Goal: Information Seeking & Learning: Check status

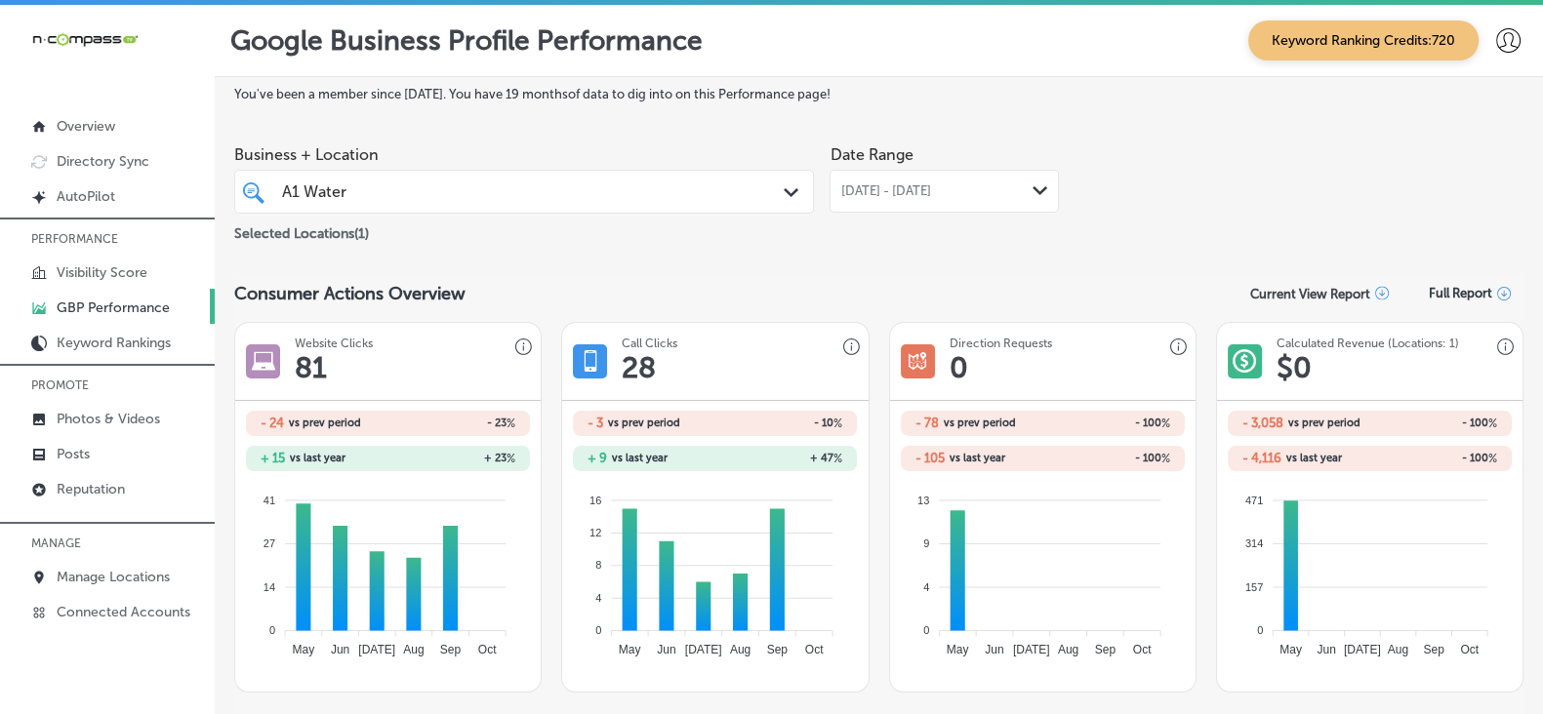
click at [630, 192] on div "A1 Water A1 Water" at bounding box center [499, 192] width 439 height 26
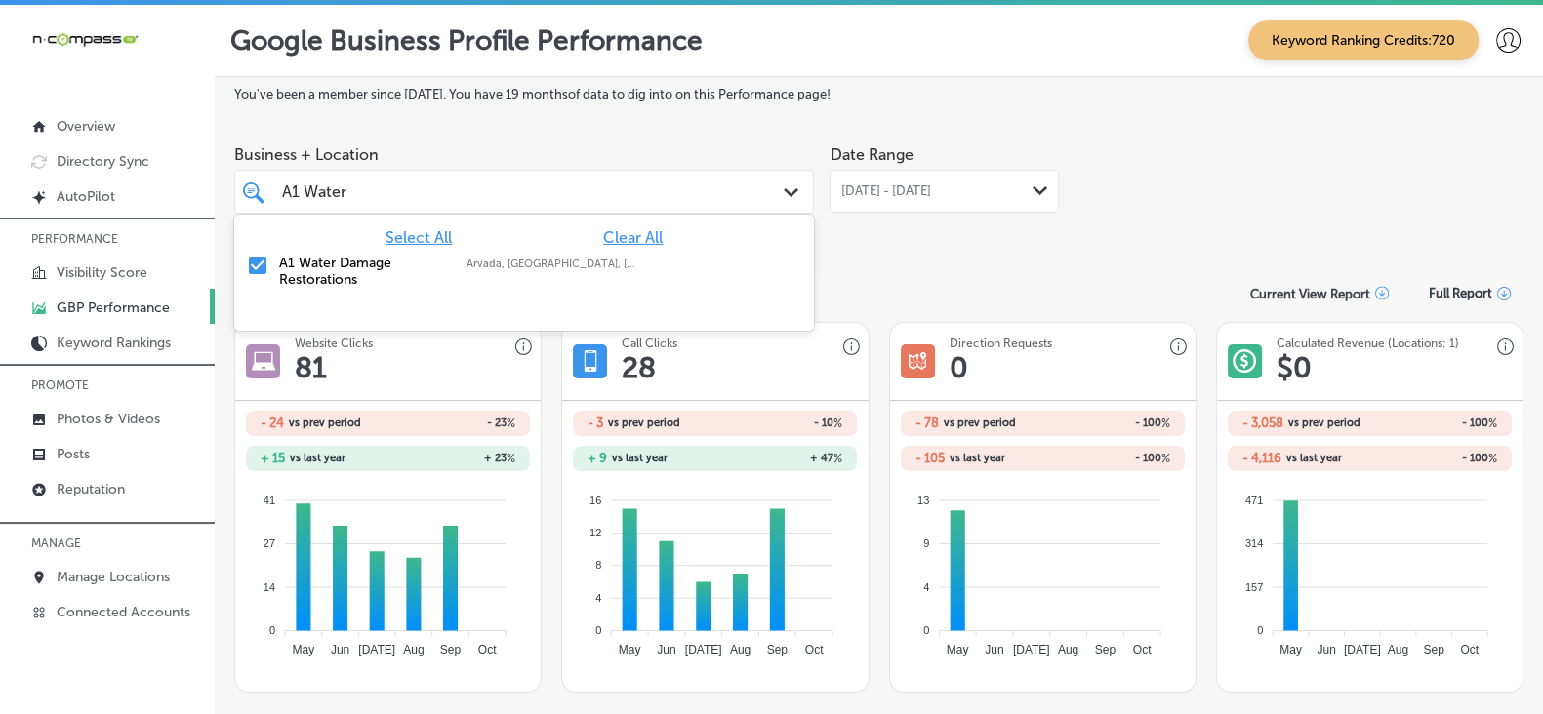
drag, startPoint x: 639, startPoint y: 236, endPoint x: 555, endPoint y: 195, distance: 93.4
click at [638, 234] on span "Clear All" at bounding box center [633, 237] width 60 height 19
click at [306, 190] on input "A1 Water" at bounding box center [317, 192] width 70 height 19
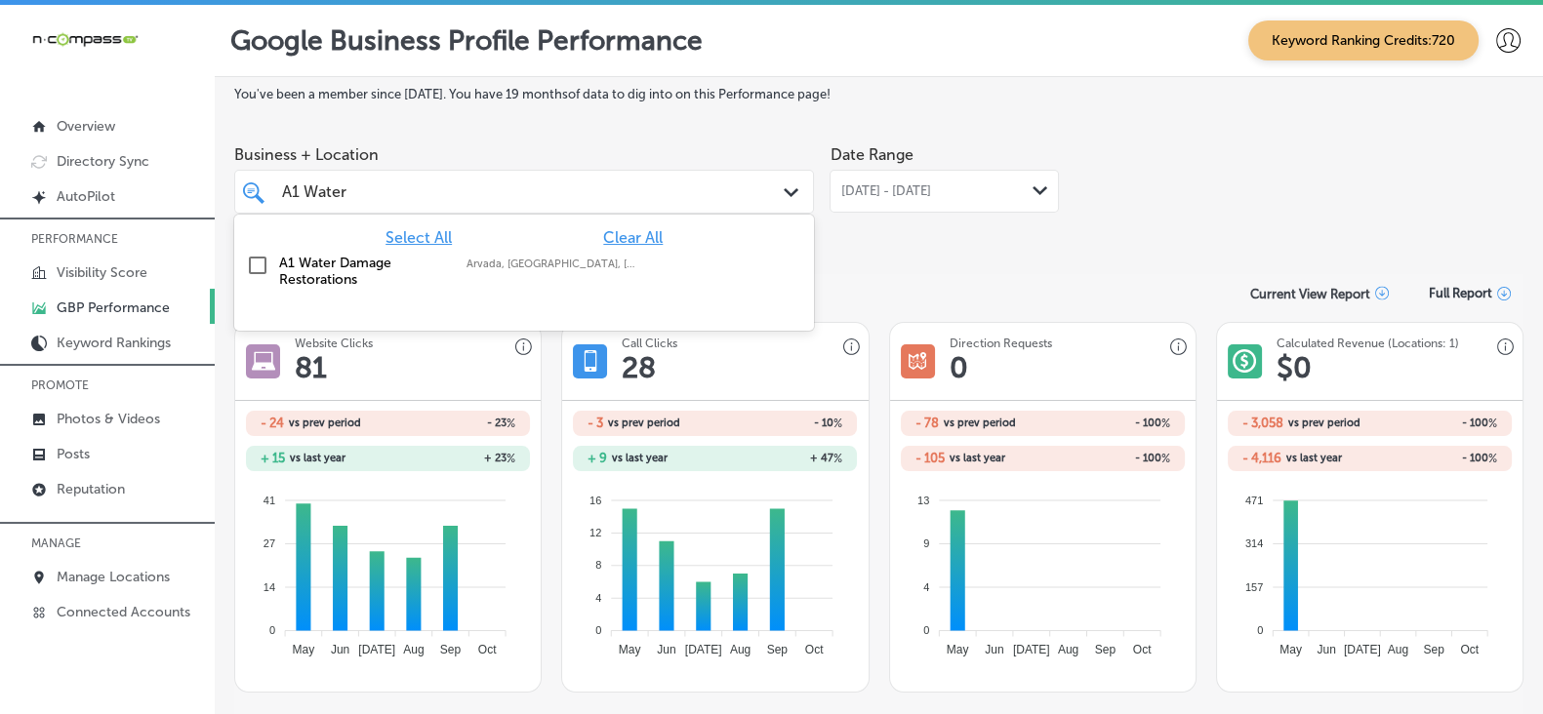
paste input "ble Restoration"
click at [341, 271] on label "Able Restoration" at bounding box center [363, 263] width 168 height 17
click at [903, 287] on div "Consumer Actions Overview Current View Report Full Report" at bounding box center [878, 293] width 1289 height 38
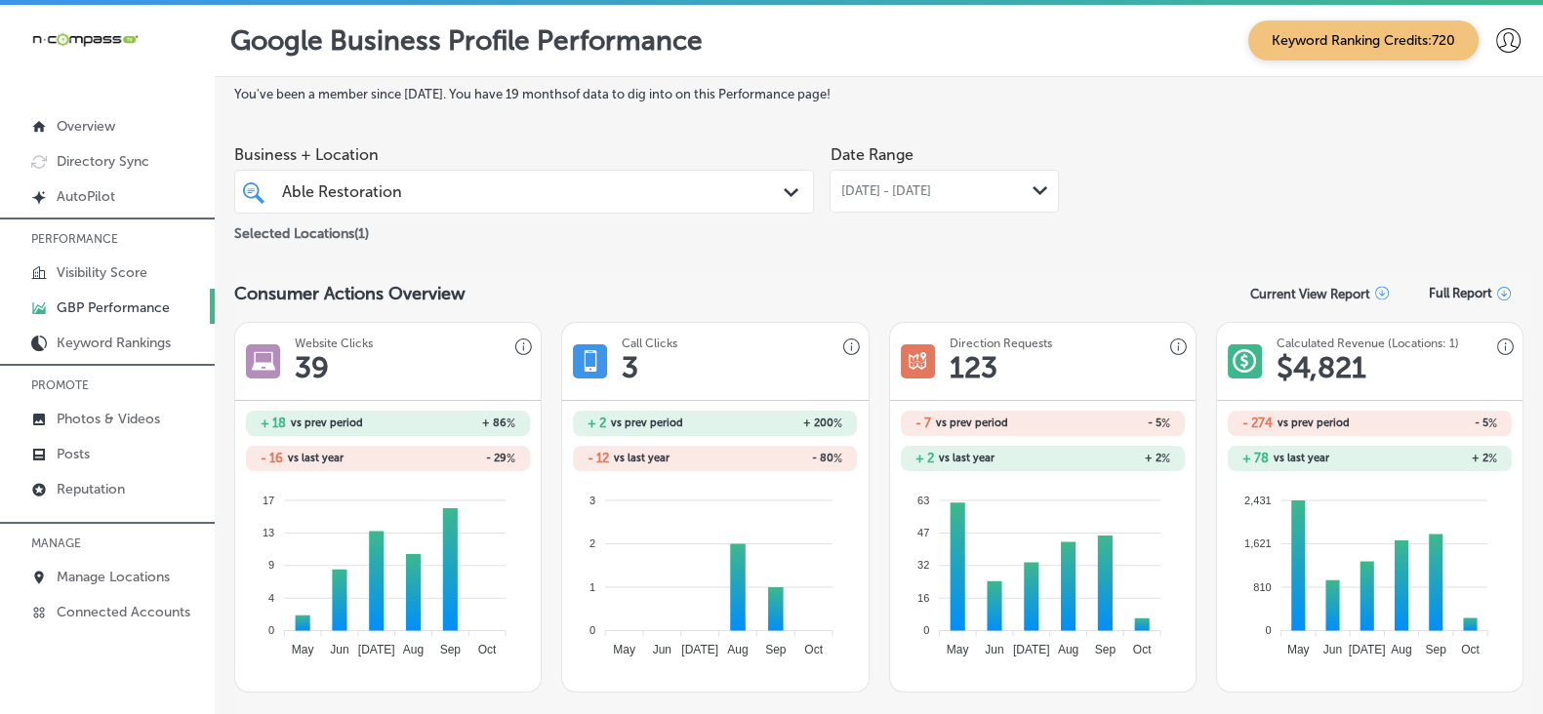
click at [460, 173] on div "Able Restoration Able Restoration Path Created with Sketch." at bounding box center [524, 192] width 580 height 44
click at [449, 196] on div "Able Restoration Able Restoration" at bounding box center [499, 192] width 439 height 26
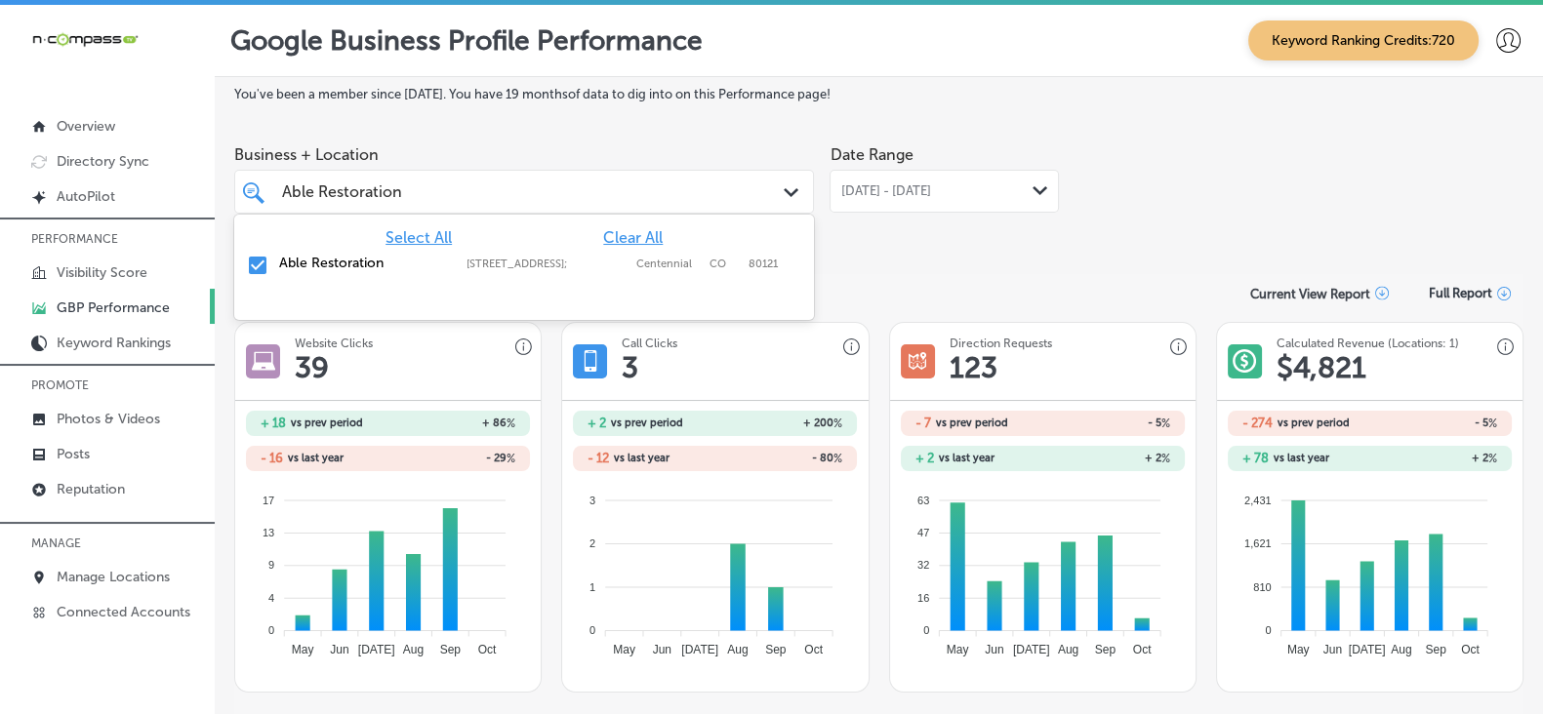
click at [572, 198] on div "Able Restoration Able Restoration" at bounding box center [499, 192] width 439 height 26
click at [627, 242] on span "Clear All" at bounding box center [633, 237] width 60 height 19
click at [375, 188] on input "Able Restoration" at bounding box center [343, 192] width 122 height 19
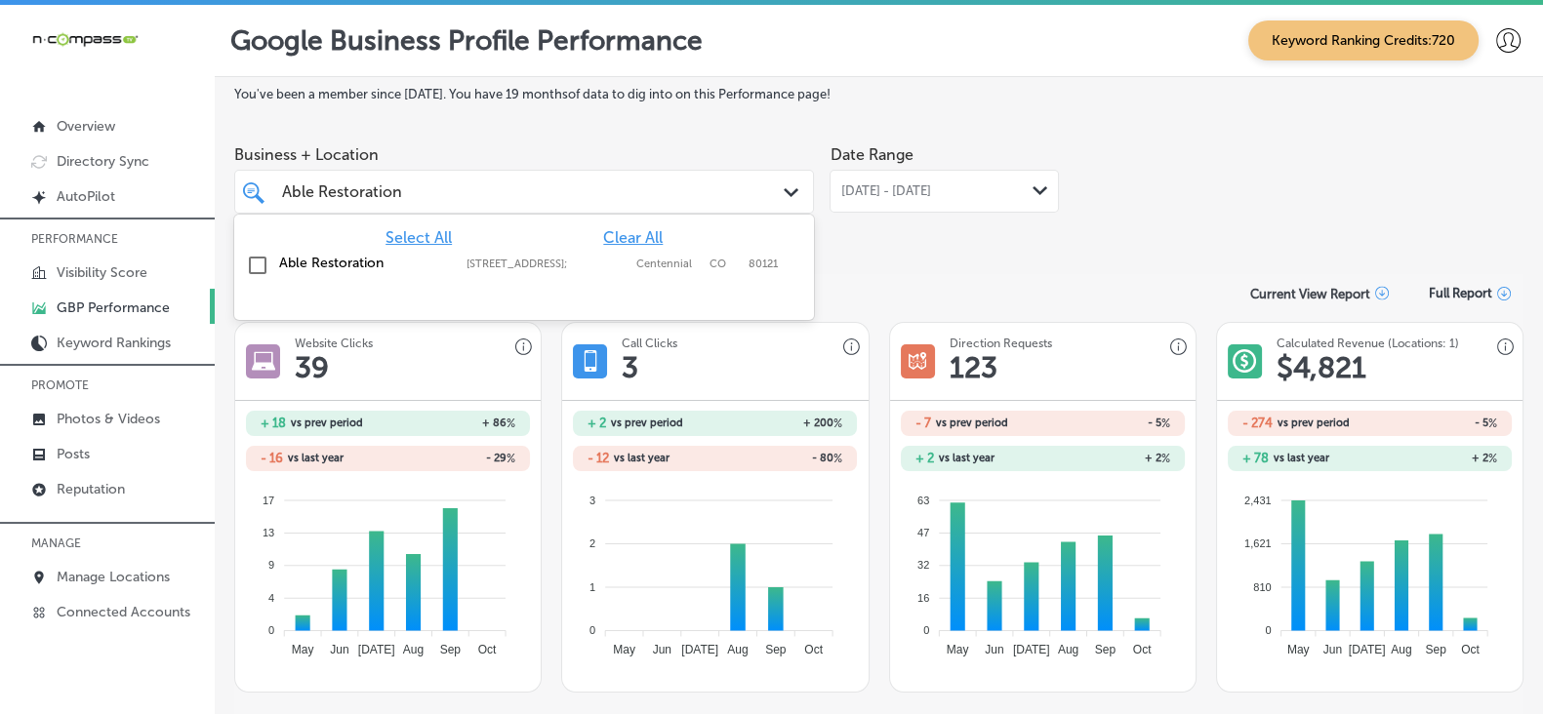
paste input "meriForce Environmental INC"
click at [332, 280] on label "AmeriForce Environmental INC" at bounding box center [363, 271] width 168 height 33
click at [1034, 287] on div "Consumer Actions Overview Current View Report Full Report" at bounding box center [878, 293] width 1289 height 38
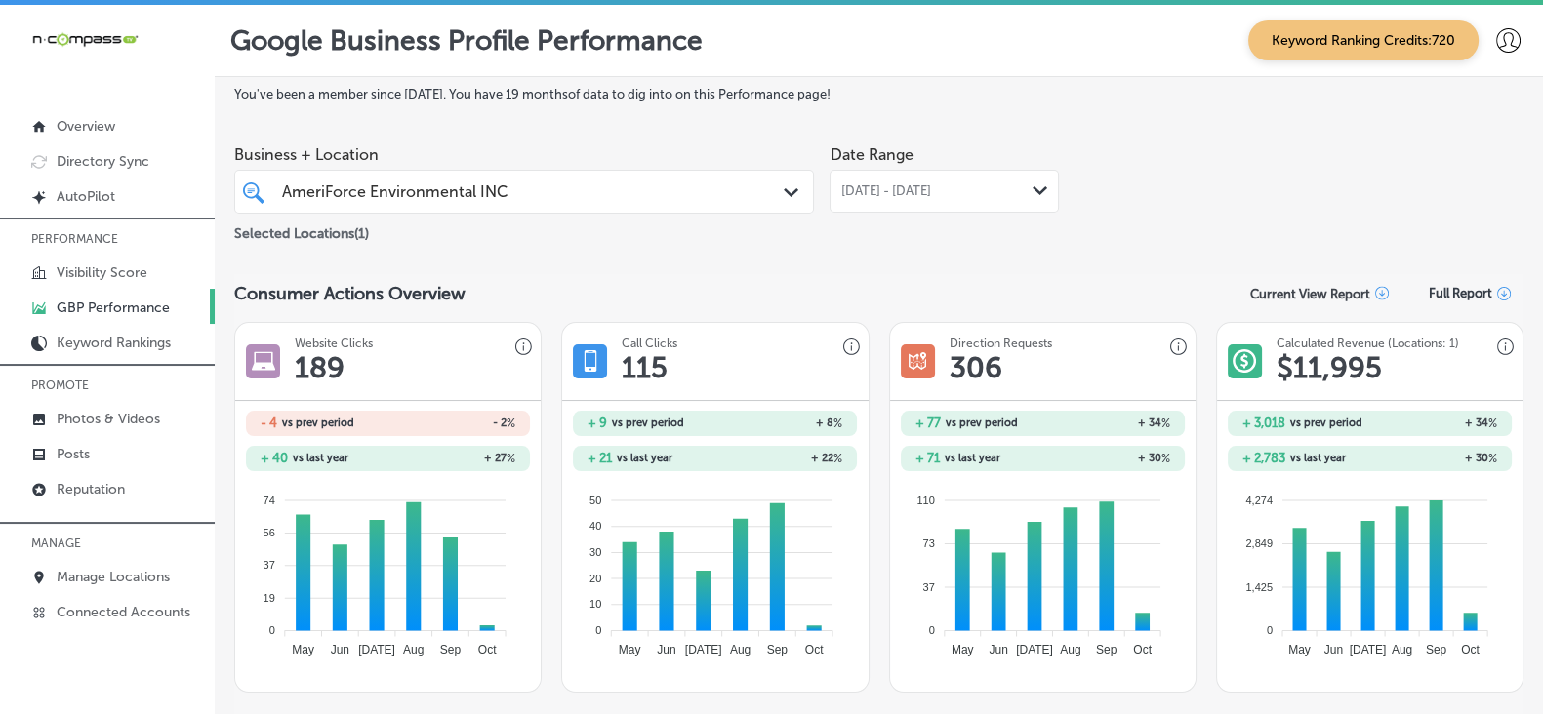
click at [571, 214] on div "AmeriForce Environmental INC AmeriForce Environmental INC Path Created with Ske…" at bounding box center [524, 192] width 580 height 44
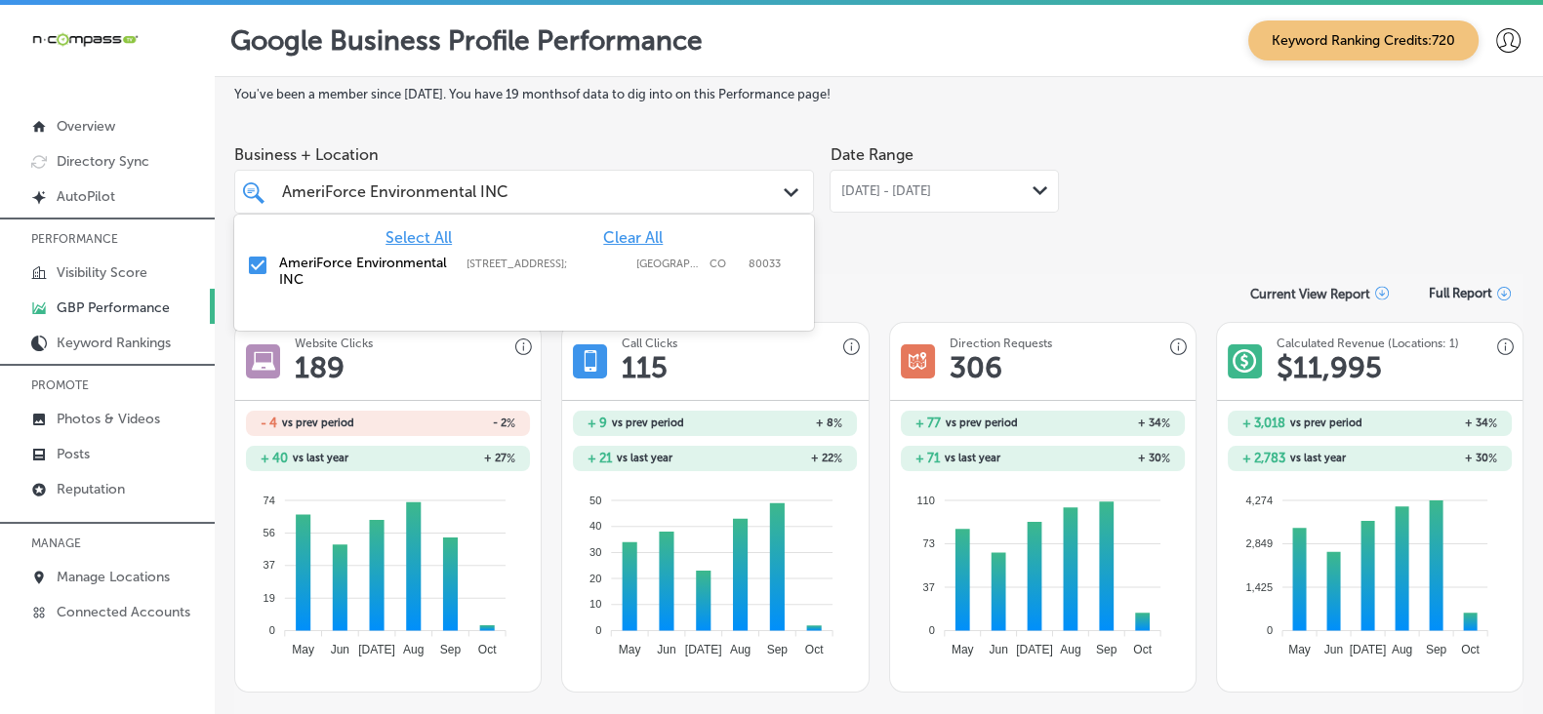
click at [650, 240] on span "Clear All" at bounding box center [633, 237] width 60 height 19
click at [461, 187] on input "AmeriForce Environmental INC" at bounding box center [395, 192] width 226 height 19
paste input "KG Electrical"
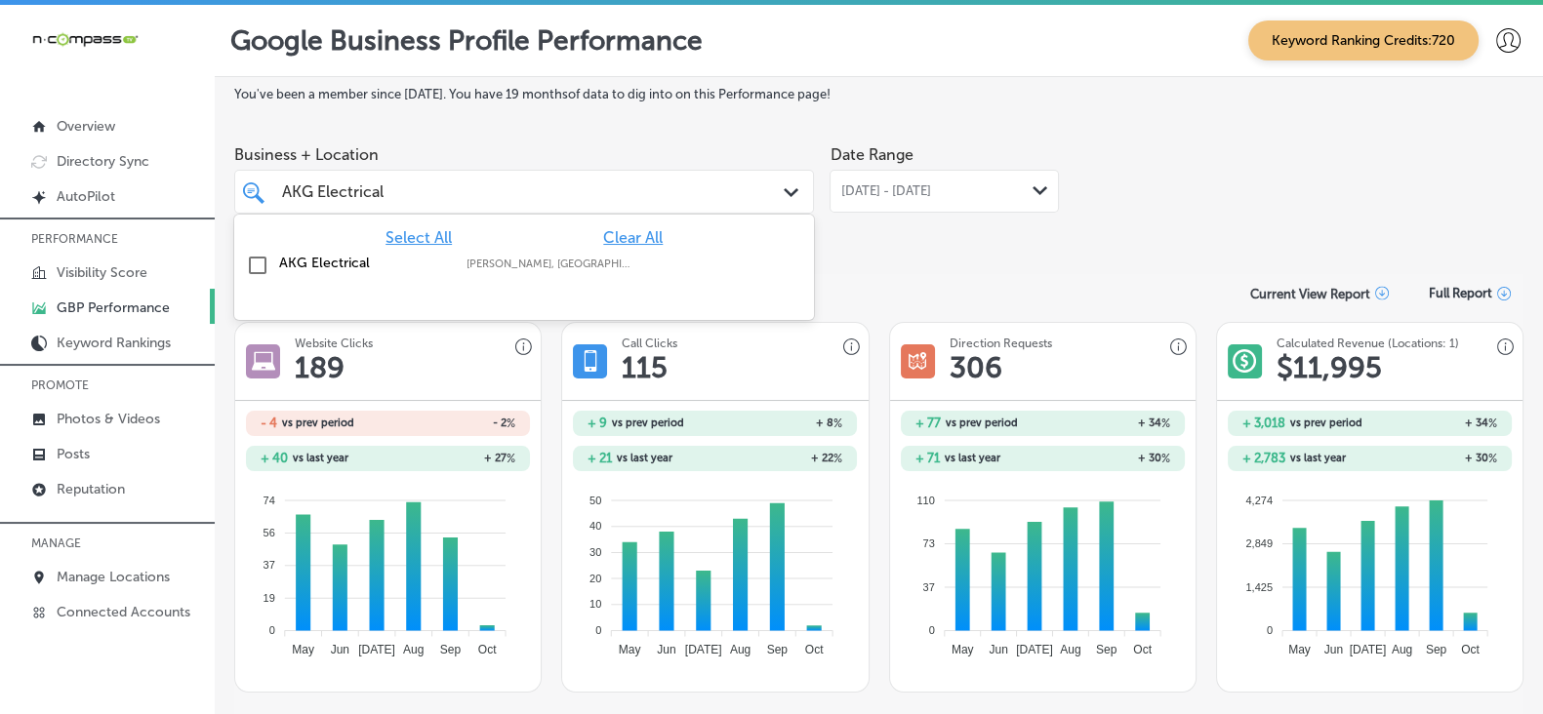
click at [299, 258] on label "AKG Electrical" at bounding box center [363, 263] width 168 height 17
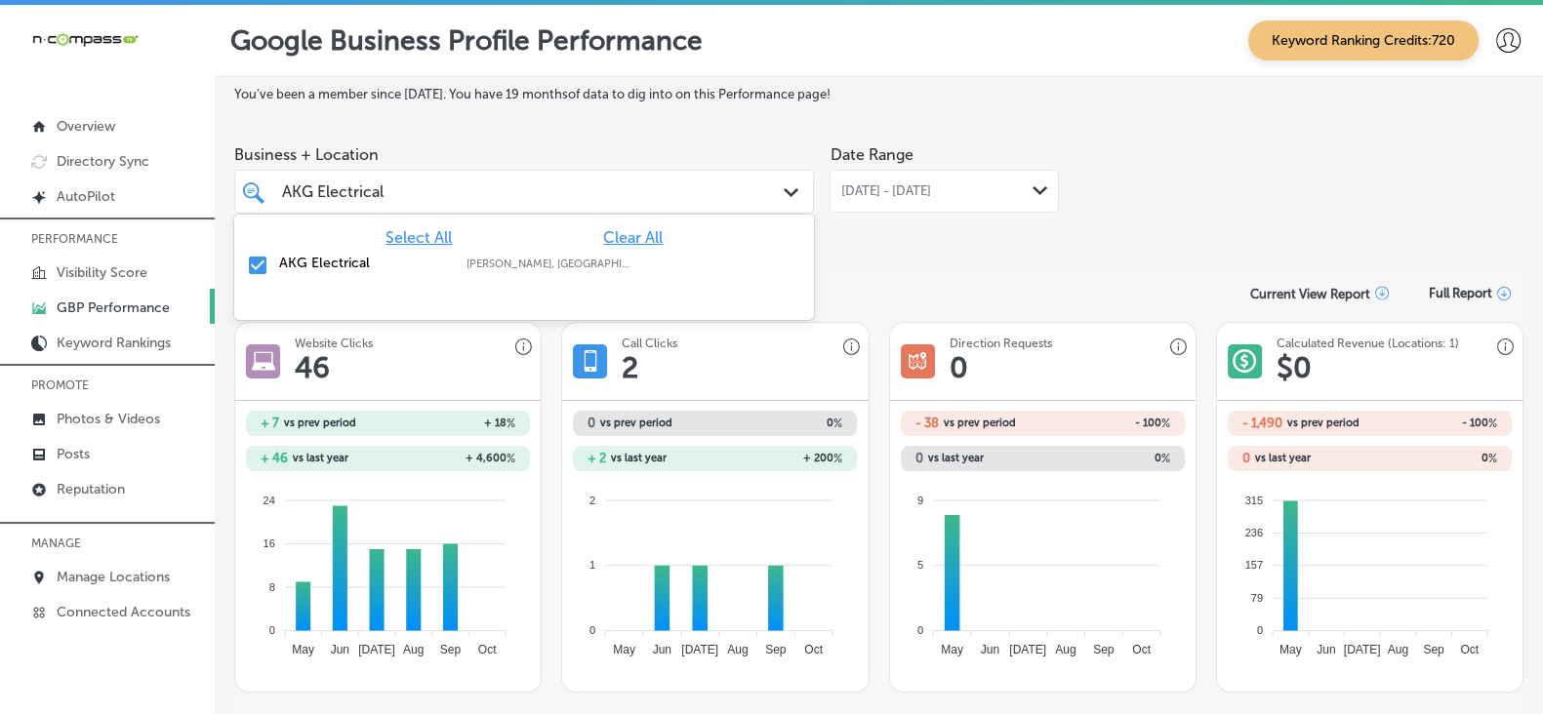
click at [475, 192] on div "AKG Electrical AKG Electrical" at bounding box center [499, 192] width 439 height 26
click at [643, 244] on span "Clear All" at bounding box center [633, 237] width 60 height 19
click at [356, 197] on input "AKG Electrical" at bounding box center [333, 192] width 103 height 19
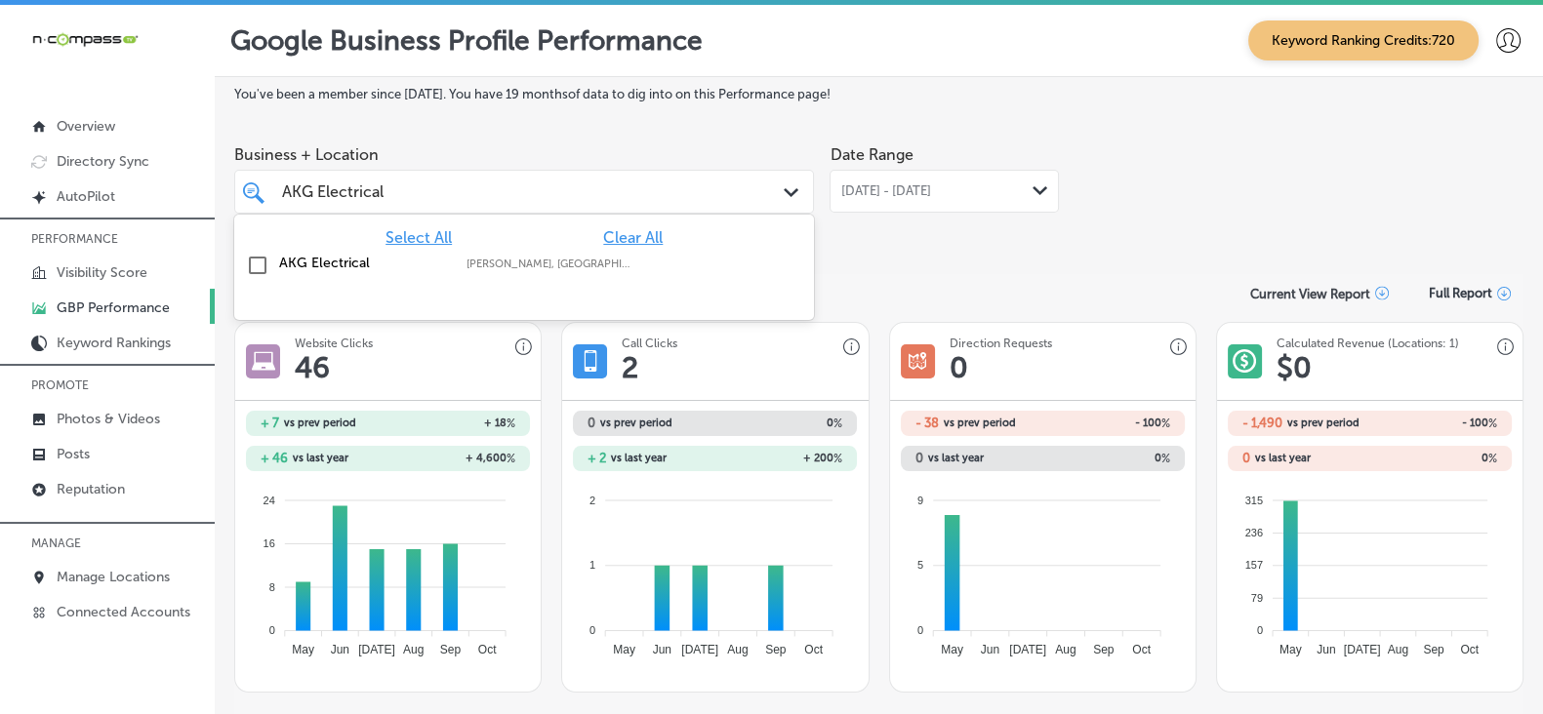
paste input "Baby Face Spa"
click at [267, 267] on input "checkbox" at bounding box center [257, 265] width 23 height 23
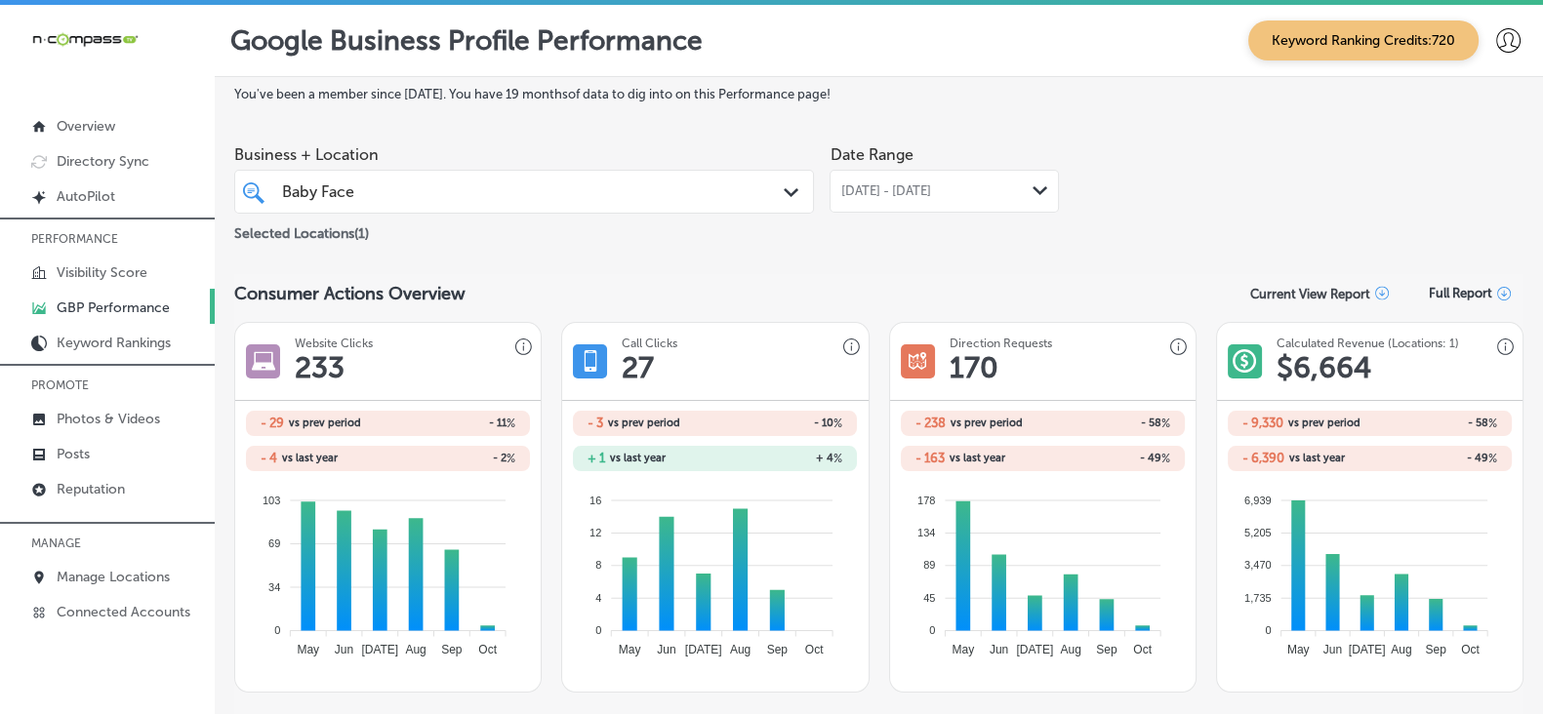
click at [615, 205] on div "Baby Face Baby Face" at bounding box center [499, 192] width 439 height 26
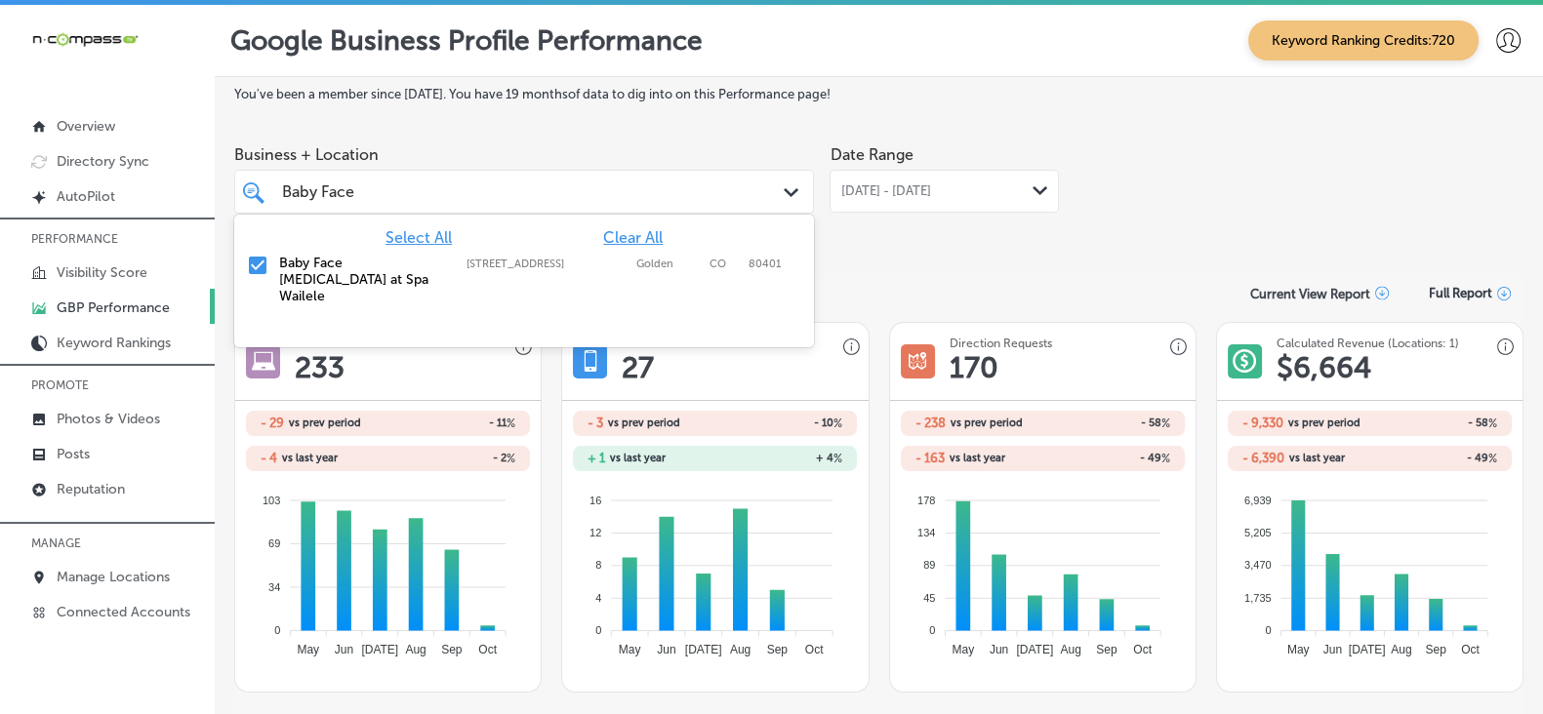
click at [620, 236] on span "Clear All" at bounding box center [633, 237] width 60 height 19
click at [350, 203] on div "Baby Face Baby Face" at bounding box center [319, 192] width 75 height 22
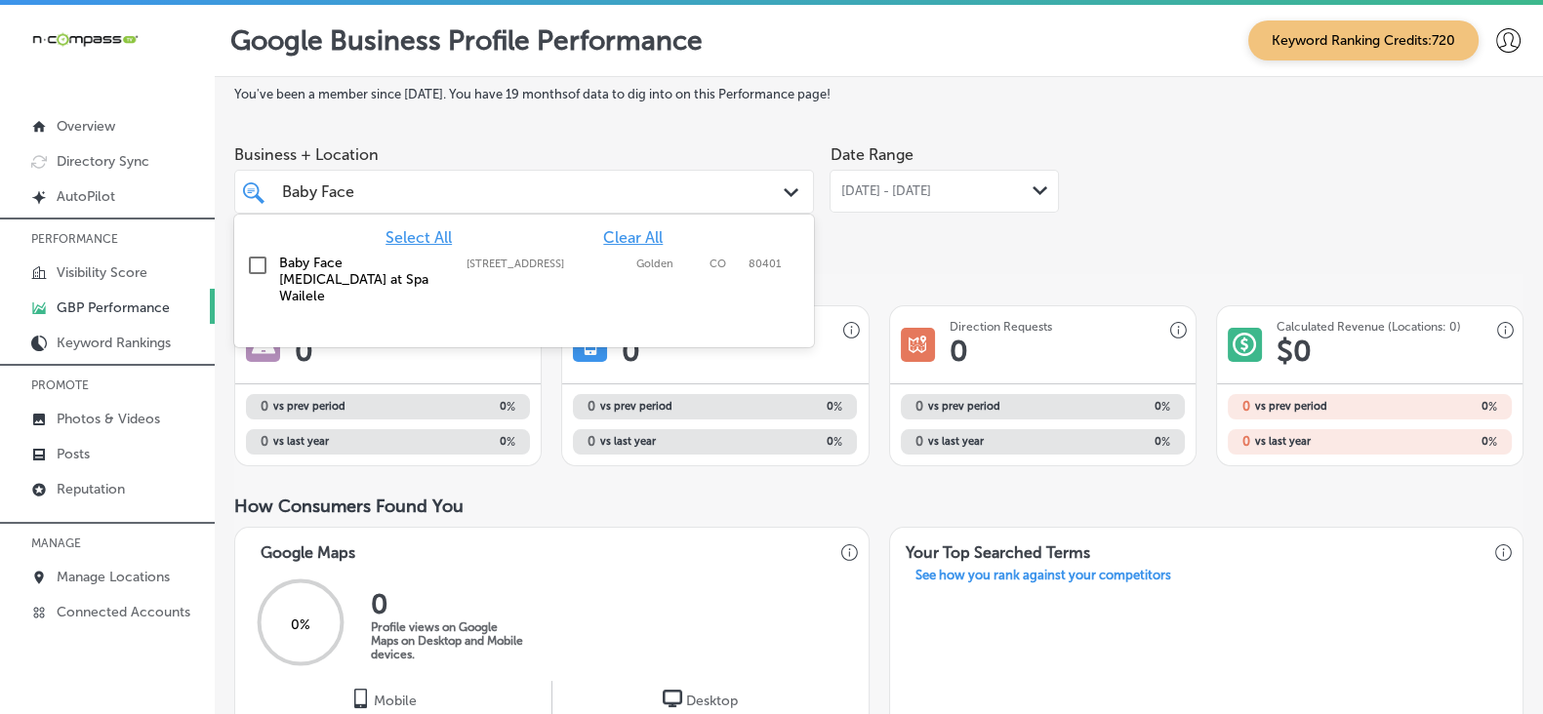
click at [350, 203] on div "Baby Face Baby Face" at bounding box center [319, 192] width 75 height 22
click at [348, 194] on input "Baby Face" at bounding box center [319, 192] width 75 height 19
paste input "ek Primary Clinic"
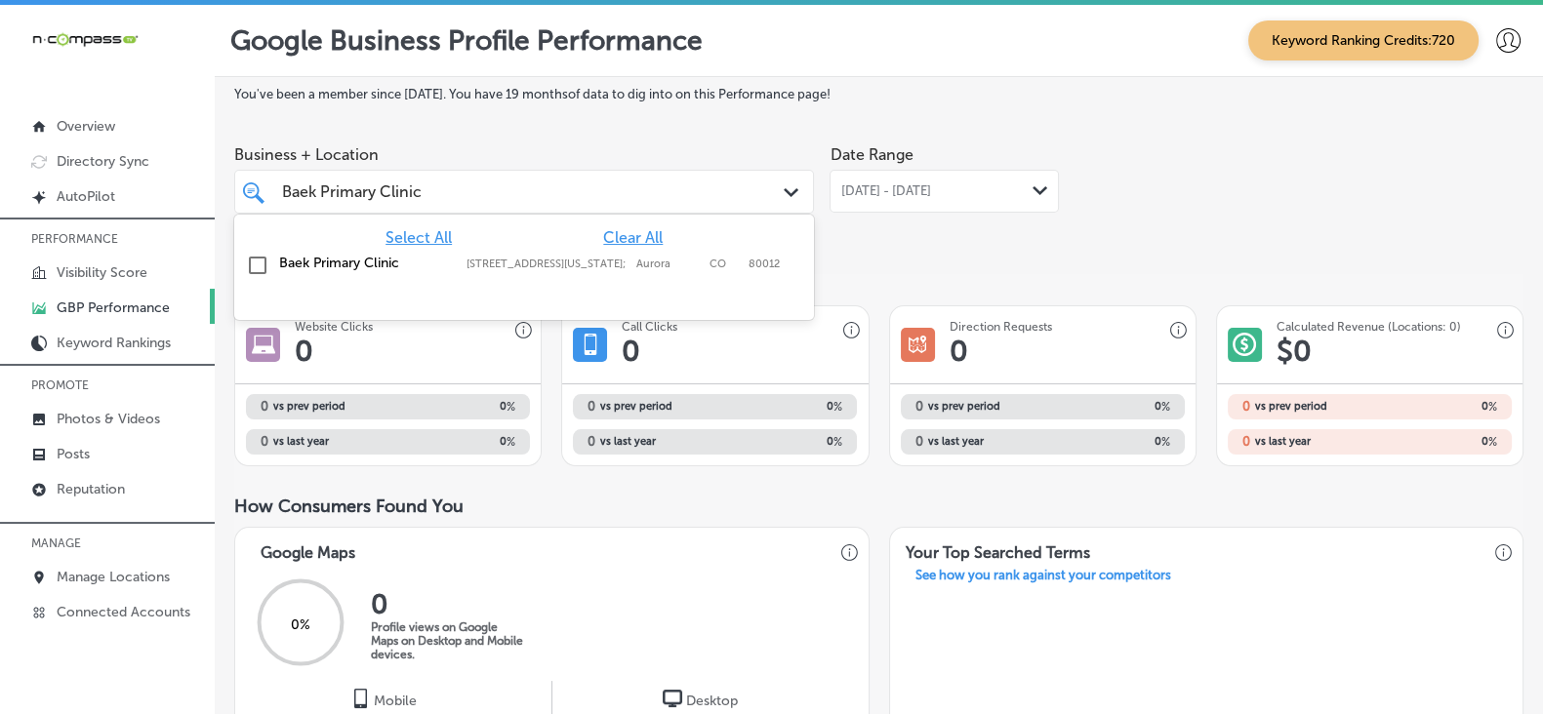
click at [351, 270] on label "Baek Primary Clinic" at bounding box center [363, 263] width 168 height 17
click at [908, 259] on div "You've been a member since [DATE] . You have 19 months of data to dig into on t…" at bounding box center [878, 717] width 1289 height 1260
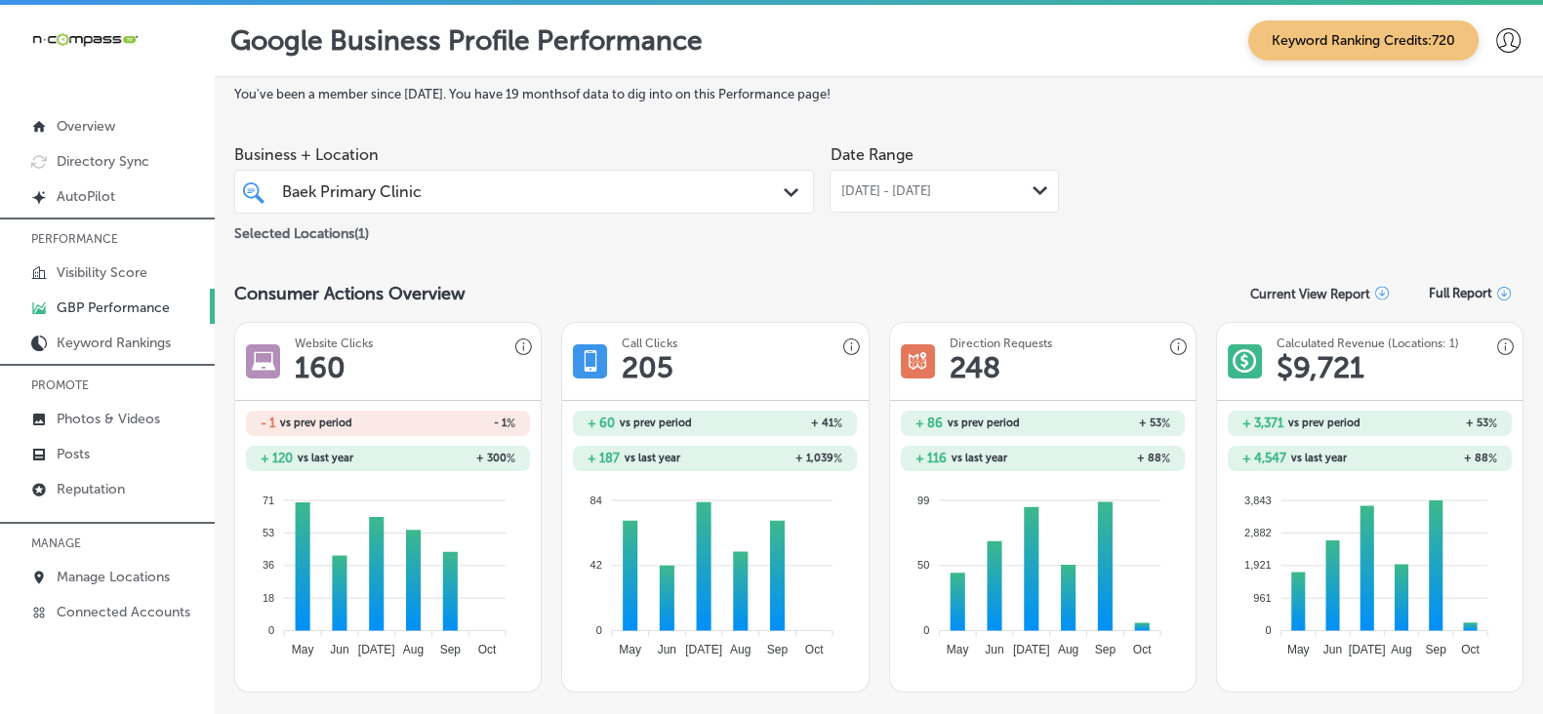
click at [512, 187] on div "Baek Primary Clinic [GEOGRAPHIC_DATA]" at bounding box center [499, 192] width 439 height 26
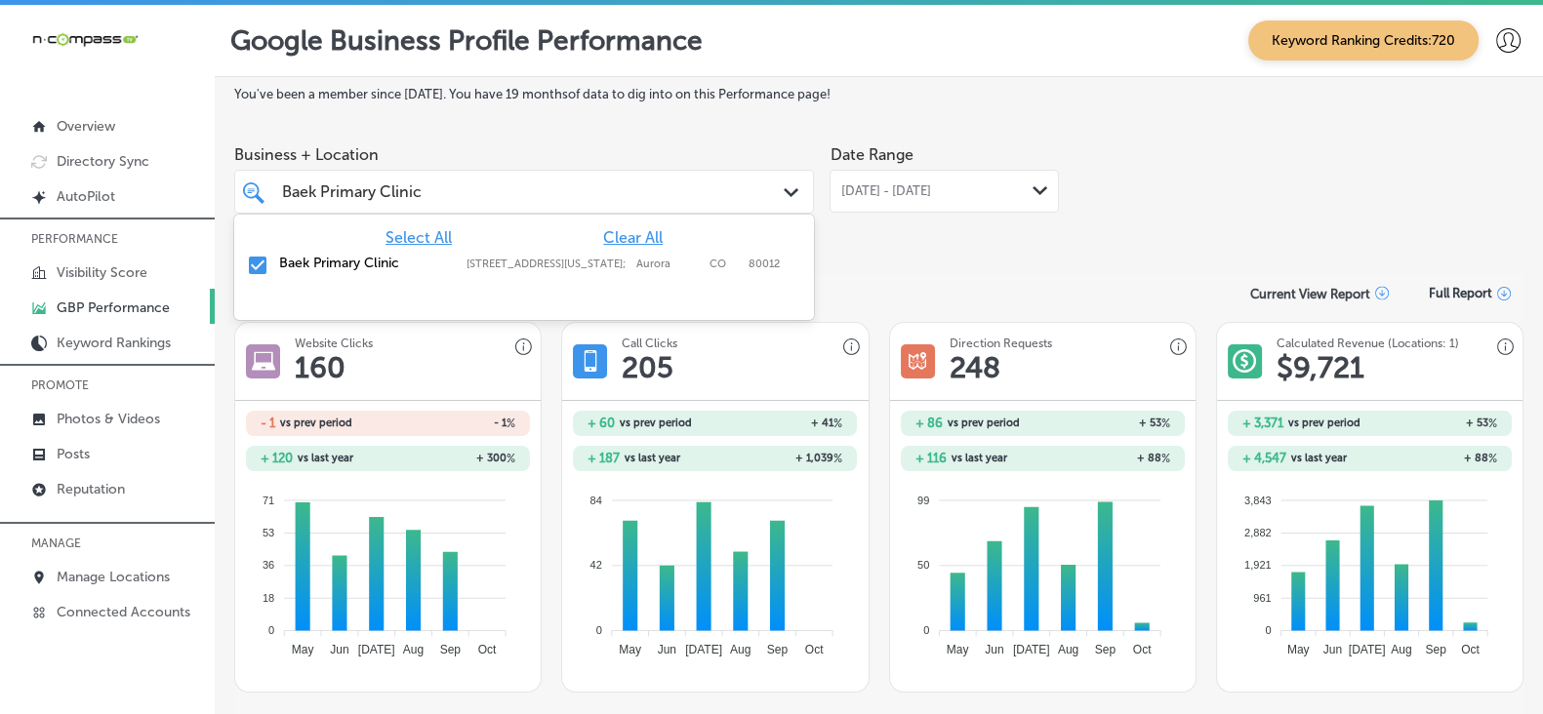
click at [625, 242] on span "Clear All" at bounding box center [633, 237] width 60 height 19
click at [406, 201] on input "Baek Primary Clinic" at bounding box center [353, 192] width 142 height 19
paste input "rothers Wheel and Tire"
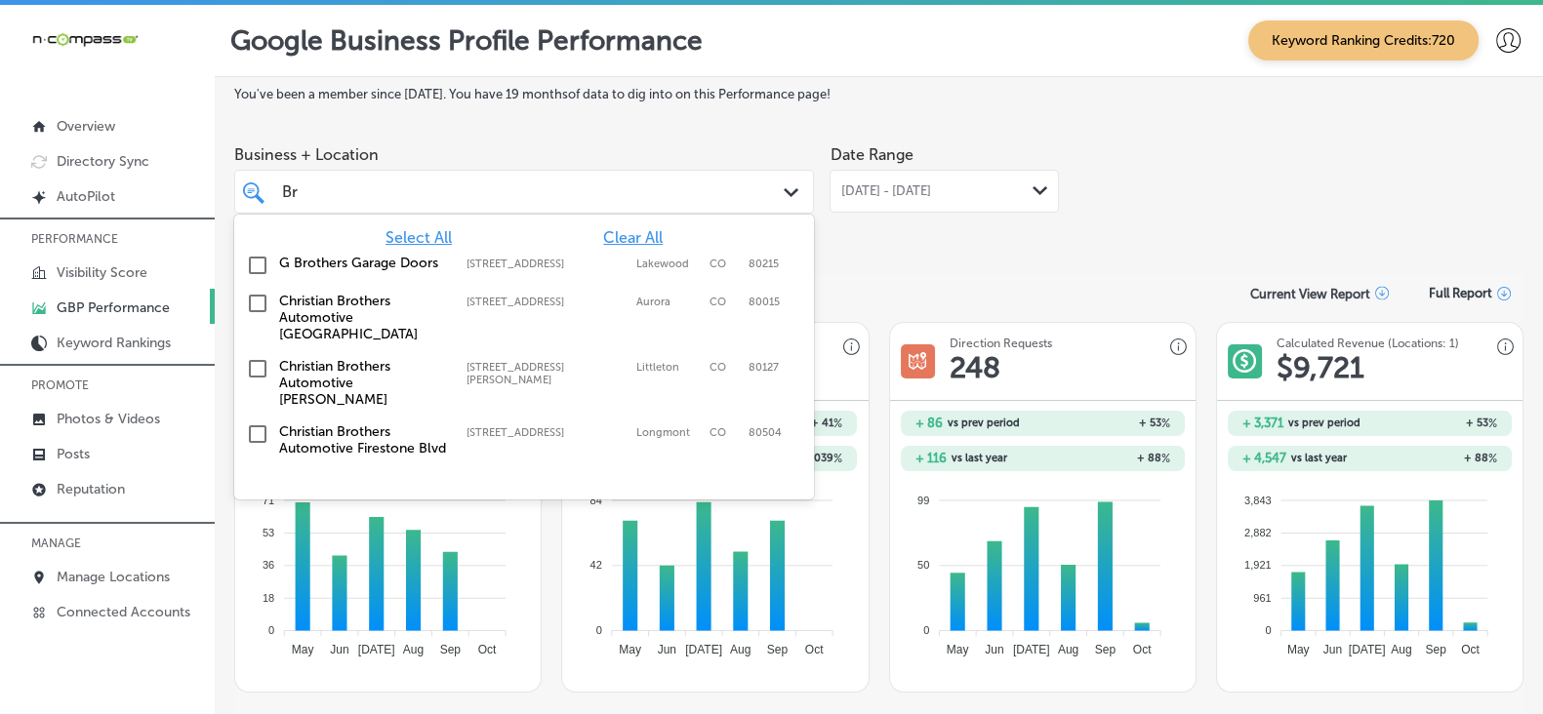
type input "B"
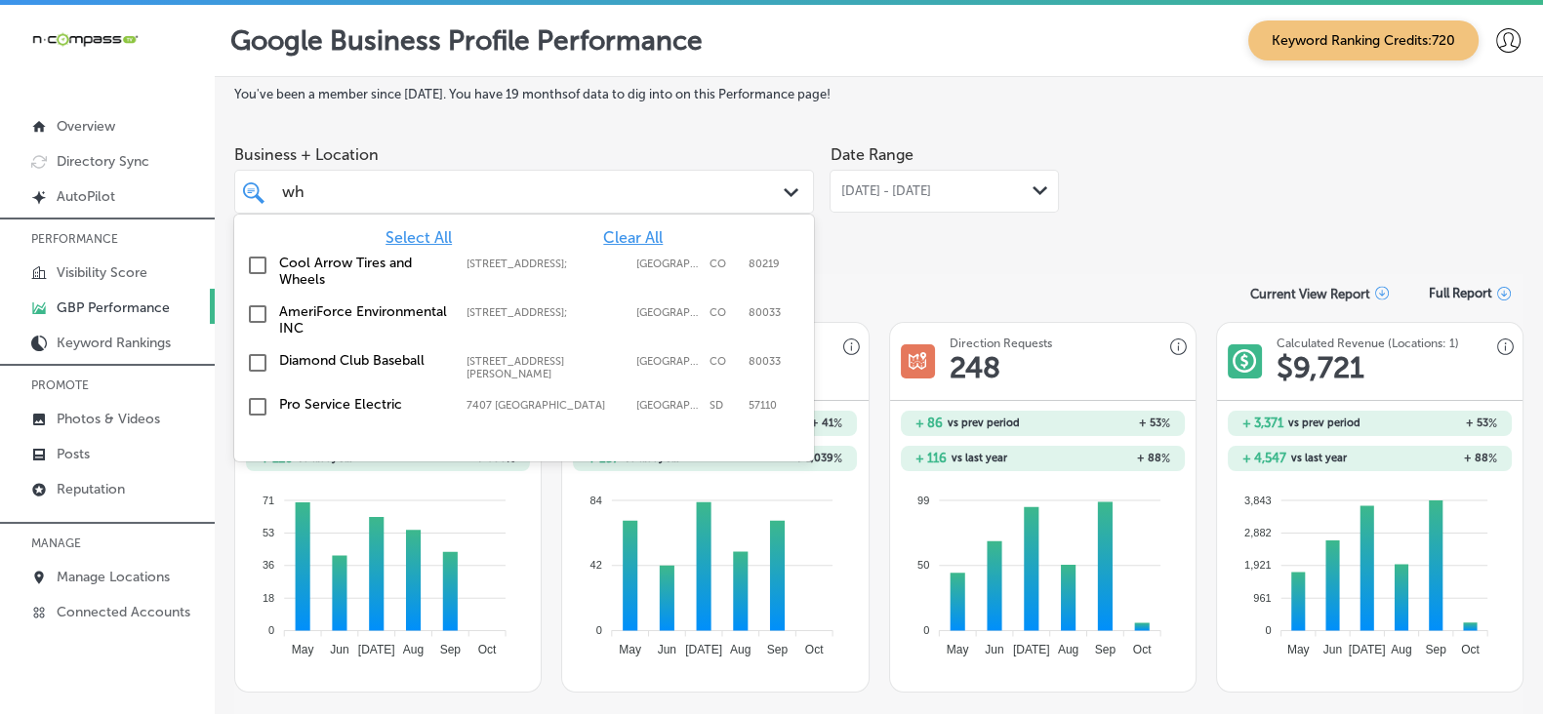
type input "w"
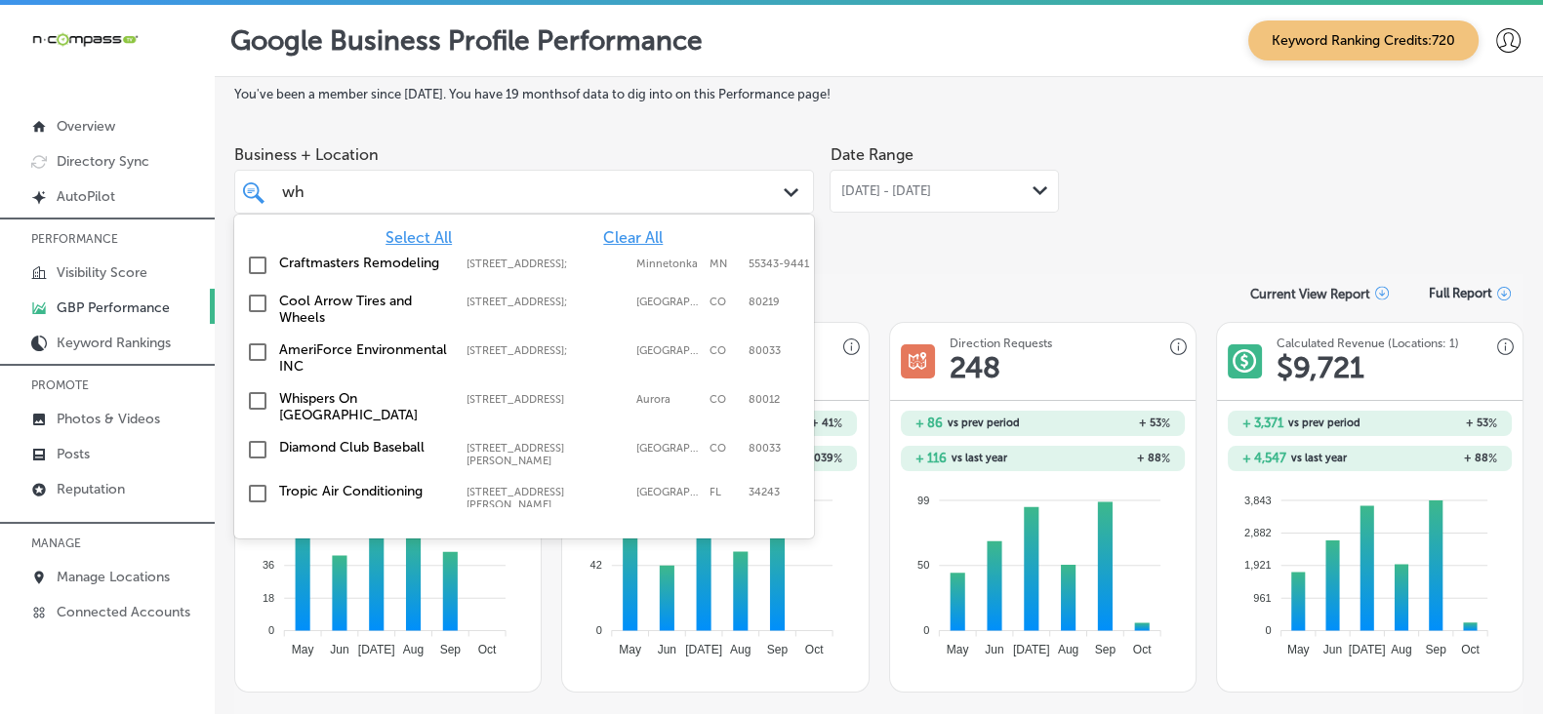
type input "w"
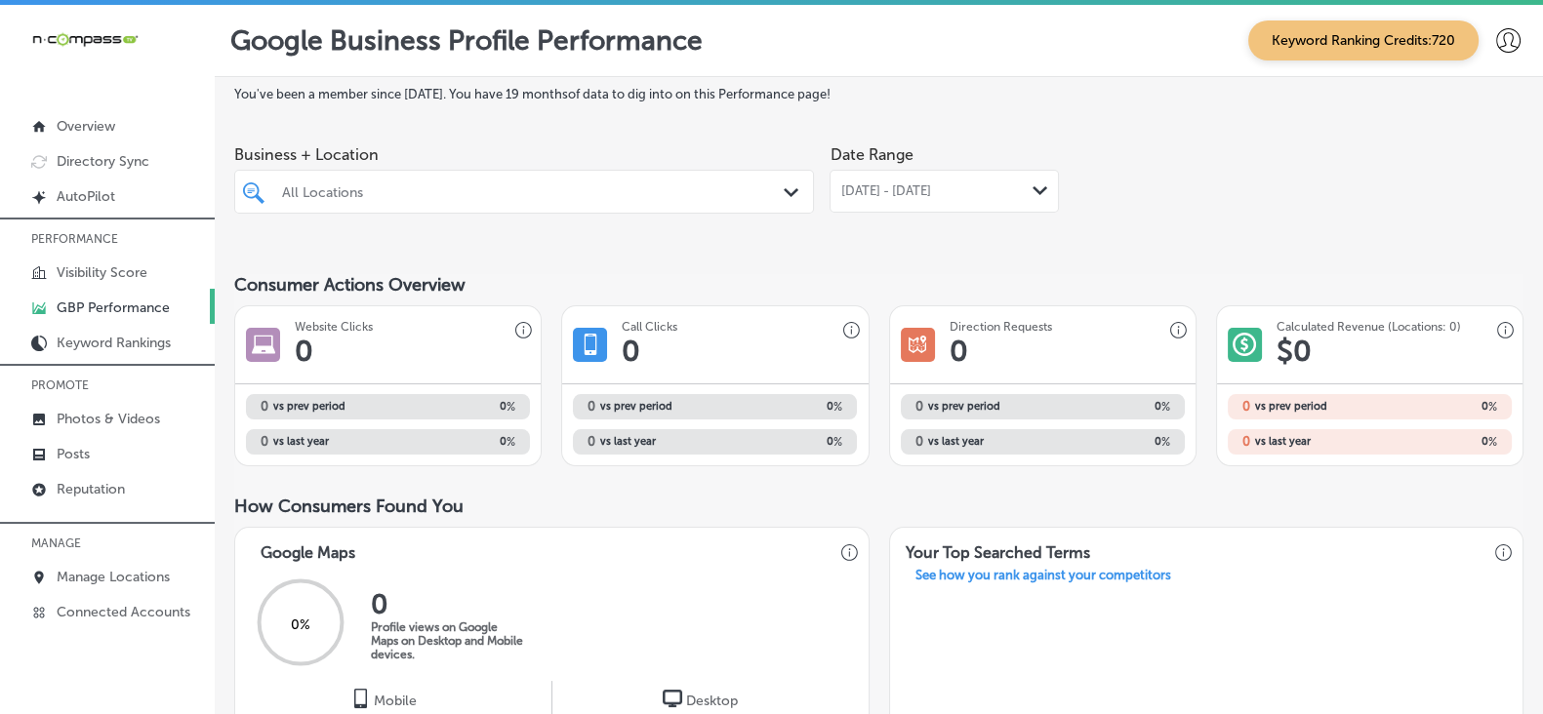
click at [504, 195] on div "All Locations" at bounding box center [534, 191] width 504 height 17
paste input "Butter Me Up Biscuits"
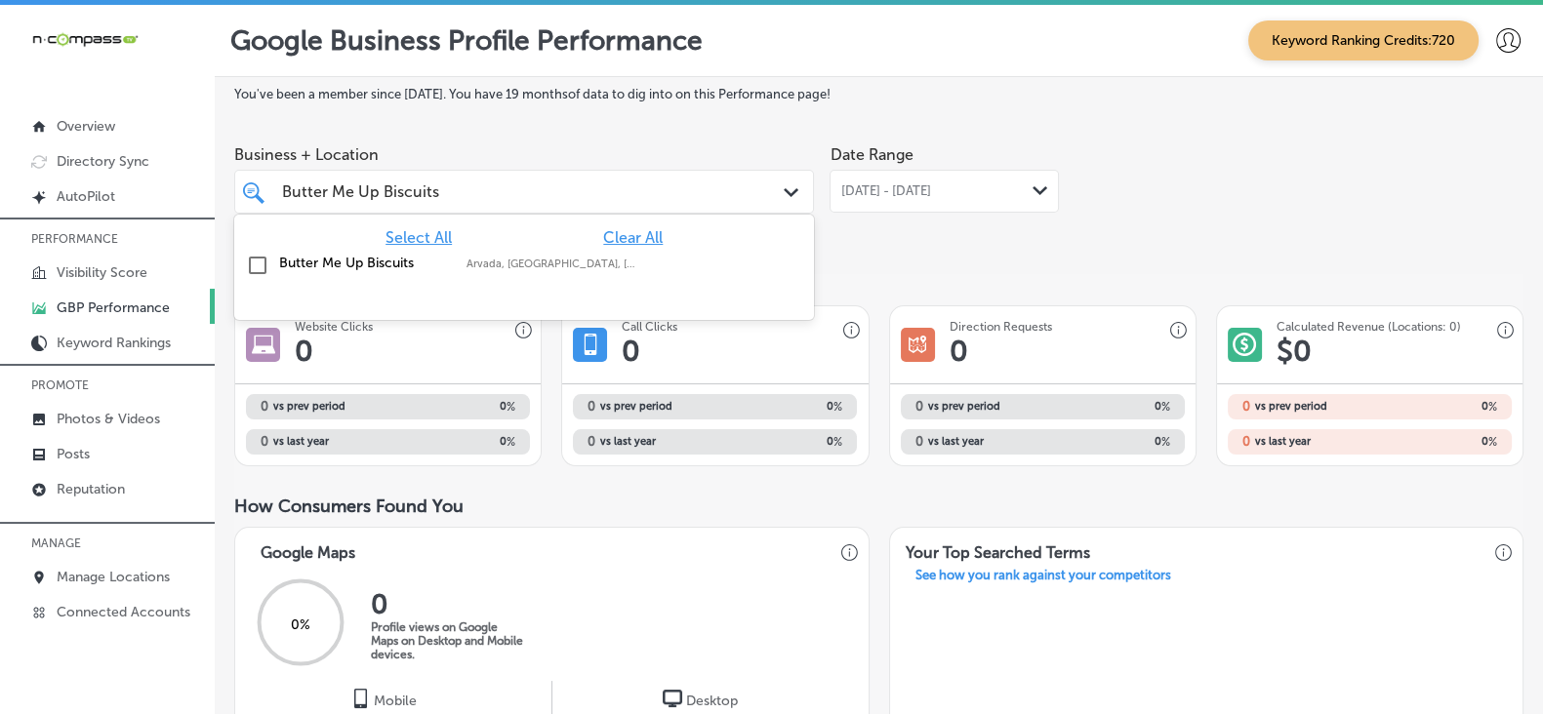
click at [380, 271] on label "Butter Me Up Biscuits" at bounding box center [363, 263] width 168 height 17
click at [869, 258] on div "You've been a member since [DATE] . You have 19 months of data to dig into on t…" at bounding box center [878, 717] width 1289 height 1260
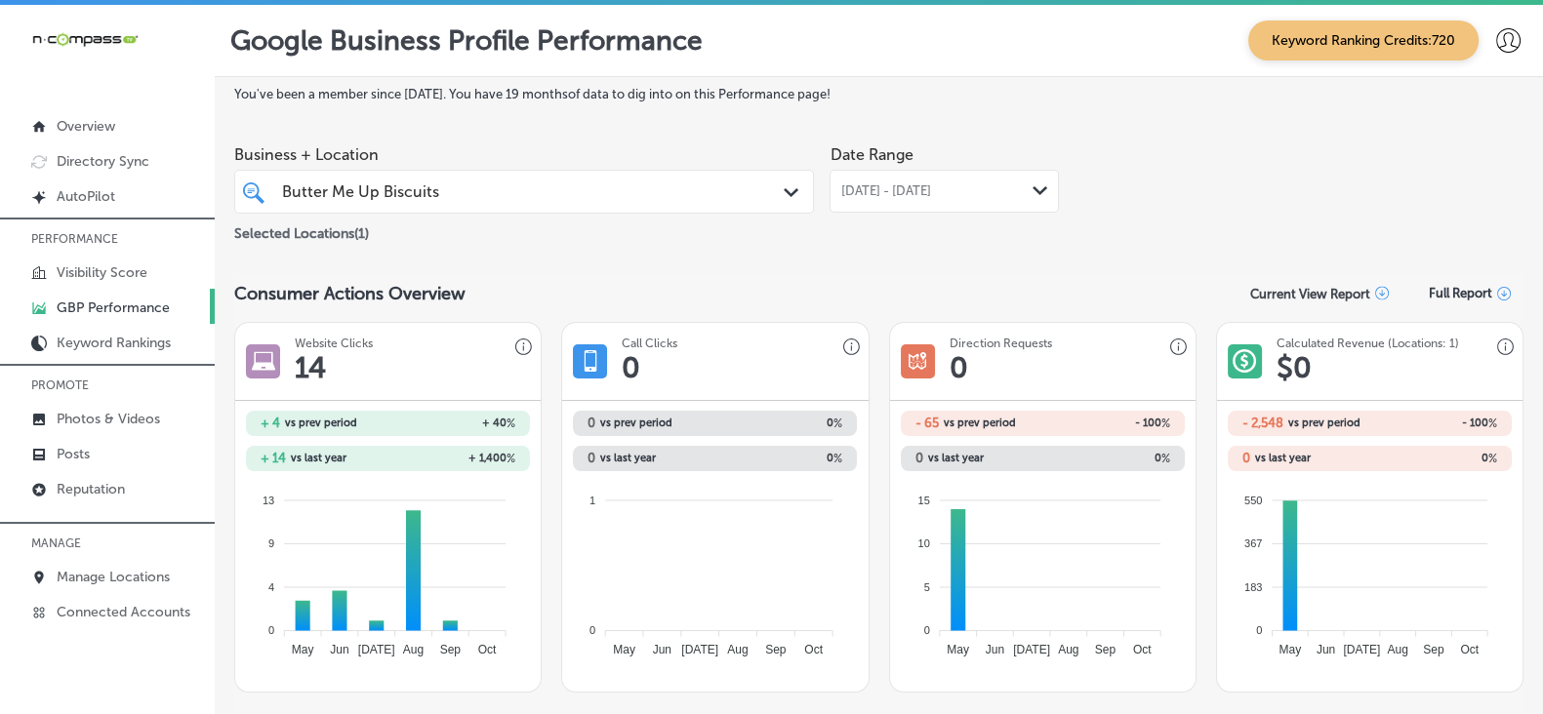
click at [613, 195] on div "Butter Me Up Biscuits Butter Me Up Biscuits" at bounding box center [499, 192] width 439 height 26
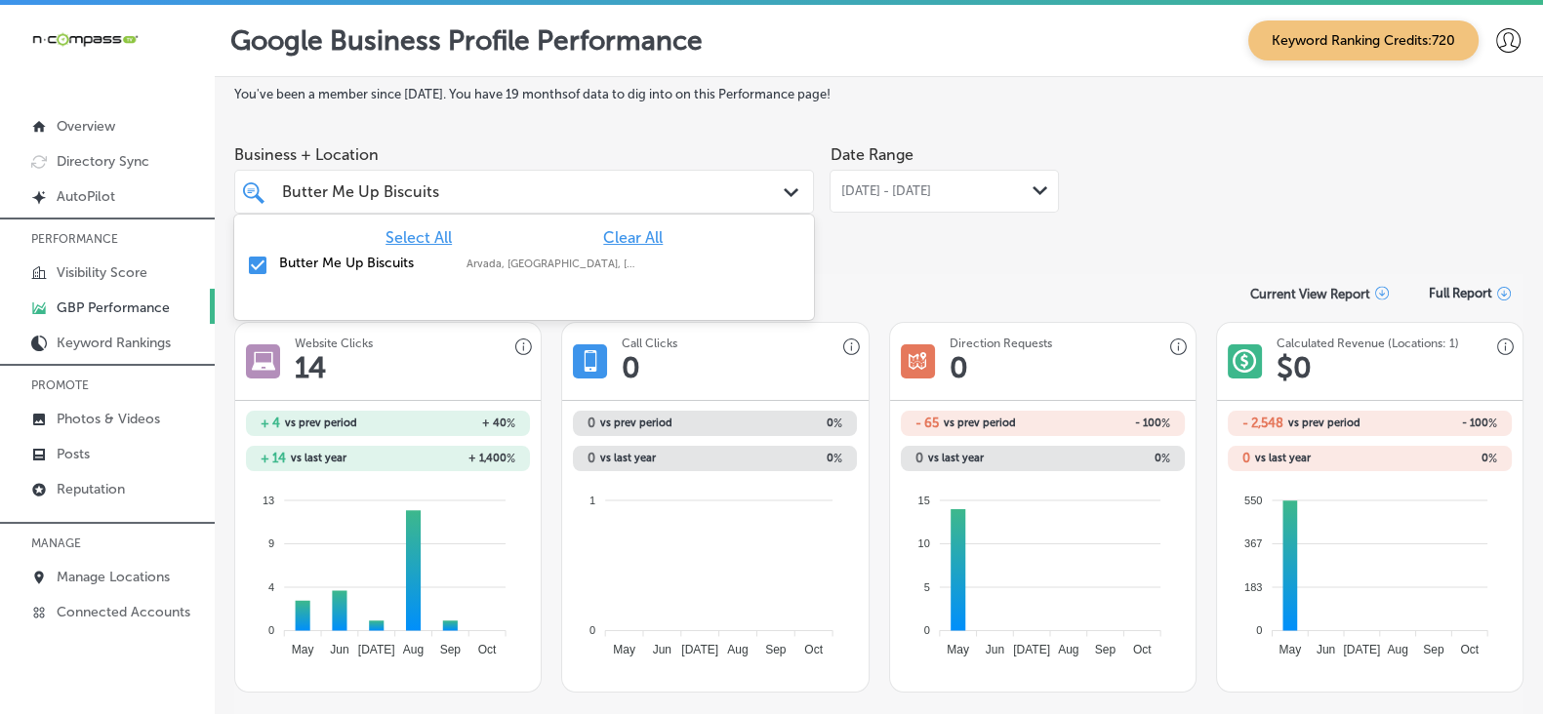
click at [637, 240] on span "Clear All" at bounding box center [633, 237] width 60 height 19
click at [435, 191] on input "Butter Me Up Biscuits" at bounding box center [360, 192] width 157 height 19
paste input "Centerfield Electric"
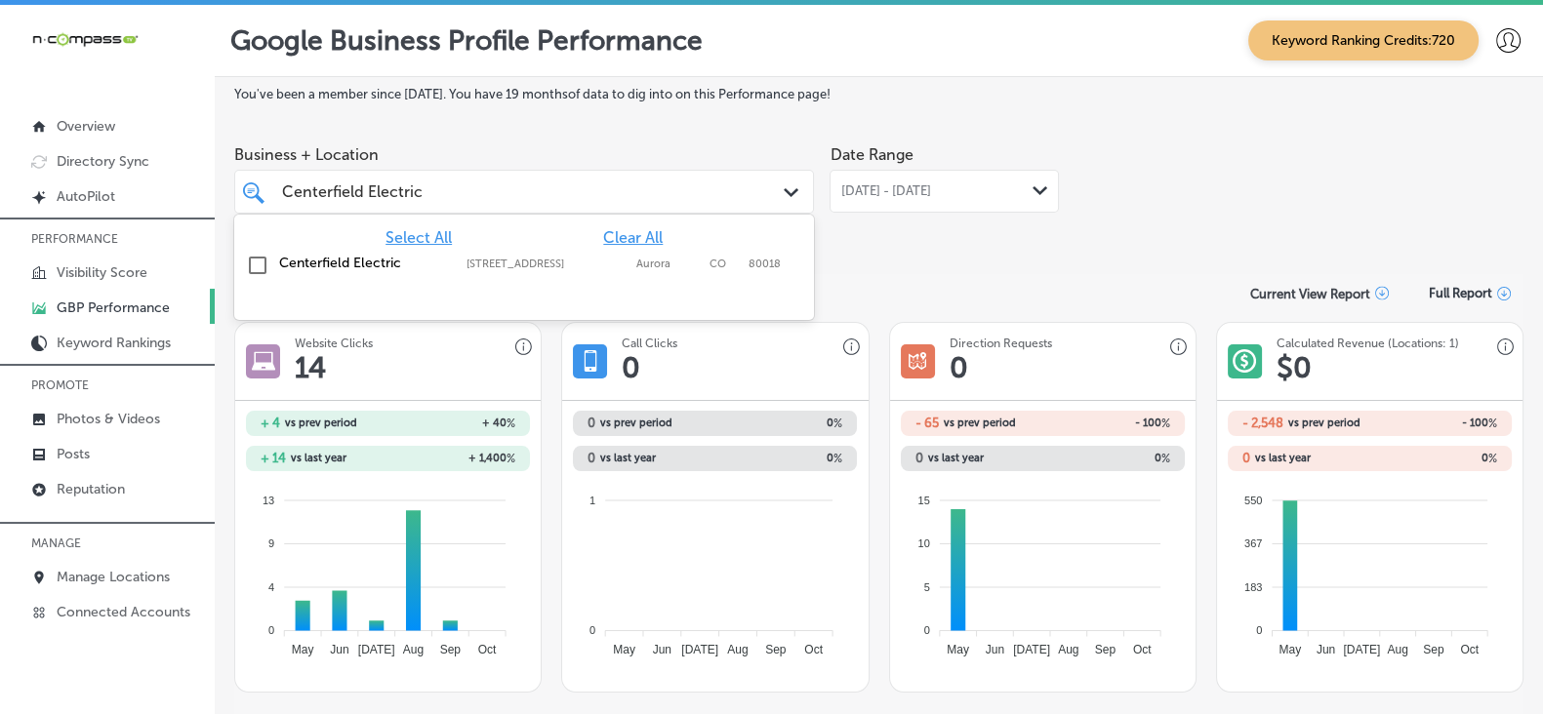
click at [387, 269] on label "Centerfield Electric" at bounding box center [363, 263] width 168 height 17
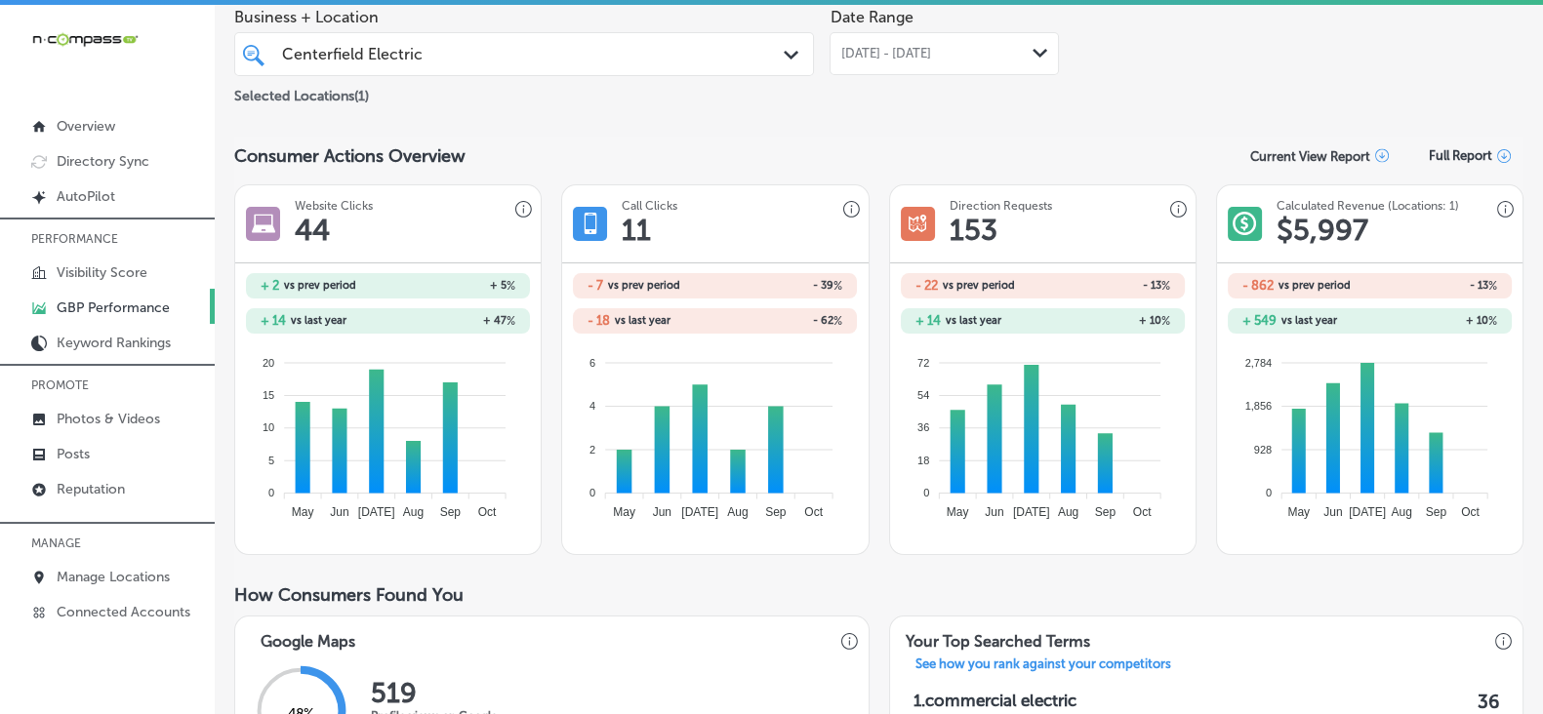
scroll to position [121, 0]
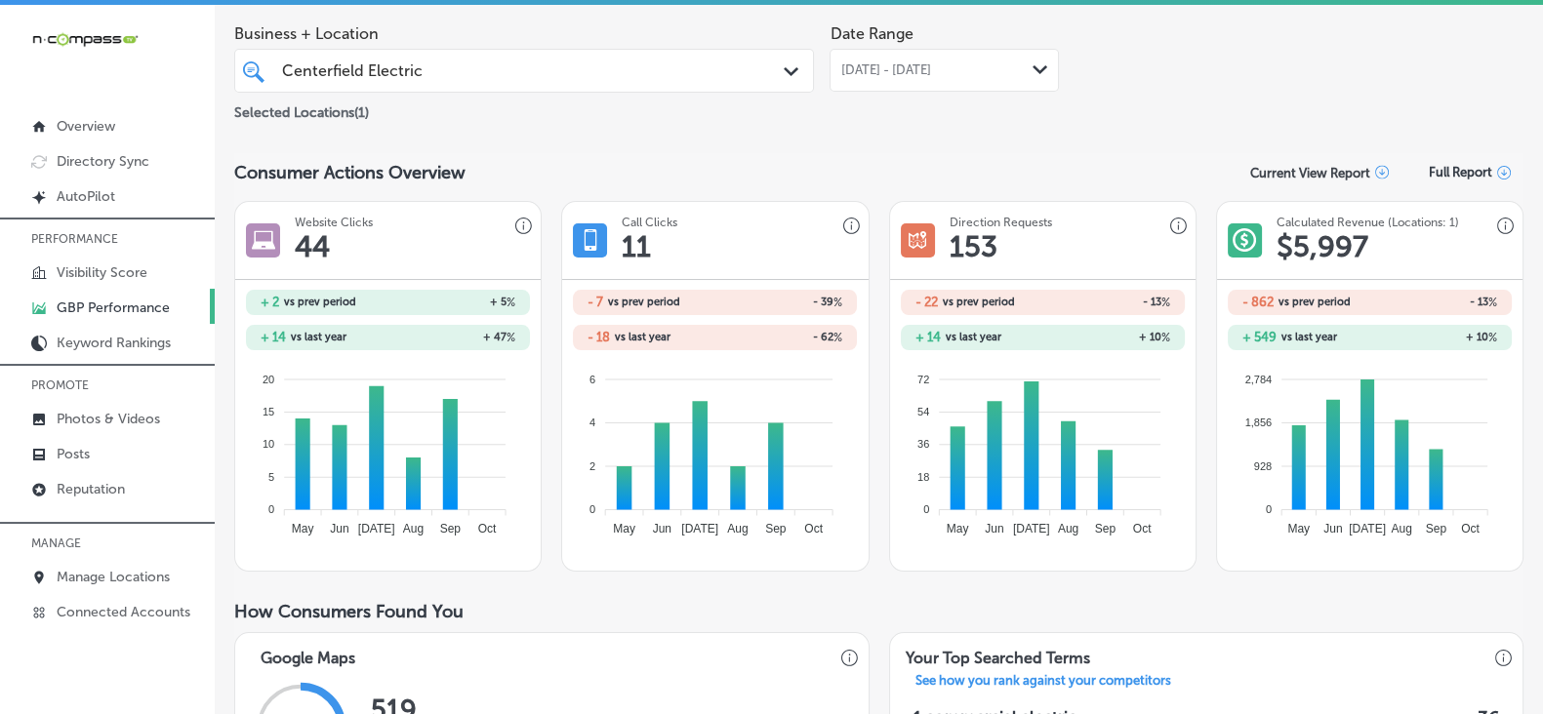
click at [775, 120] on div "Selected Locations ( 1 )" at bounding box center [524, 109] width 580 height 24
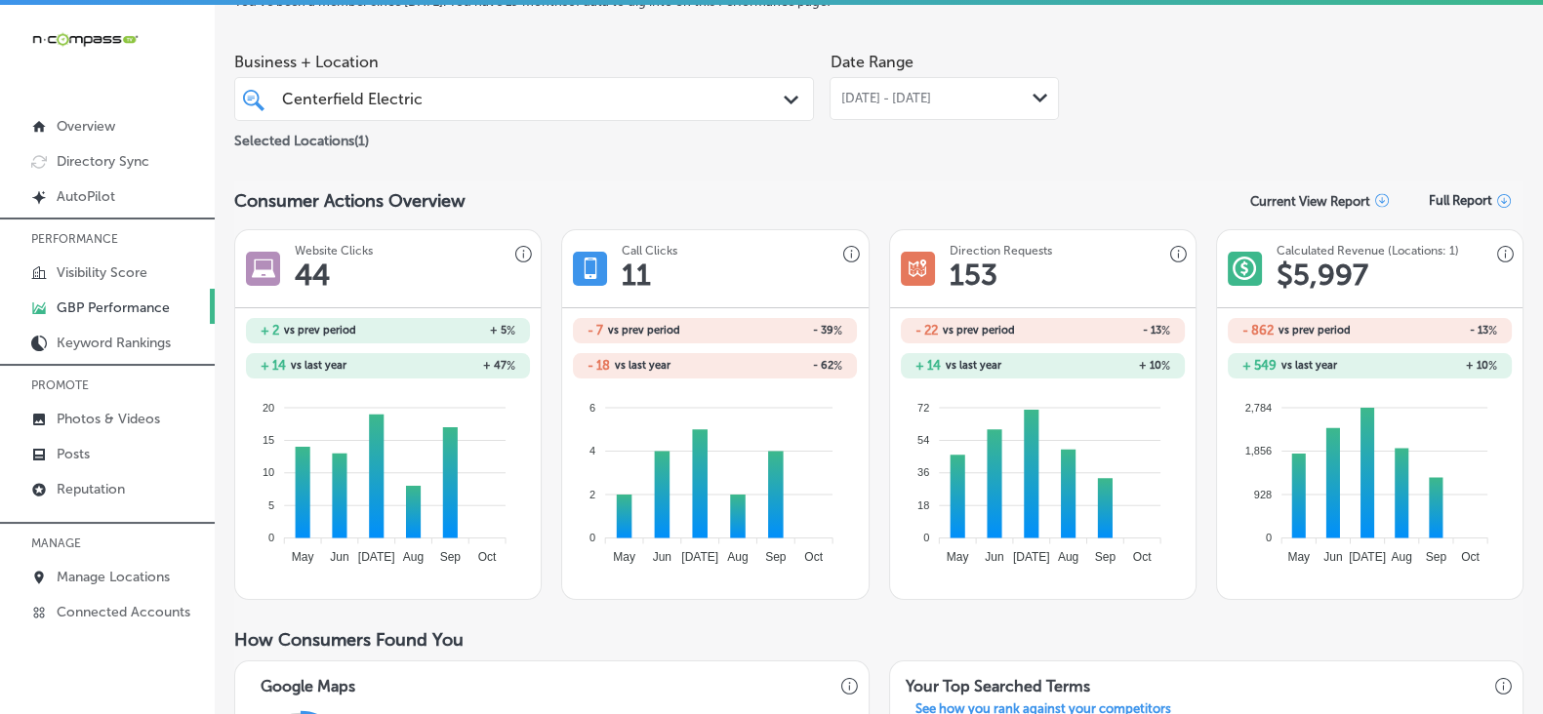
scroll to position [0, 0]
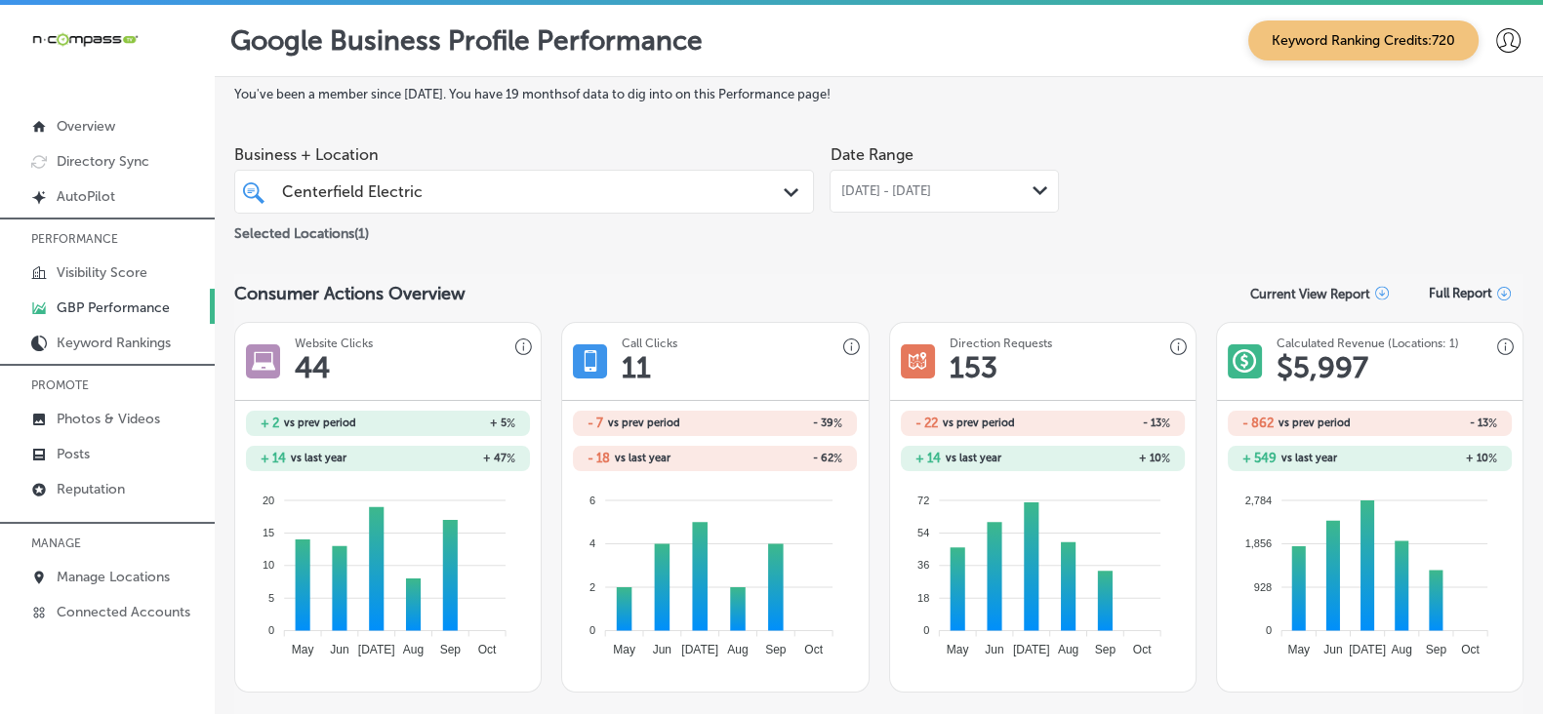
click at [478, 187] on div "[GEOGRAPHIC_DATA] Electric" at bounding box center [499, 192] width 439 height 26
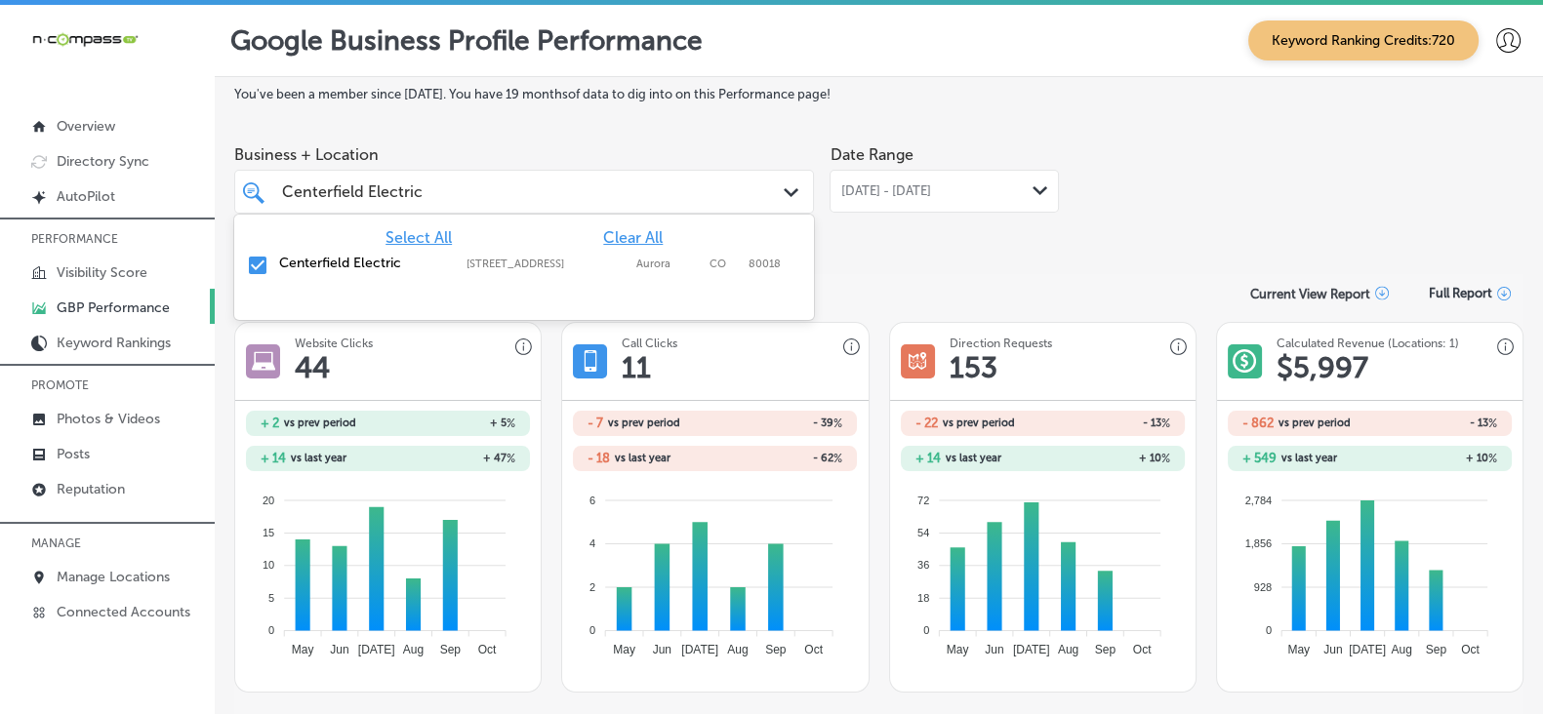
click at [628, 241] on span "Clear All" at bounding box center [633, 237] width 60 height 19
click at [386, 197] on input "Centerfield Electric" at bounding box center [352, 192] width 141 height 19
paste input "hristian Brother Automotive [GEOGRAPHIC_DATA]"
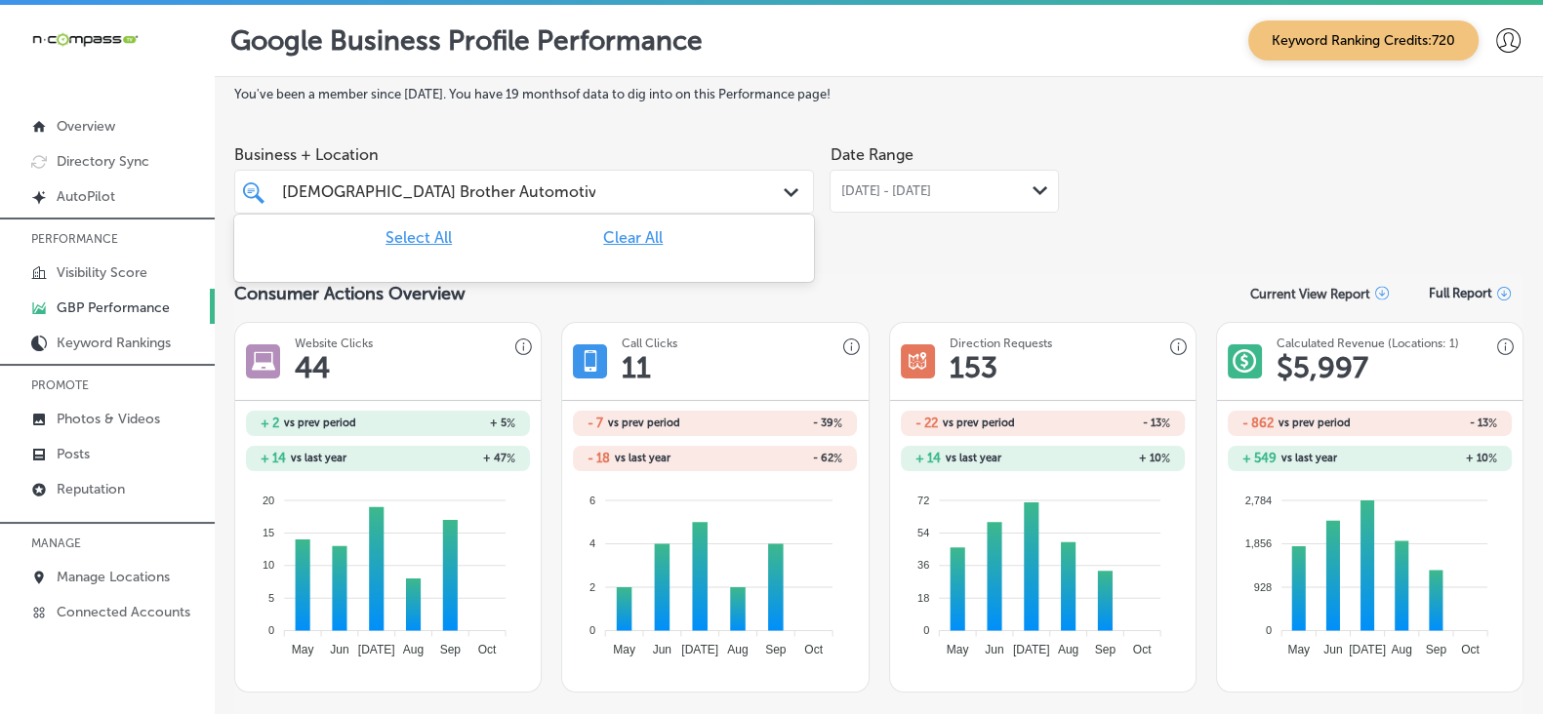
drag, startPoint x: 433, startPoint y: 195, endPoint x: 662, endPoint y: 193, distance: 228.4
click at [662, 193] on div "[DEMOGRAPHIC_DATA] Brother Automotive South [PERSON_NAME][DEMOGRAPHIC_DATA] Bro…" at bounding box center [499, 192] width 439 height 26
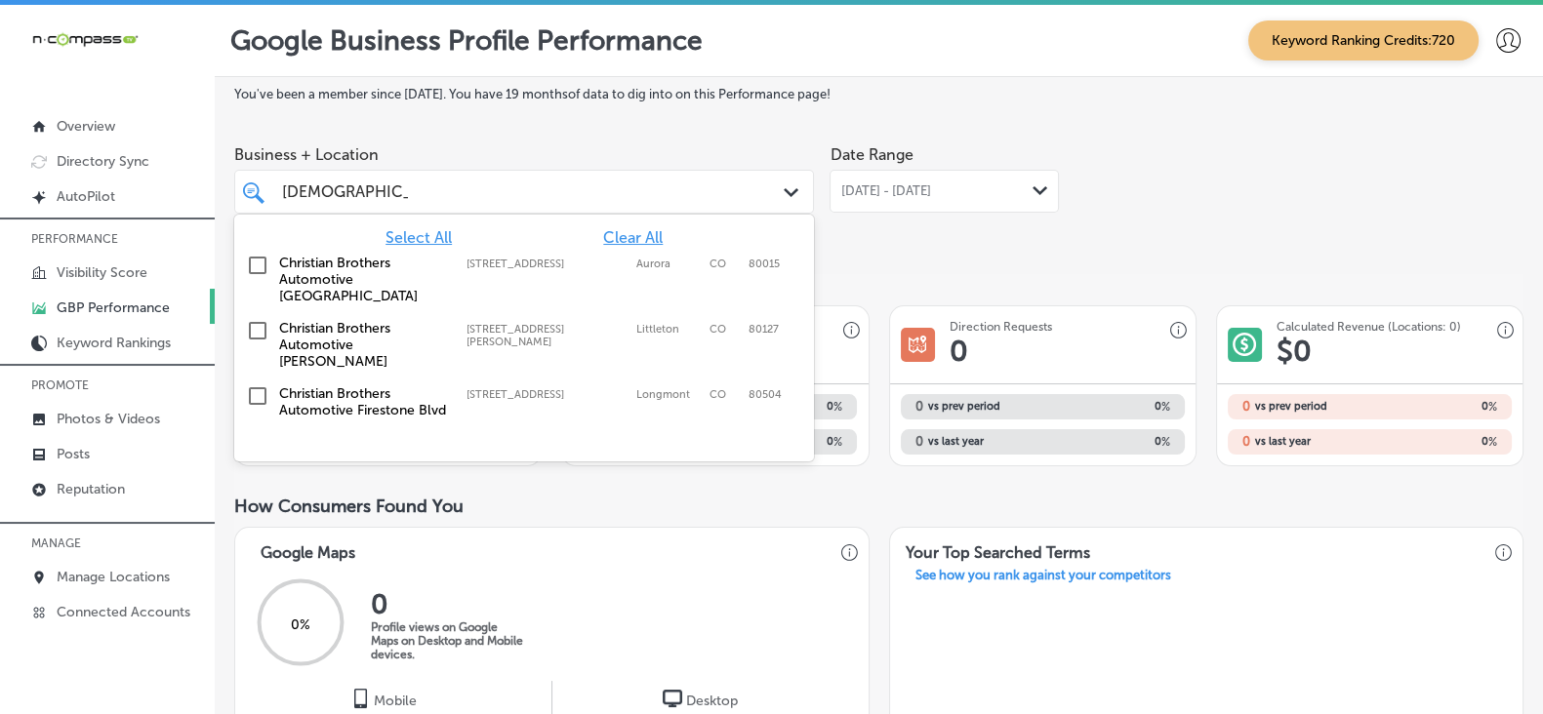
click at [367, 280] on label "Christian Brothers Automotive [GEOGRAPHIC_DATA]" at bounding box center [363, 280] width 168 height 50
click at [886, 262] on div "You've been a member since [DATE] . You have 19 months of data to dig into on t…" at bounding box center [878, 717] width 1289 height 1260
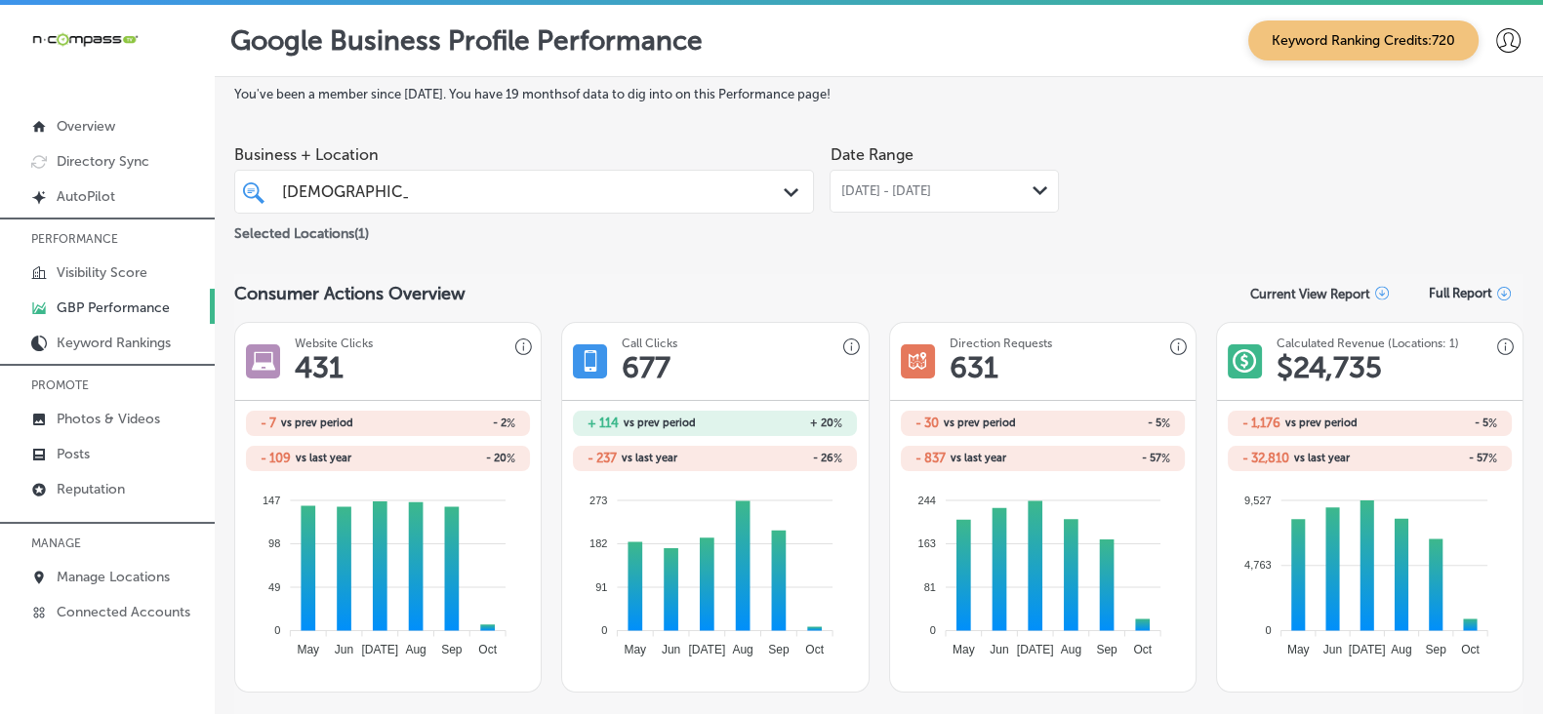
click at [473, 197] on div "[DEMOGRAPHIC_DATA] Brother [DEMOGRAPHIC_DATA] Brother" at bounding box center [499, 192] width 439 height 26
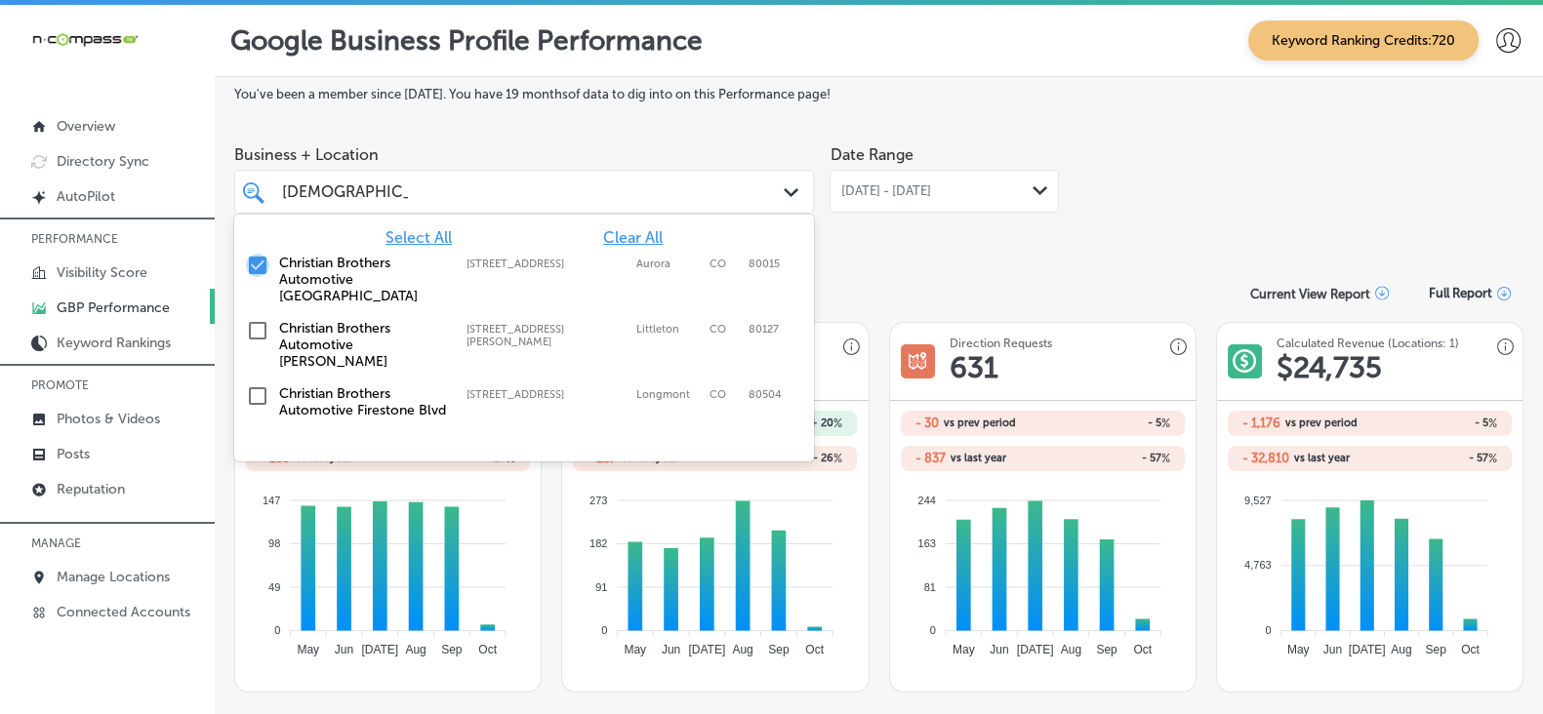
click at [269, 265] on input "checkbox" at bounding box center [257, 265] width 23 height 23
click at [269, 343] on input "checkbox" at bounding box center [257, 330] width 23 height 23
click at [846, 241] on div "Date Range [DATE] - [DATE] Path Created with Sketch." at bounding box center [944, 190] width 229 height 109
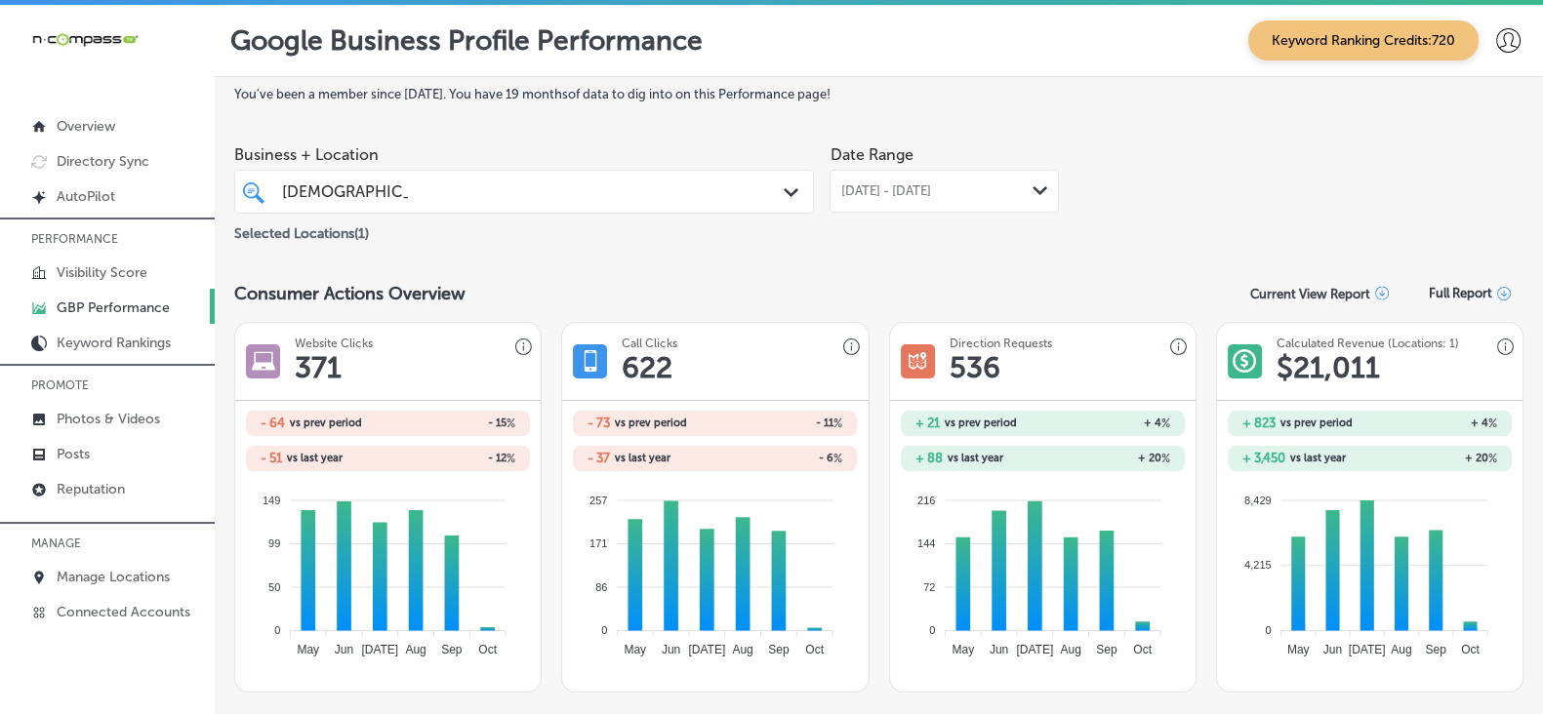
click at [408, 192] on input "[DEMOGRAPHIC_DATA] Brother" at bounding box center [345, 192] width 126 height 19
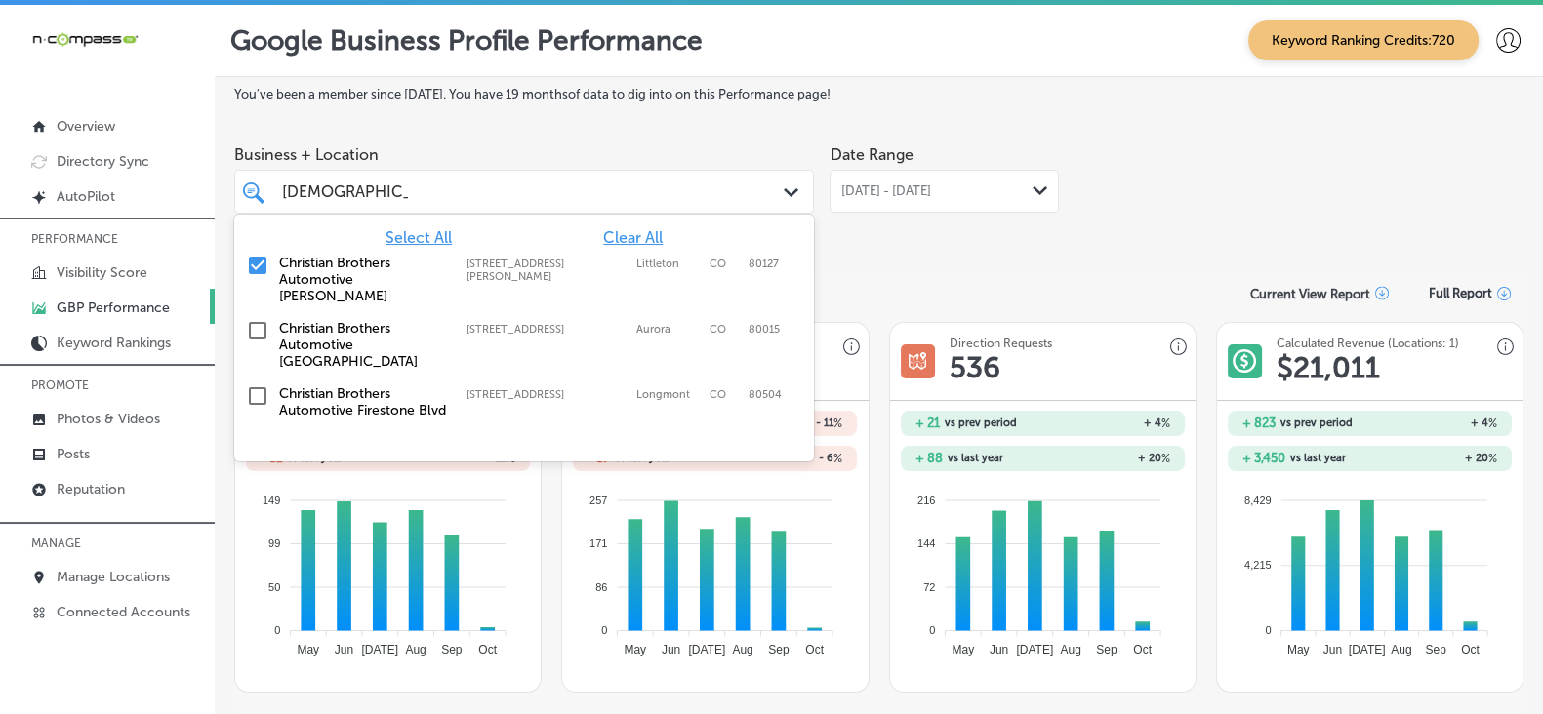
click at [620, 231] on span "Clear All" at bounding box center [633, 237] width 60 height 19
click at [387, 185] on input "[DEMOGRAPHIC_DATA] Brother" at bounding box center [345, 192] width 126 height 19
paste input "s Auto Firestone"
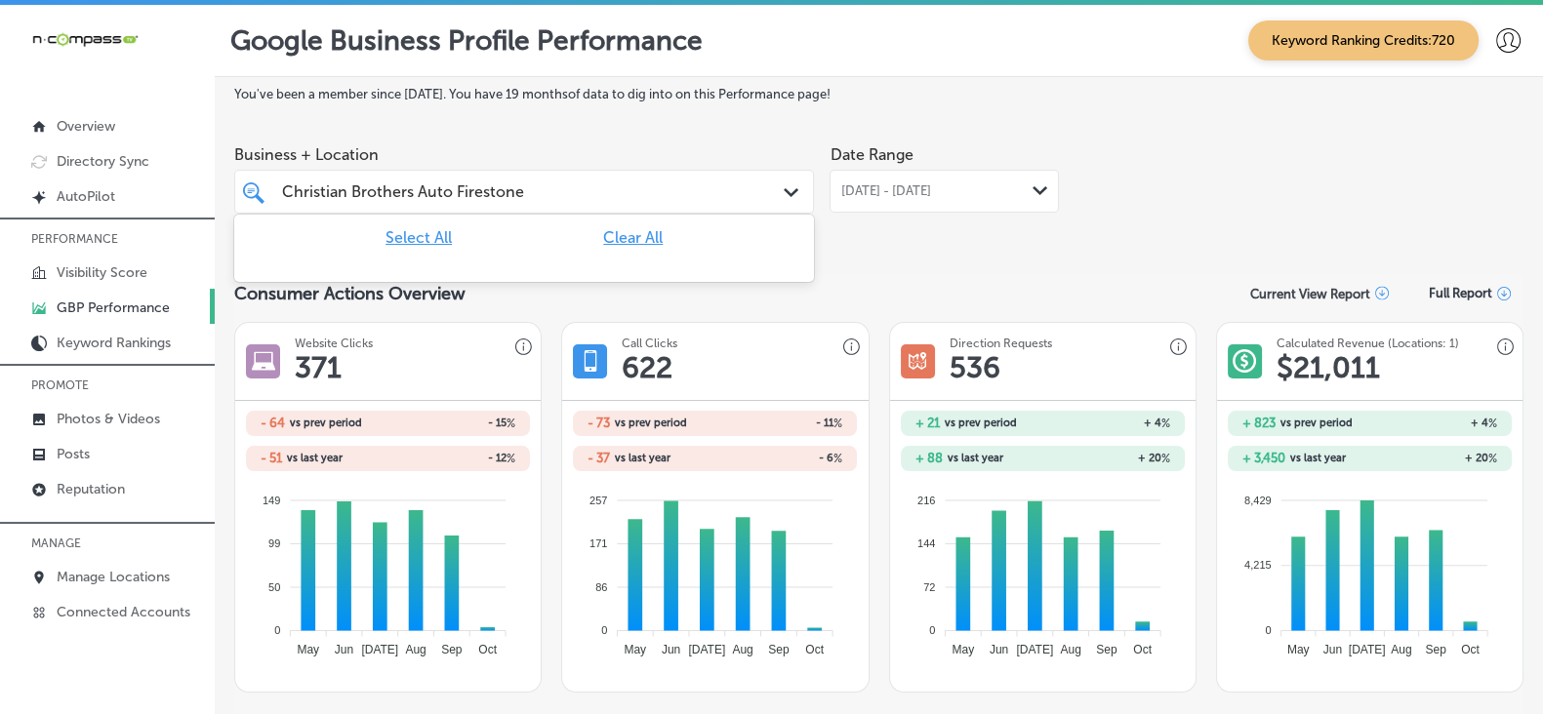
click at [500, 195] on input "Christian Brothers Auto Firestone" at bounding box center [403, 192] width 242 height 19
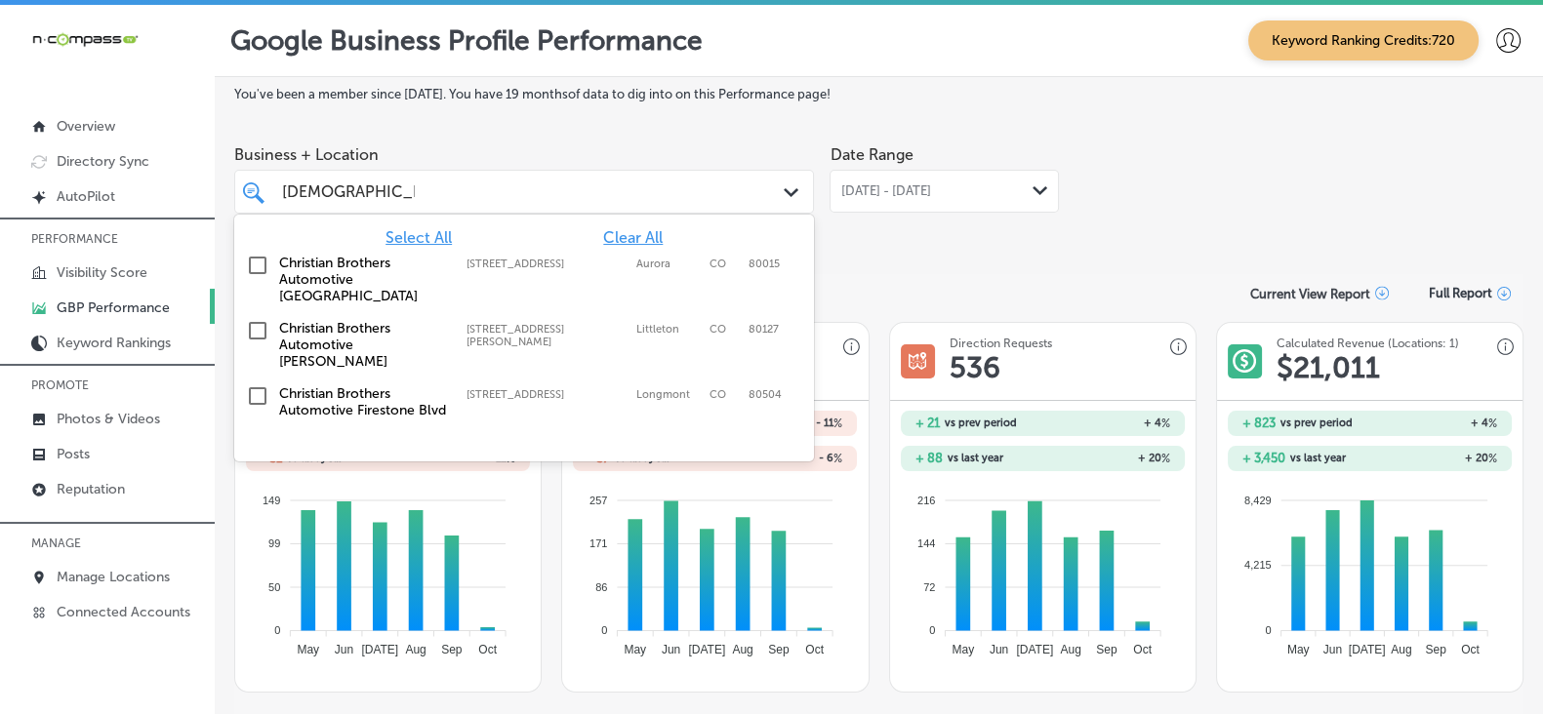
click at [352, 386] on label "Christian Brothers Automotive Firestone Blvd" at bounding box center [363, 402] width 168 height 33
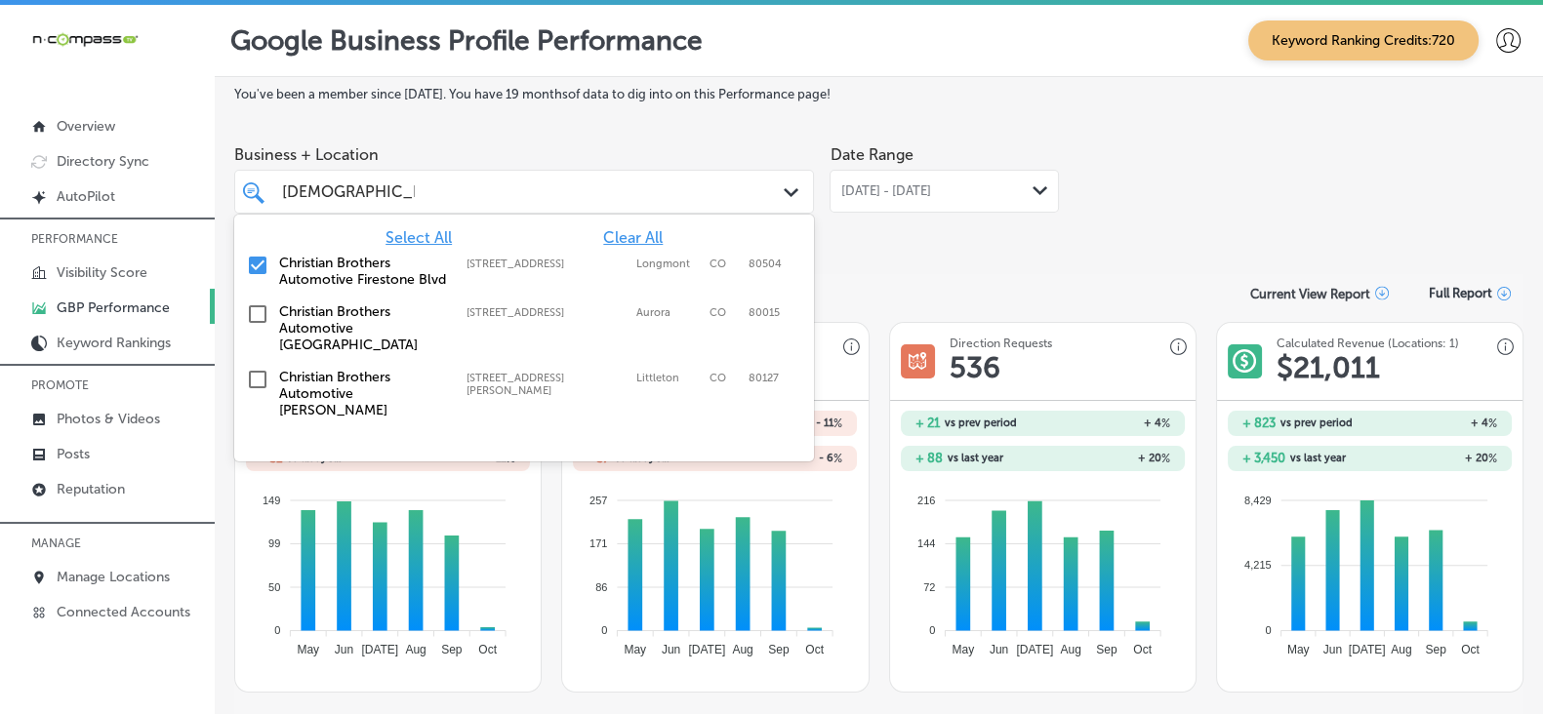
click at [969, 243] on div "Date Range [DATE] - [DATE] Path Created with Sketch." at bounding box center [944, 190] width 229 height 109
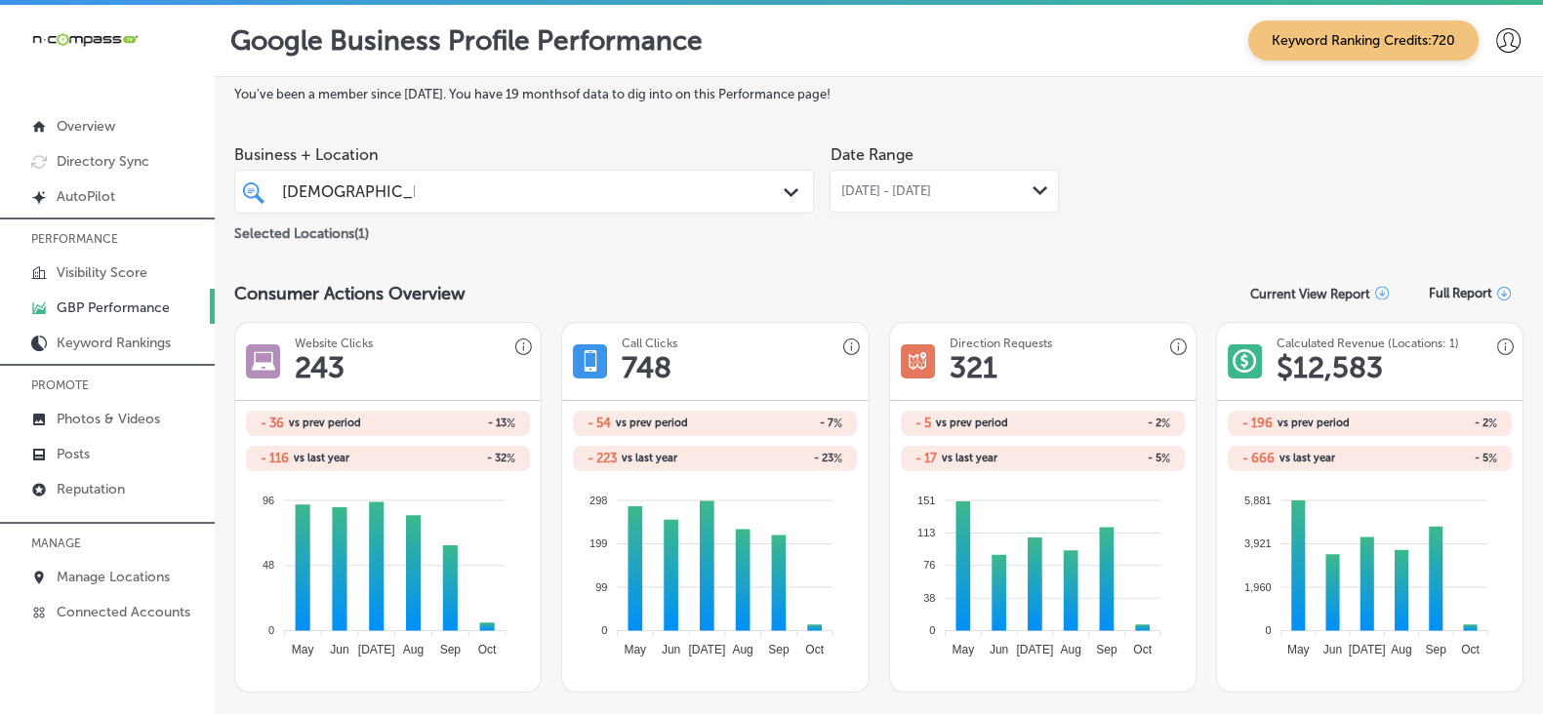
click at [673, 192] on div "Christian Brothers Christian Brothers" at bounding box center [499, 192] width 439 height 26
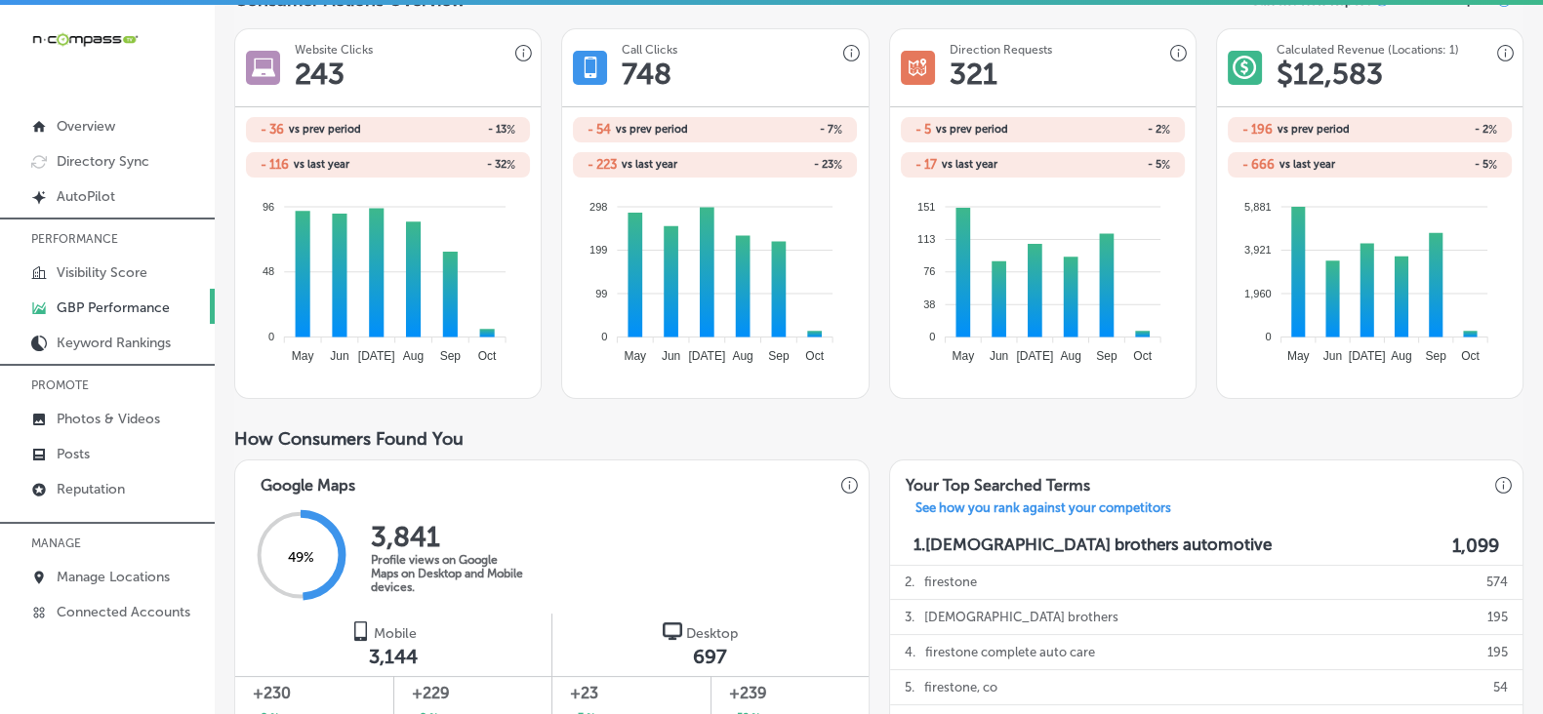
scroll to position [66, 0]
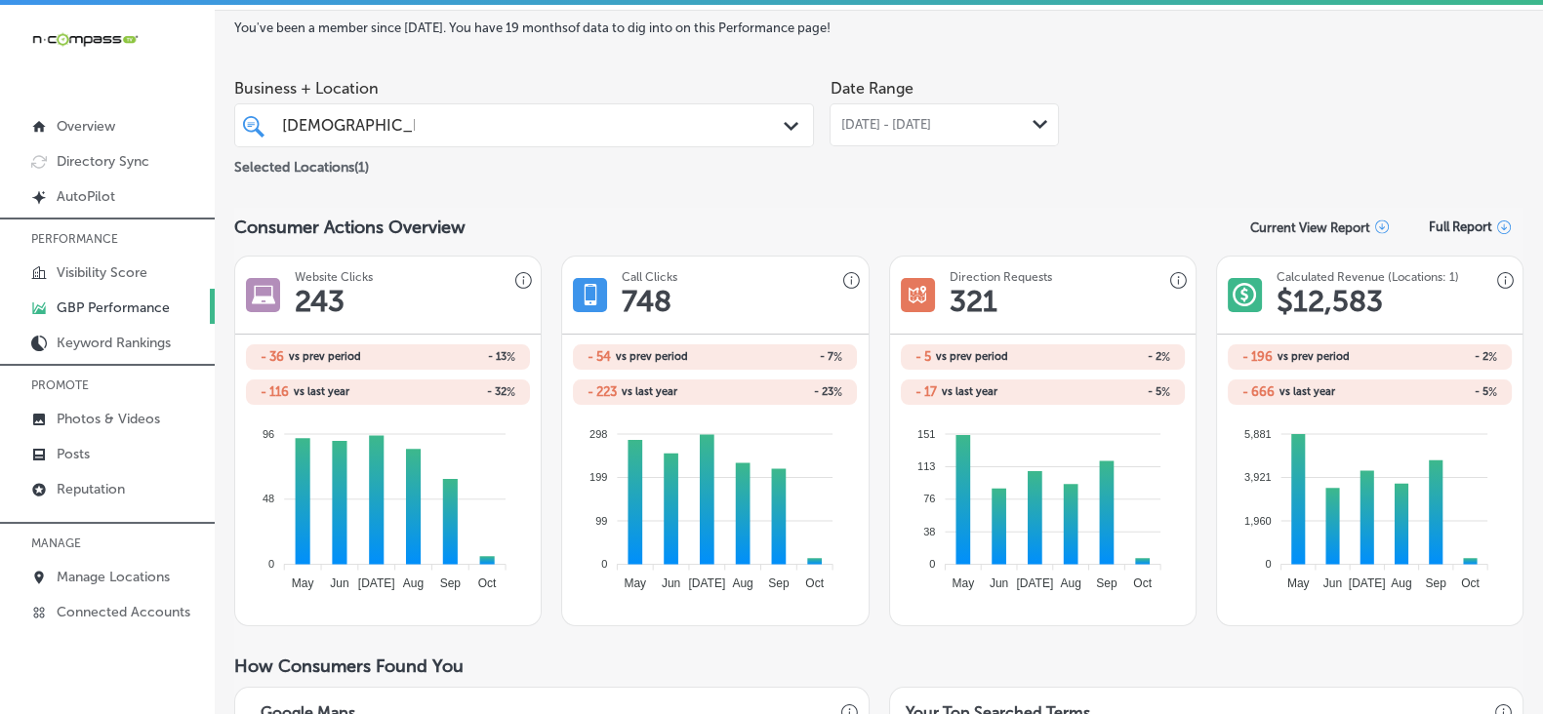
click at [501, 131] on div "Christian Brothers Christian Brothers" at bounding box center [499, 125] width 439 height 26
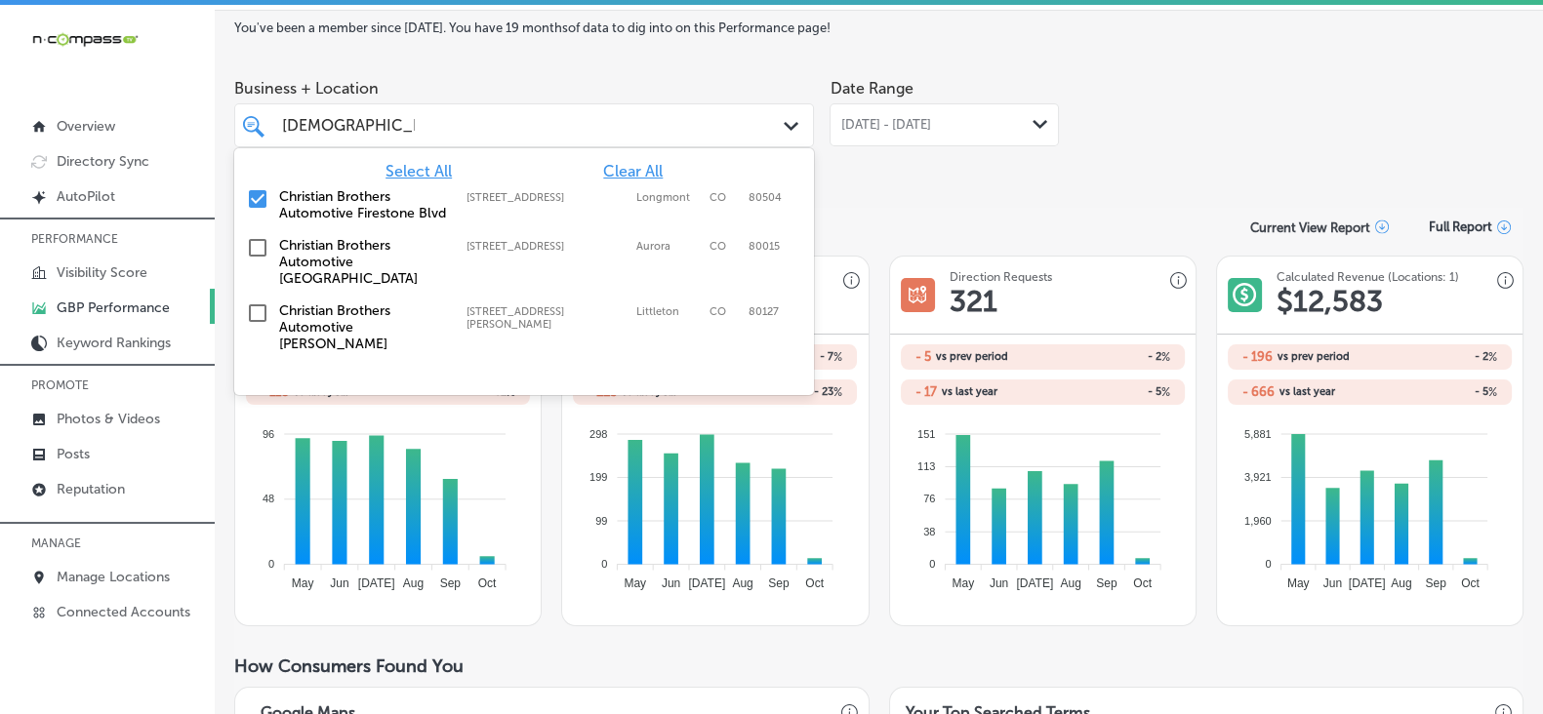
click at [641, 178] on span "Clear All" at bounding box center [633, 171] width 60 height 19
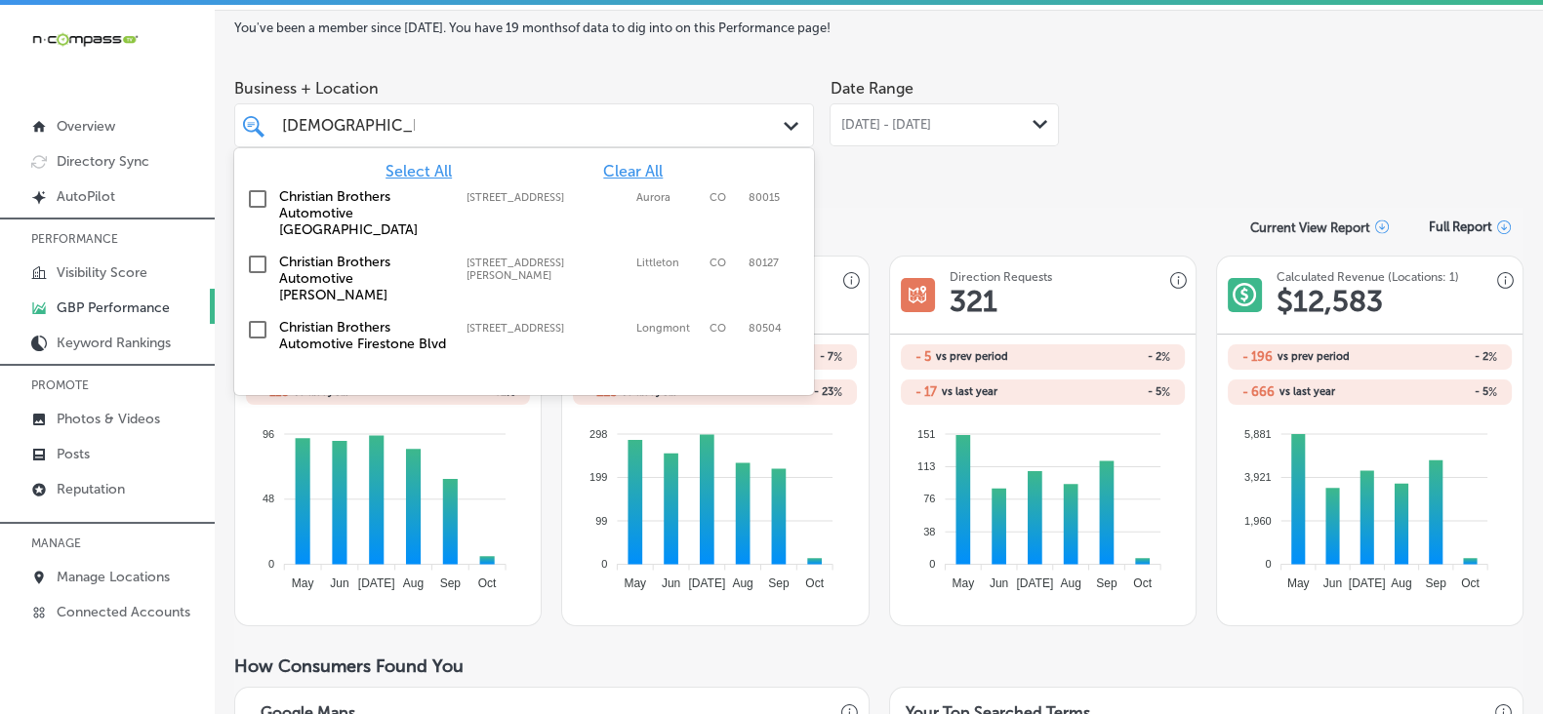
click at [382, 130] on input "[DEMOGRAPHIC_DATA] Brothers" at bounding box center [348, 125] width 133 height 19
paste input "ool Arrow Tires and Wheel"
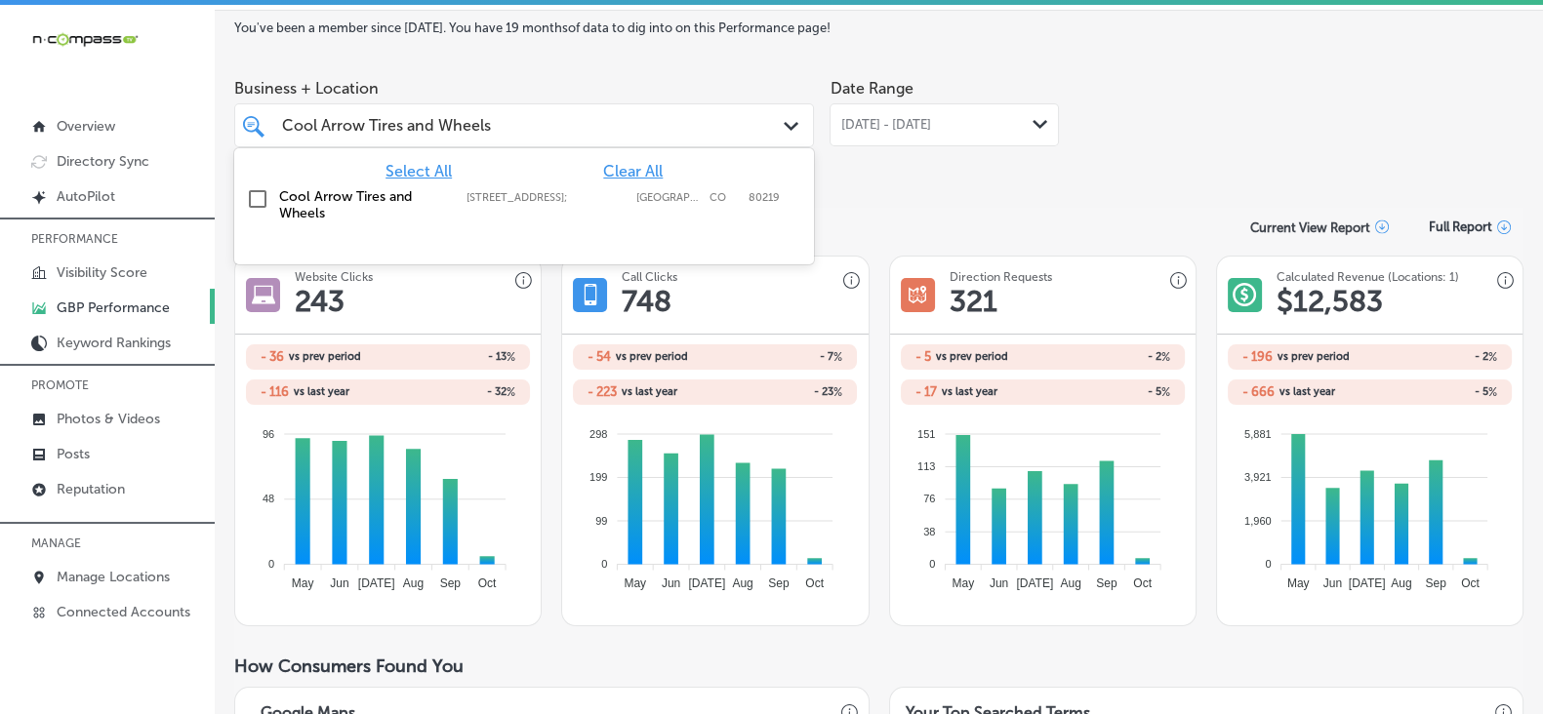
click at [366, 202] on label "Cool Arrow Tires and Wheels" at bounding box center [363, 204] width 168 height 33
click at [903, 212] on div "Consumer Actions Overview Current View Report Full Report" at bounding box center [878, 227] width 1289 height 38
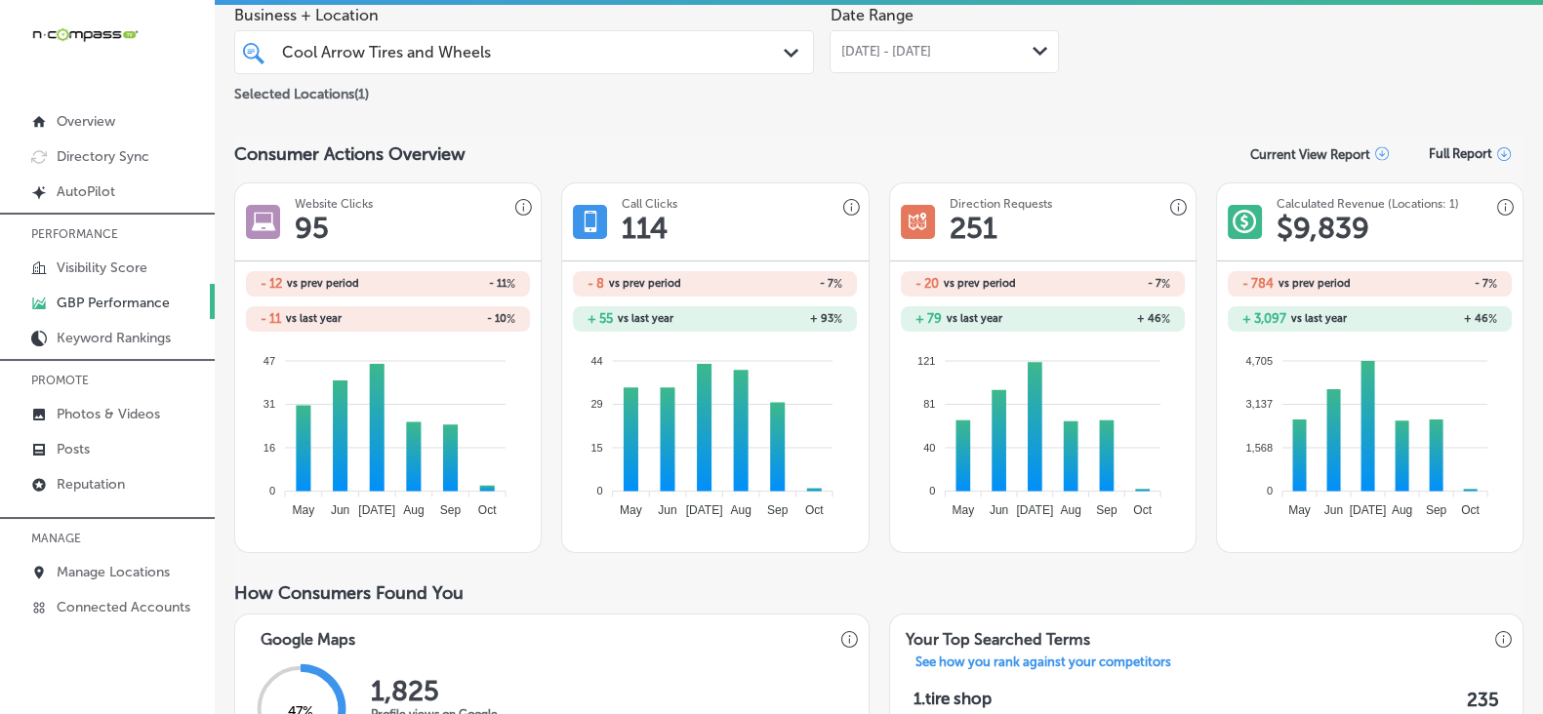
scroll to position [0, 0]
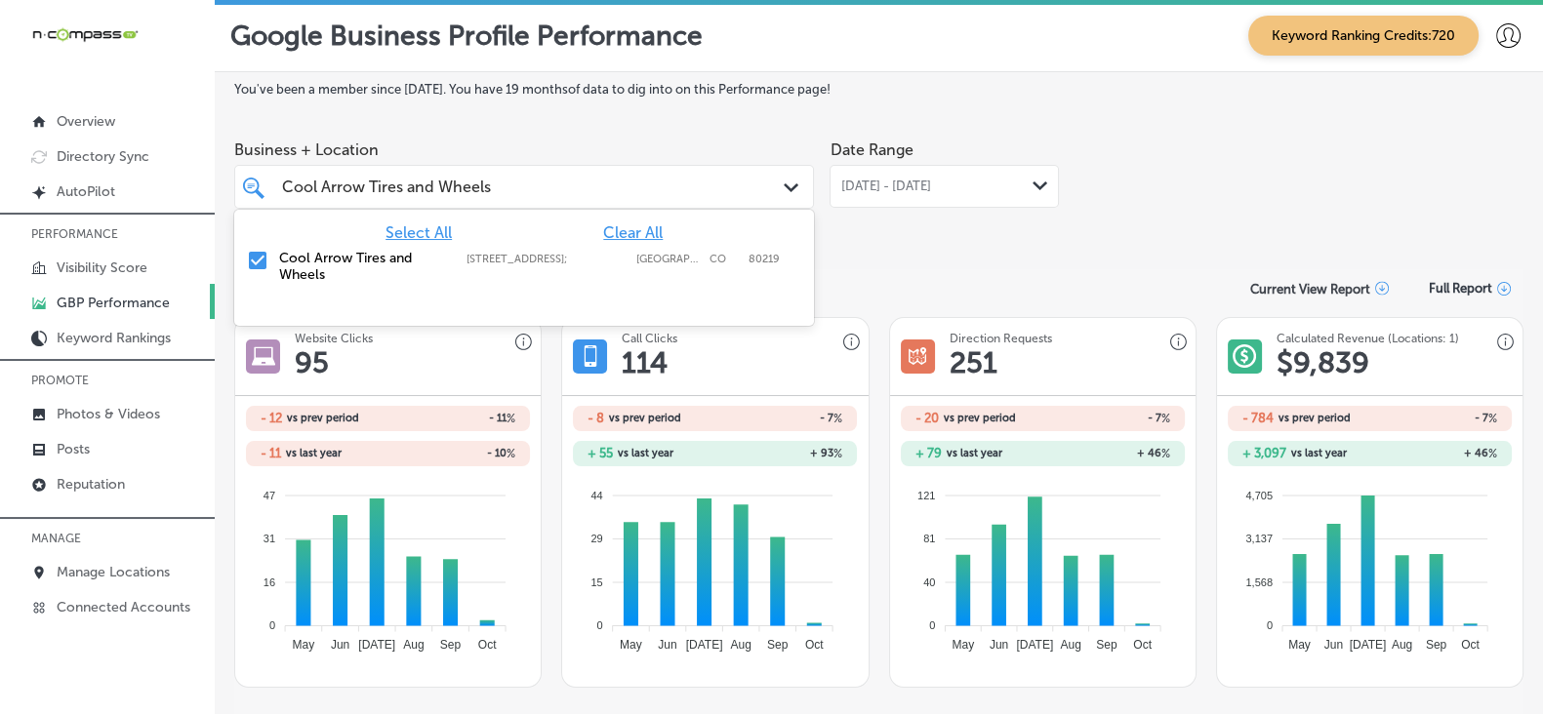
click at [452, 187] on input "Cool Arrow Tires and Wheels" at bounding box center [387, 187] width 211 height 19
click at [616, 233] on span "Clear All" at bounding box center [633, 233] width 60 height 19
click at [454, 196] on input "Cool Arrow Tires and Wheels" at bounding box center [387, 187] width 211 height 19
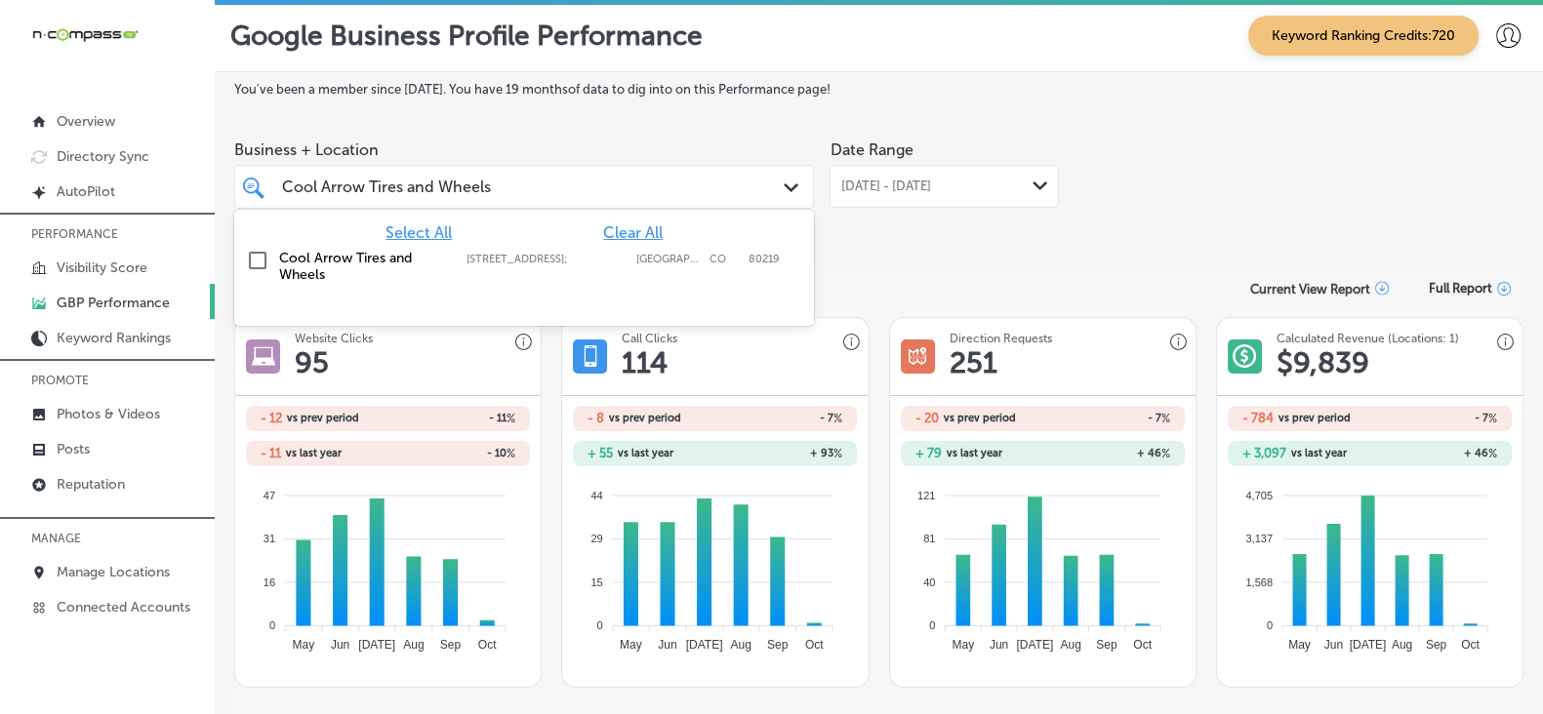
paste input "Denver Mighty Dog Roofing"
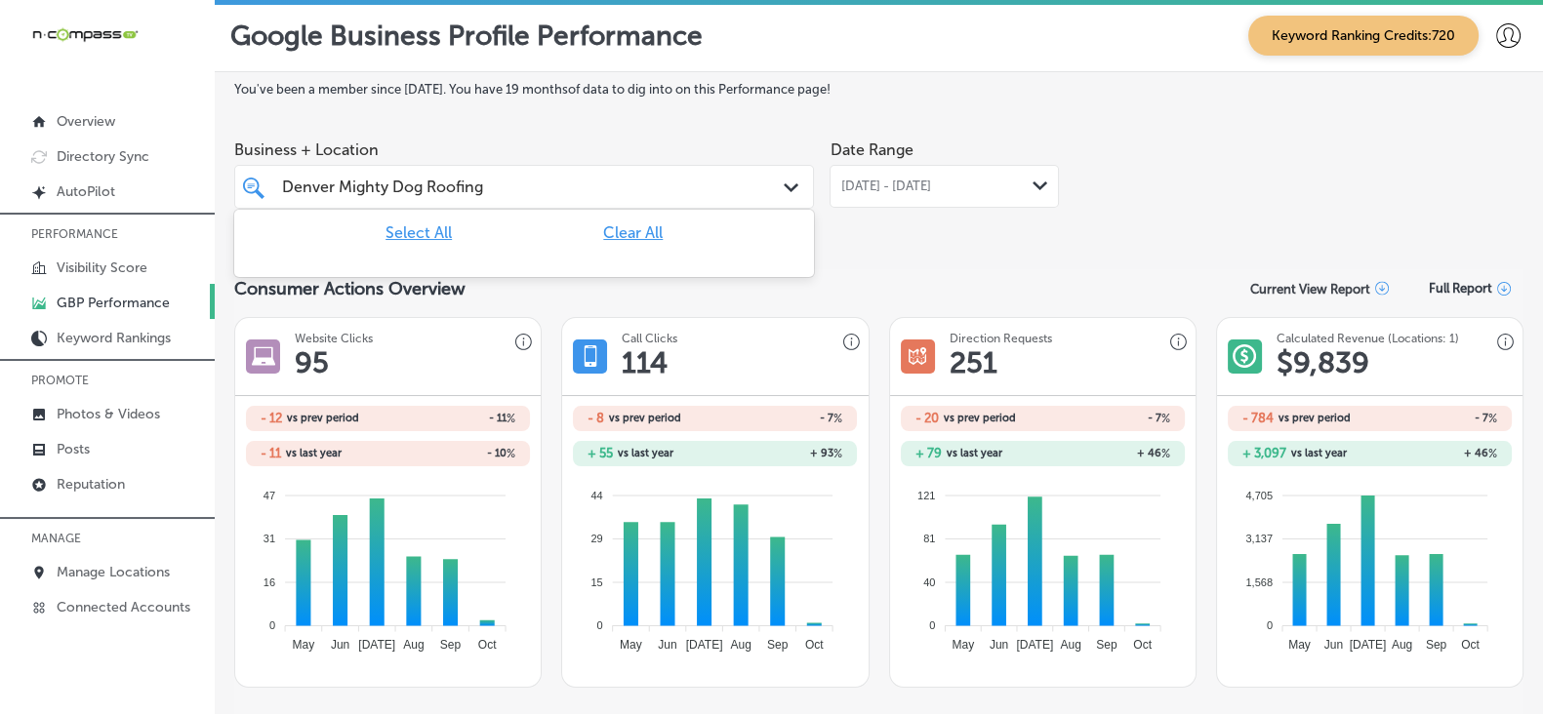
click at [464, 183] on input "Denver Mighty Dog Roofing" at bounding box center [383, 187] width 203 height 19
type input "D"
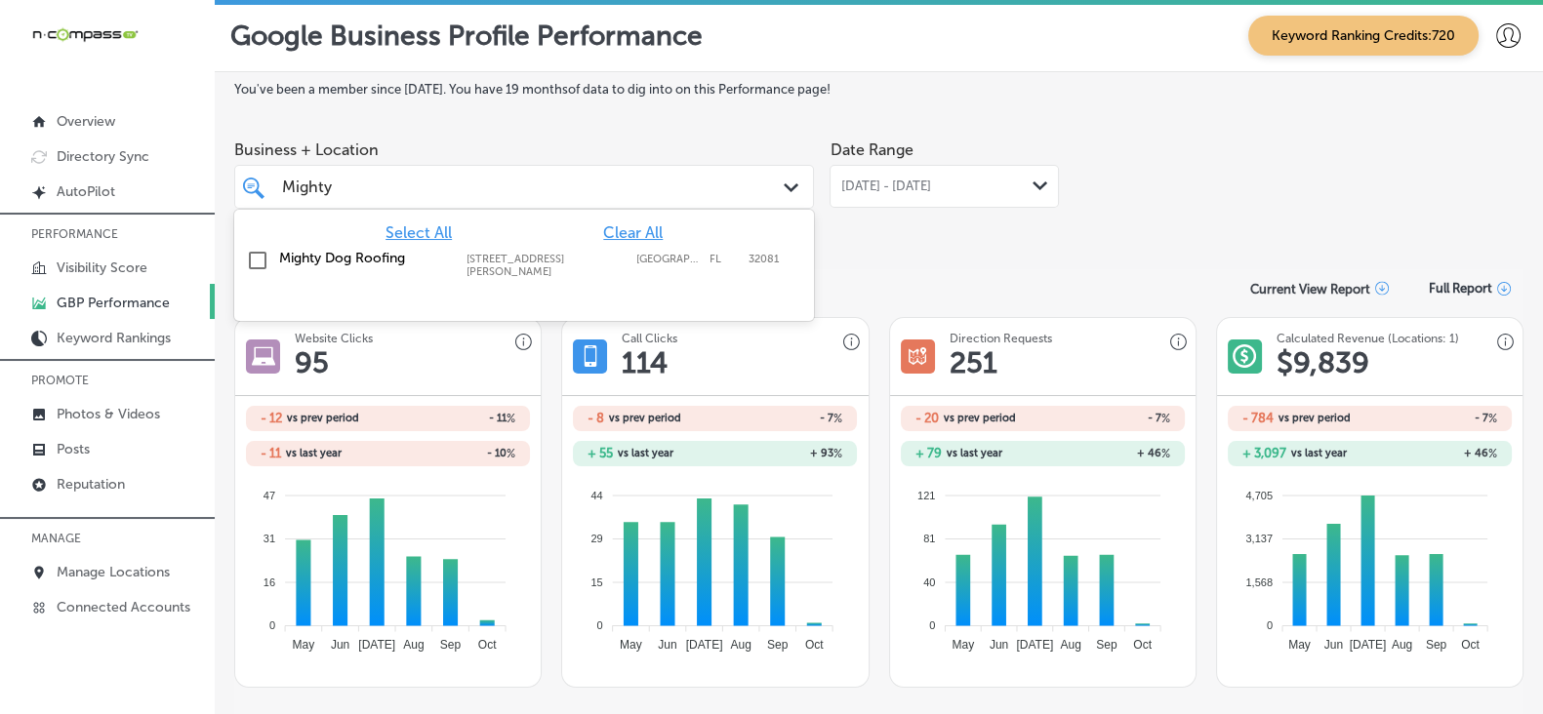
click at [354, 261] on label "Mighty Dog Roofing" at bounding box center [363, 258] width 168 height 17
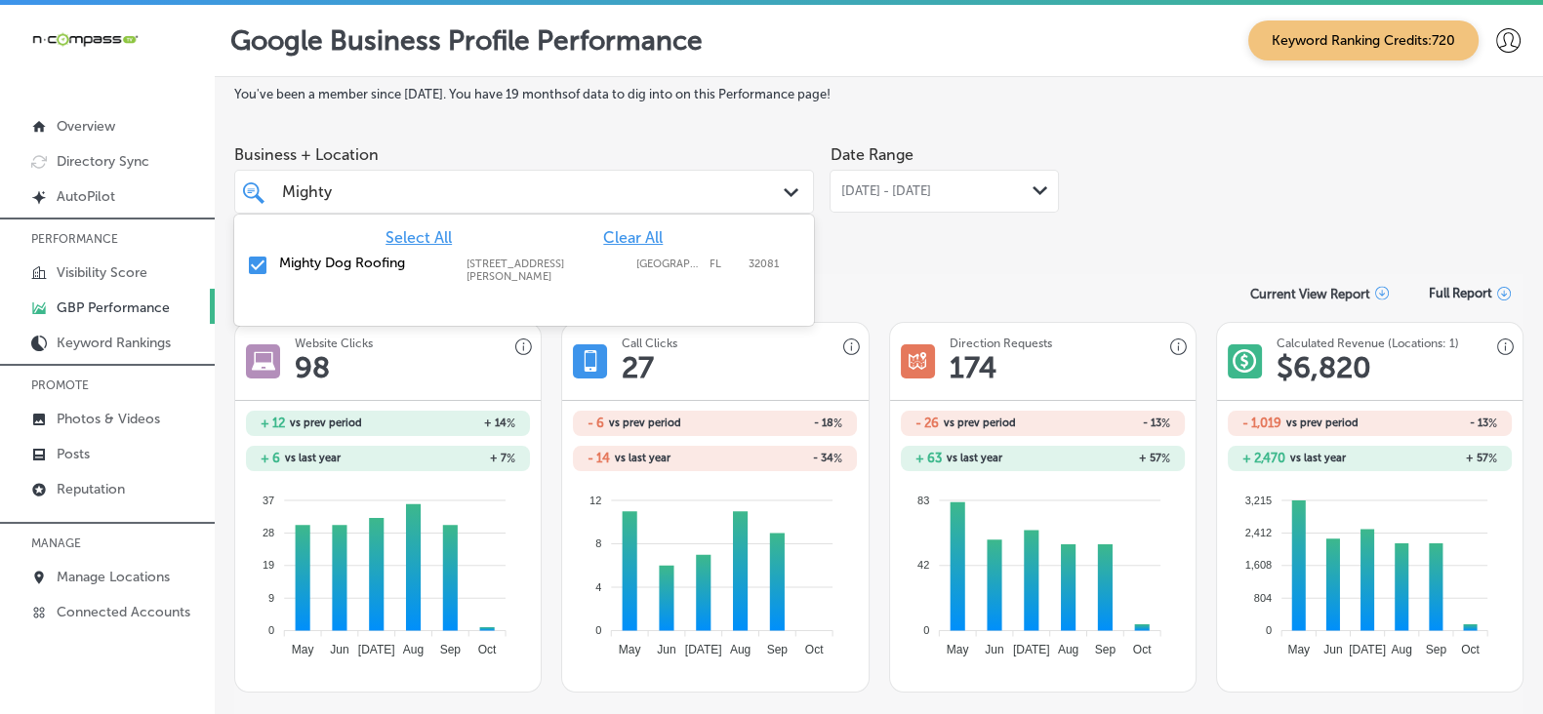
drag, startPoint x: 545, startPoint y: 184, endPoint x: 568, endPoint y: 218, distance: 40.6
click at [544, 184] on div "Mighty Mighty" at bounding box center [499, 192] width 439 height 26
click at [632, 246] on span "Clear All" at bounding box center [633, 237] width 60 height 19
click at [327, 192] on input "Mighty" at bounding box center [310, 192] width 56 height 19
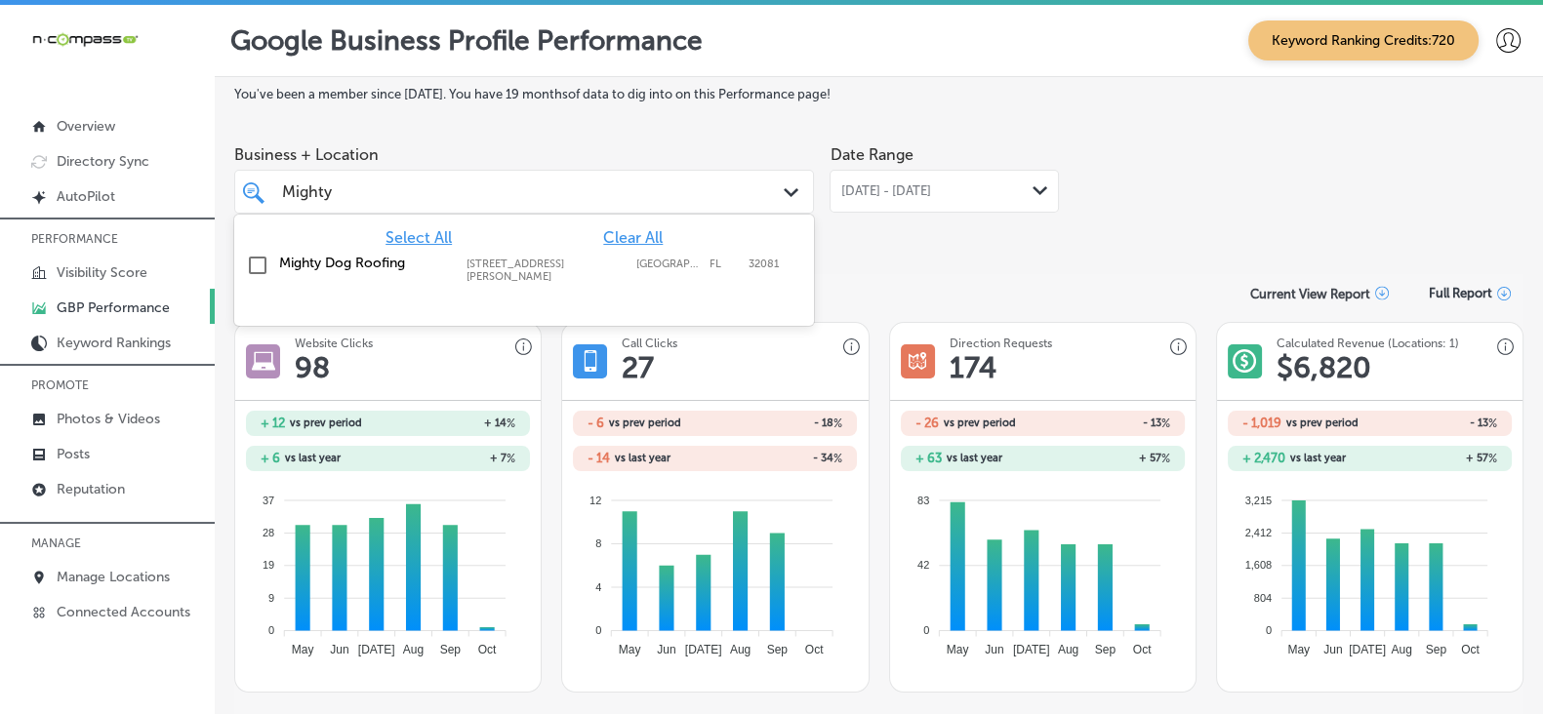
click at [327, 192] on input "Mighty" at bounding box center [310, 192] width 56 height 19
paste input "Denver Woodlawn Floral"
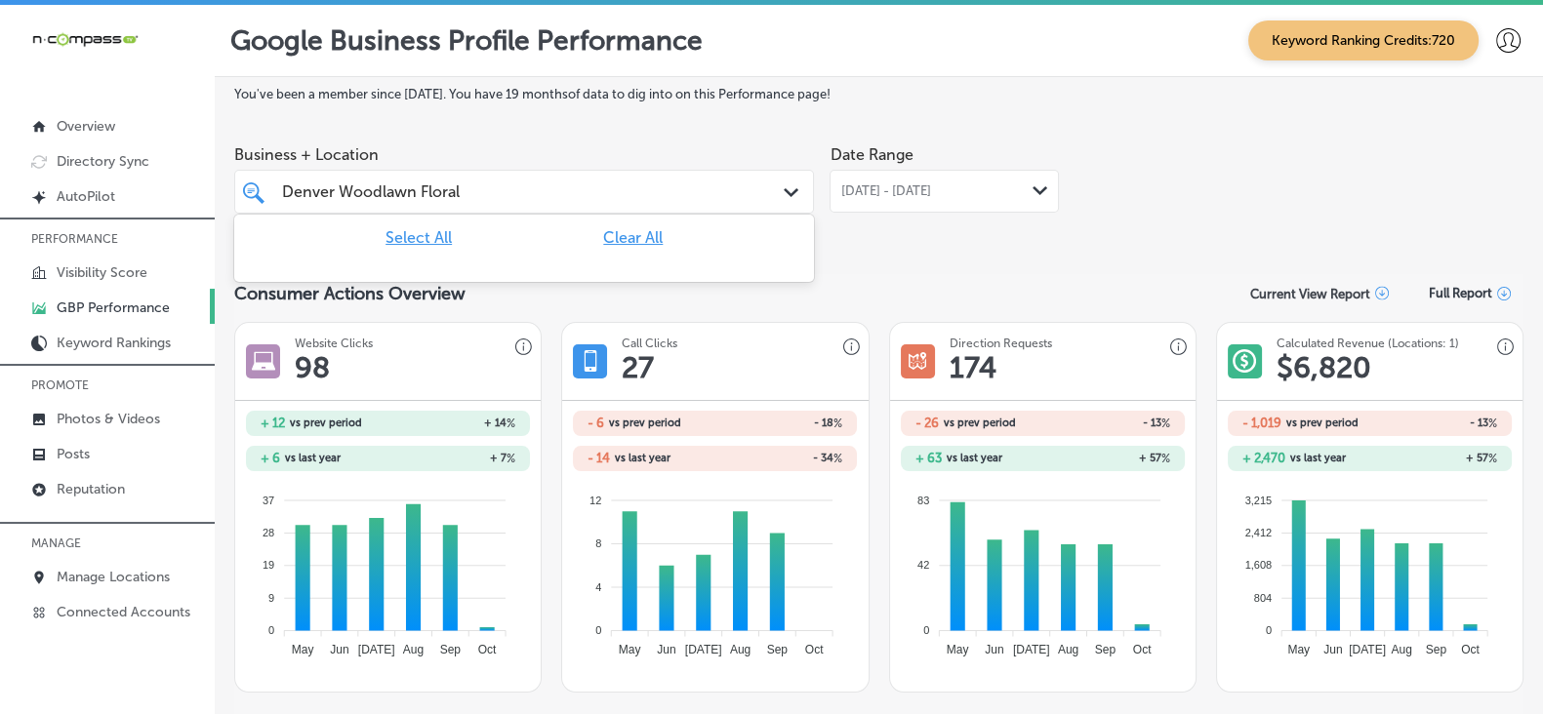
click at [323, 193] on input "Denver Woodlawn Floral" at bounding box center [372, 192] width 181 height 19
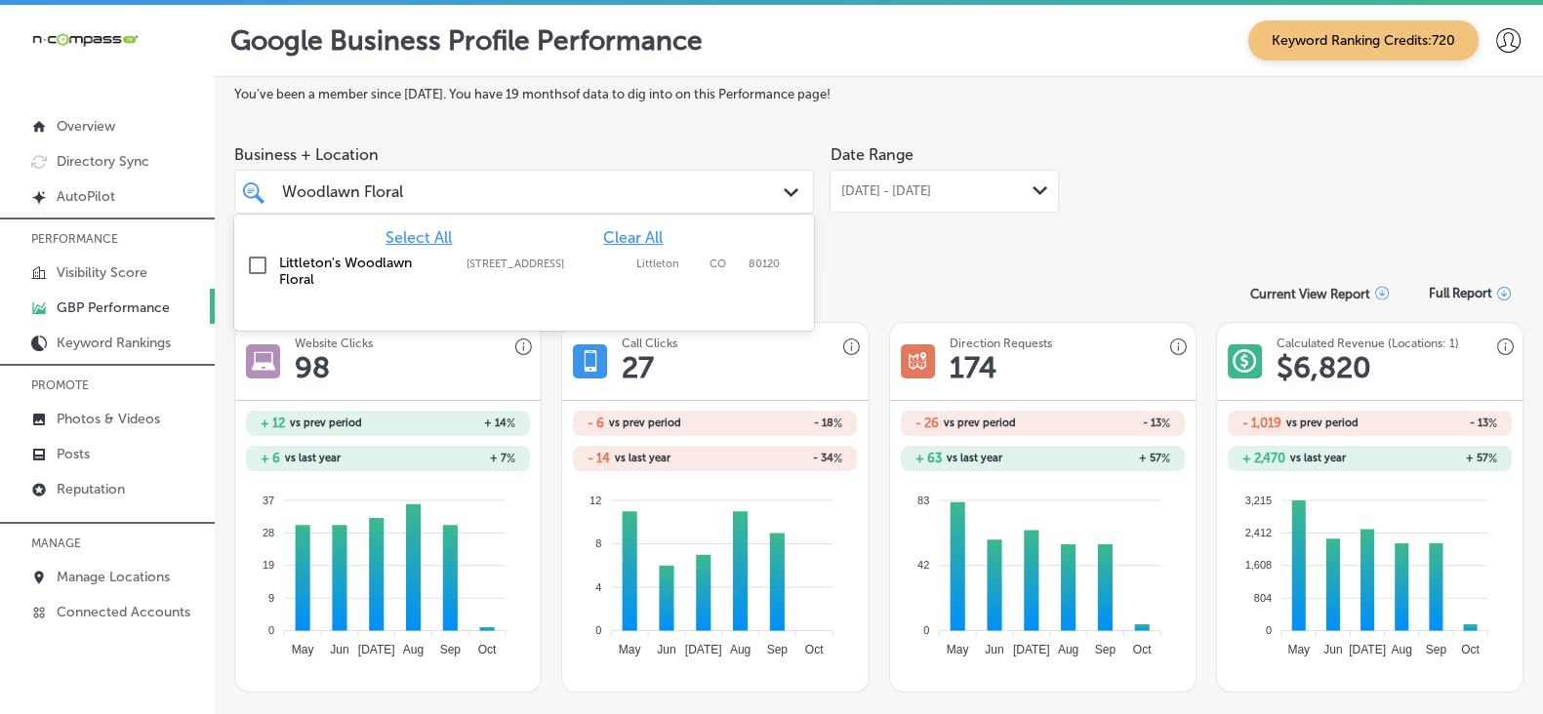
click at [366, 270] on label "Littleton's Woodlawn Floral" at bounding box center [363, 271] width 168 height 33
click at [927, 276] on div "Consumer Actions Overview Current View Report Full Report" at bounding box center [878, 293] width 1289 height 38
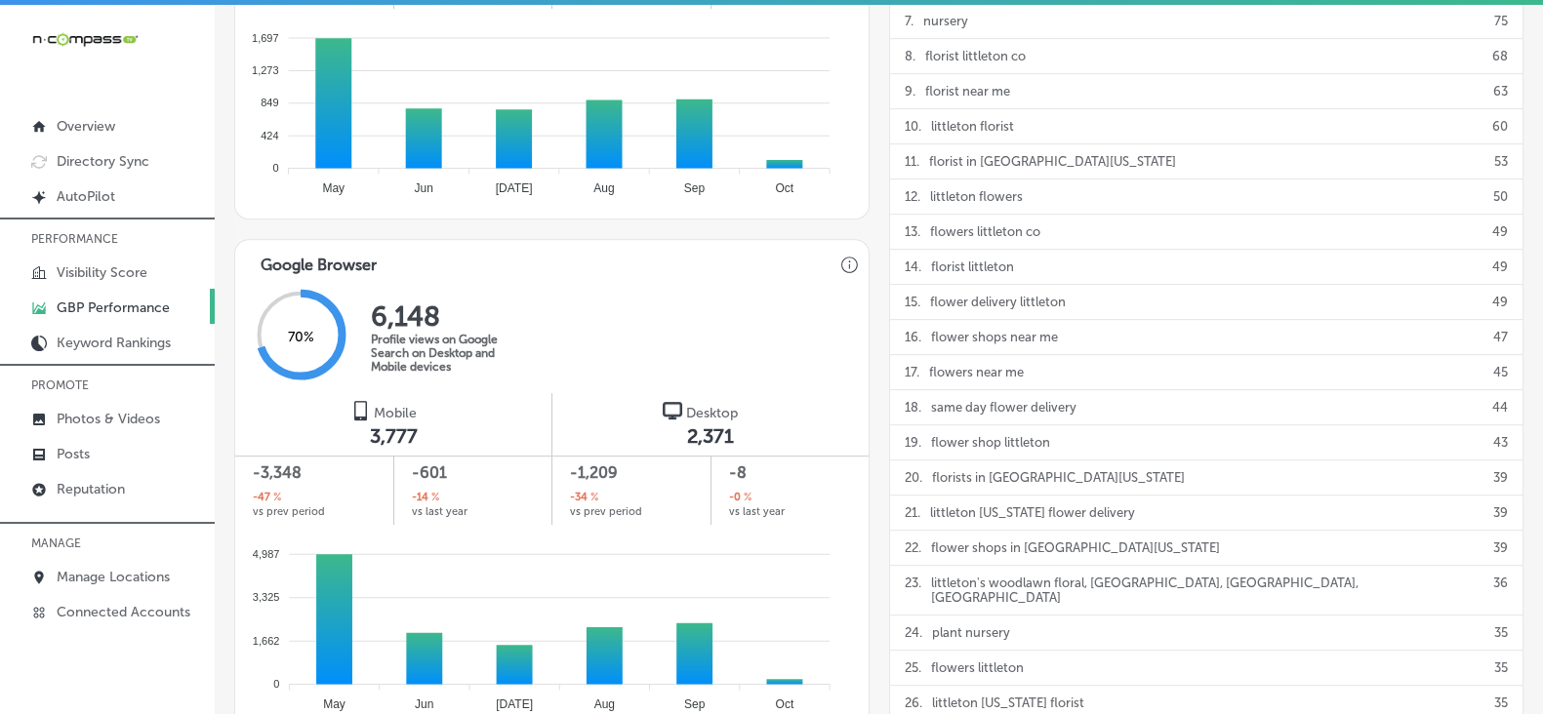
scroll to position [920, 0]
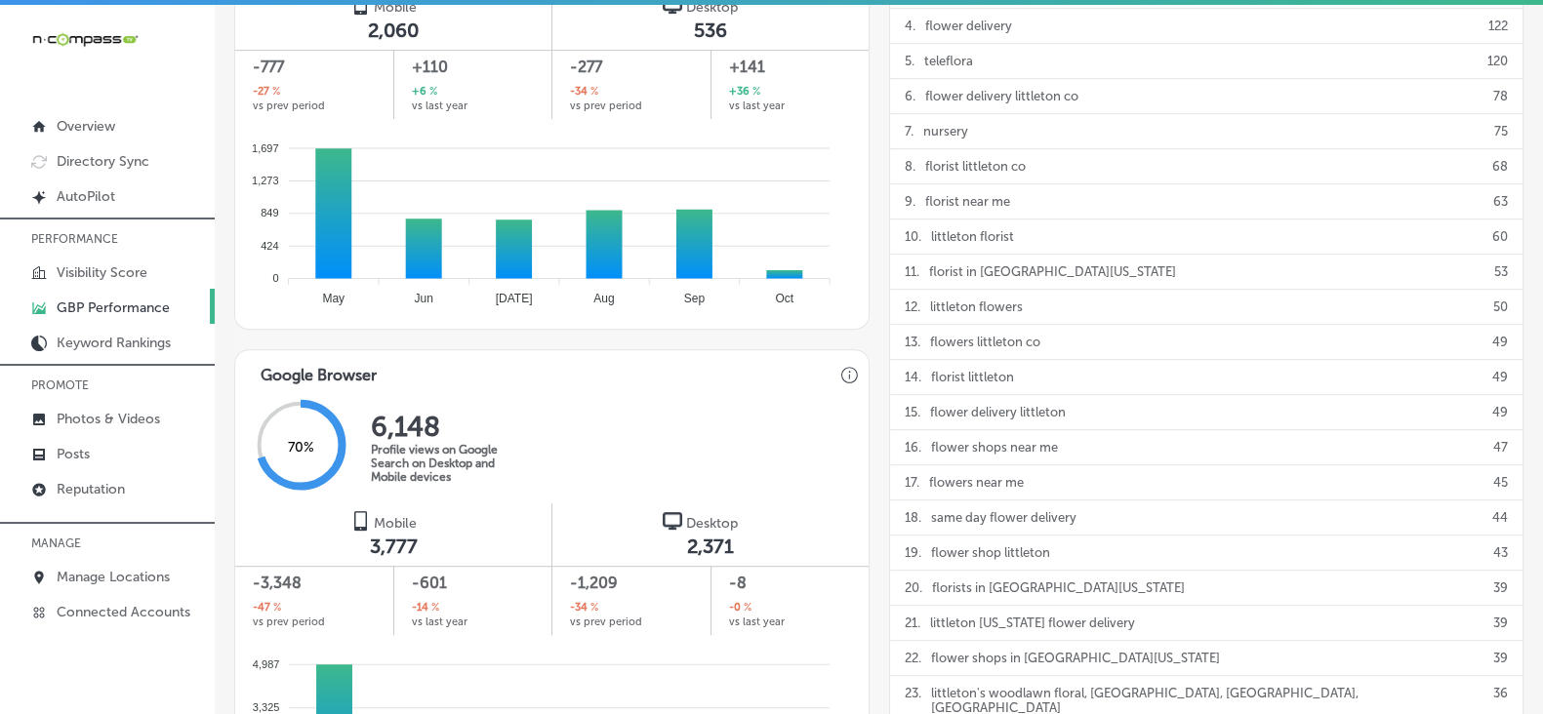
drag, startPoint x: 825, startPoint y: 414, endPoint x: 759, endPoint y: 429, distance: 67.2
click at [759, 429] on div "70 % 6,148 Profile views on Google Search on Desktop and Mobile devices" at bounding box center [551, 446] width 633 height 113
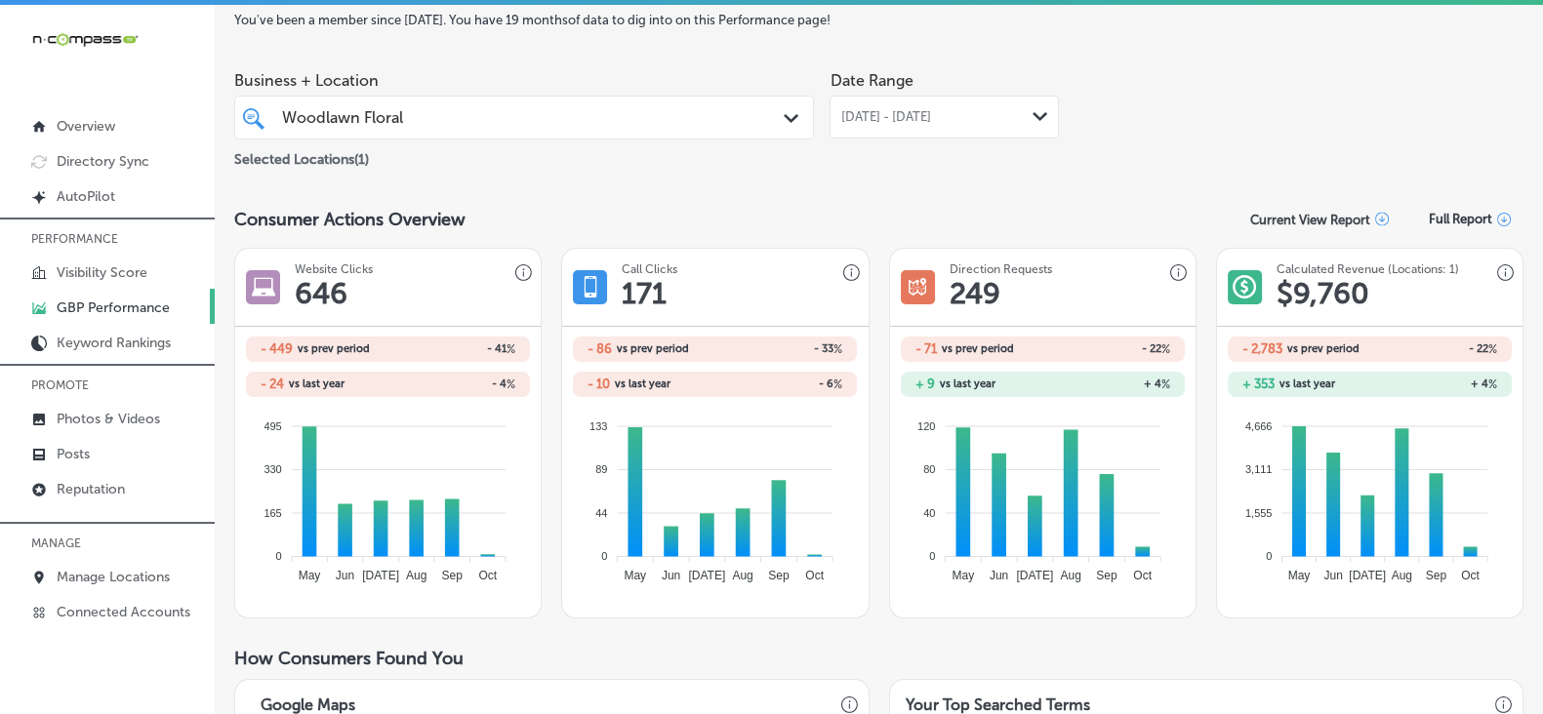
scroll to position [0, 0]
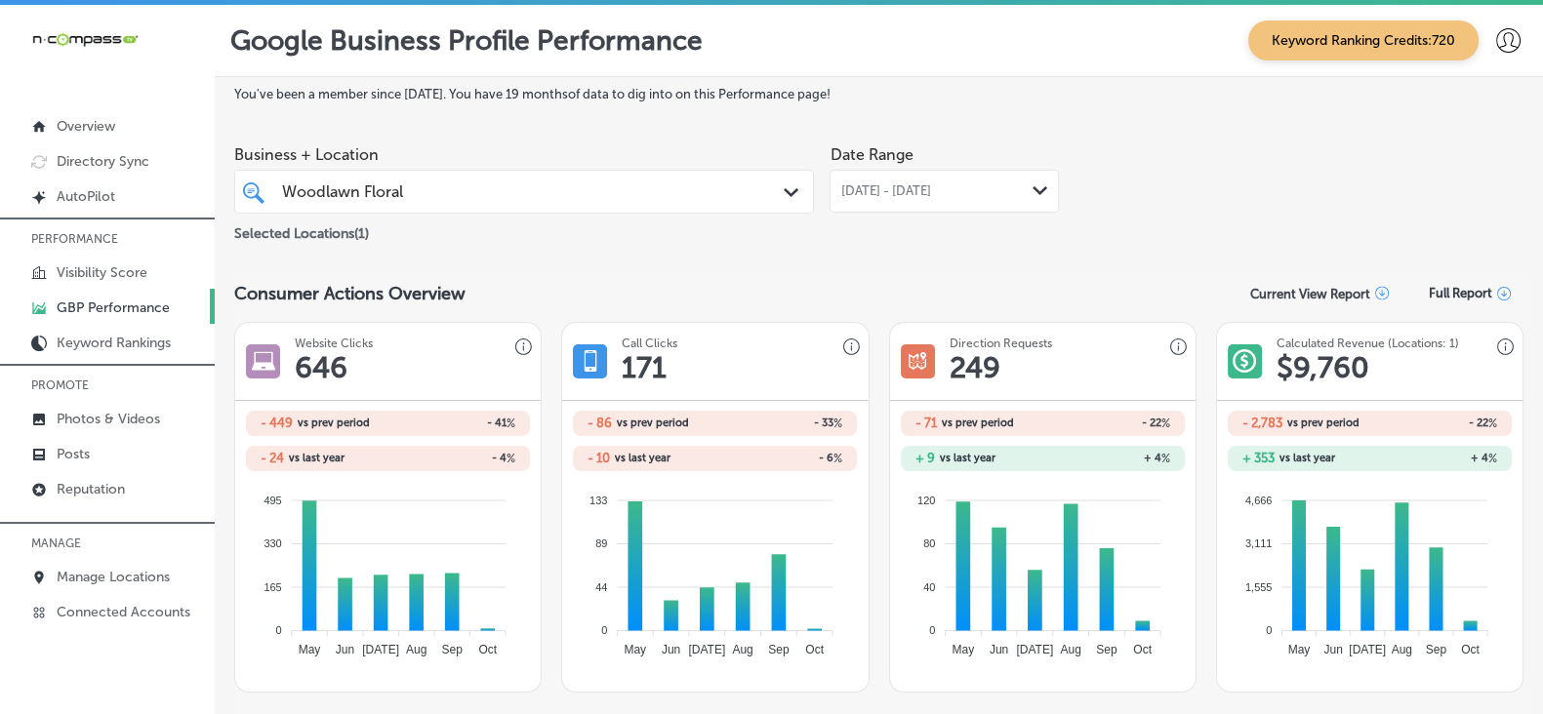
click at [515, 197] on div "Woodlawn Floral Woodlawn Floral" at bounding box center [499, 192] width 439 height 26
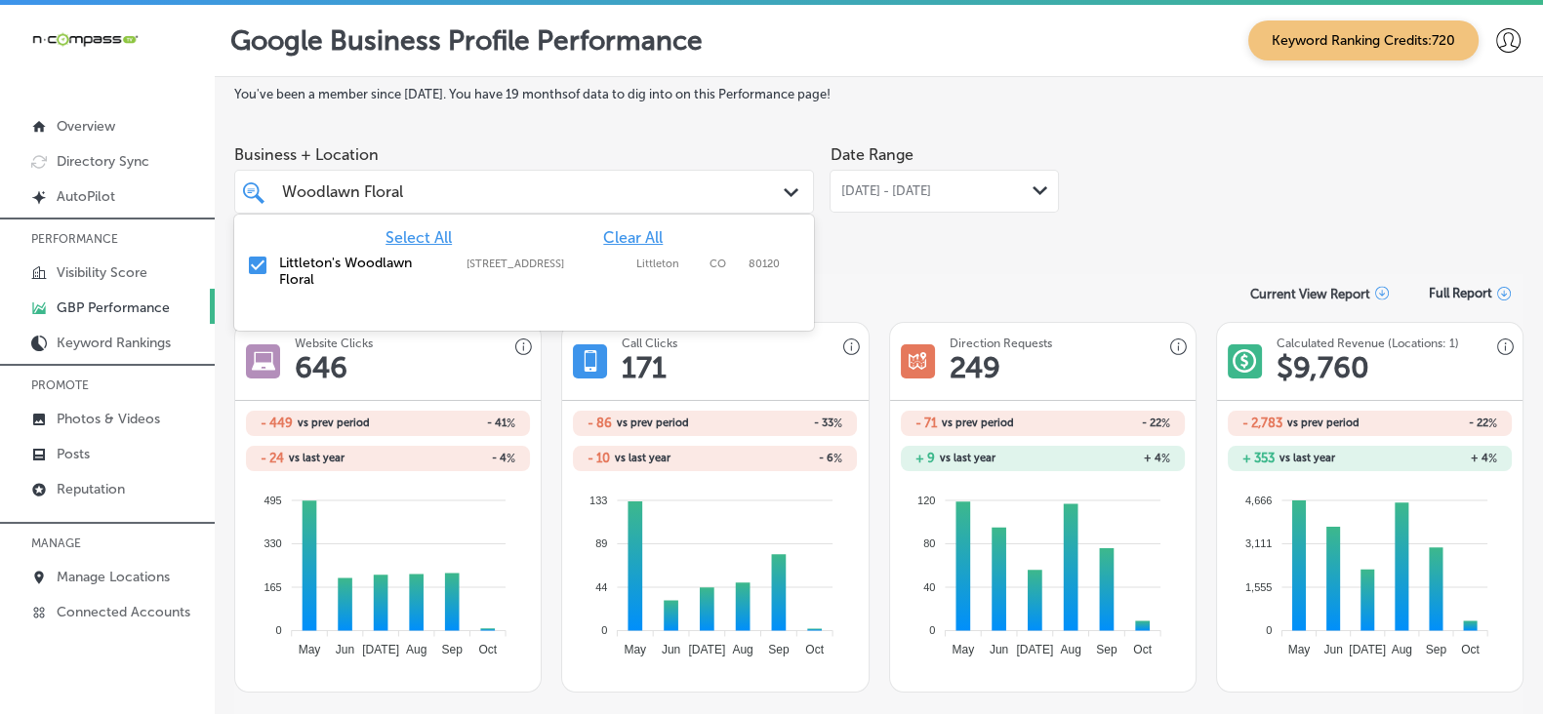
click at [639, 247] on span "Clear All" at bounding box center [633, 237] width 60 height 19
click at [364, 185] on input "Woodlawn Floral" at bounding box center [344, 192] width 124 height 19
paste input "Elevated Coatings"
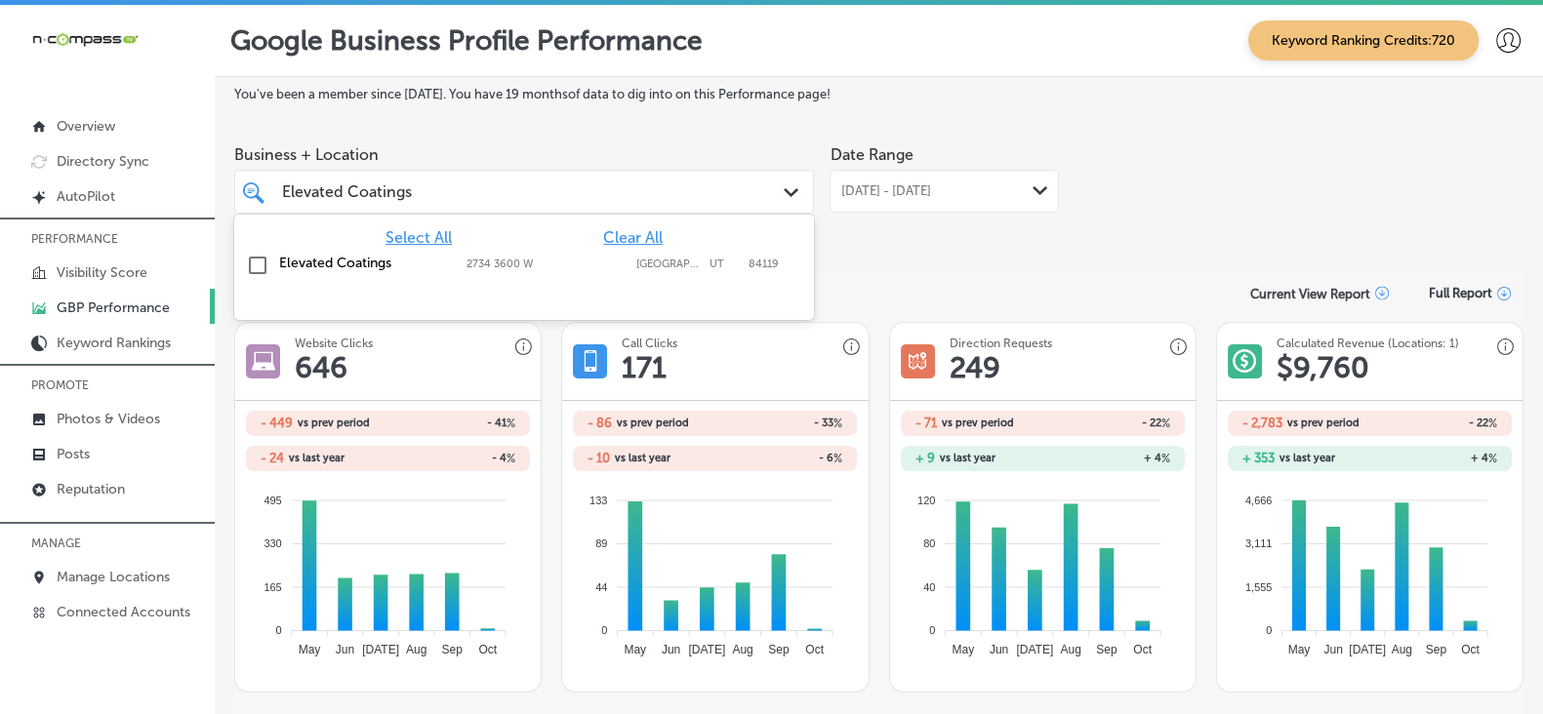
click at [366, 267] on label "Elevated Coatings" at bounding box center [363, 263] width 168 height 17
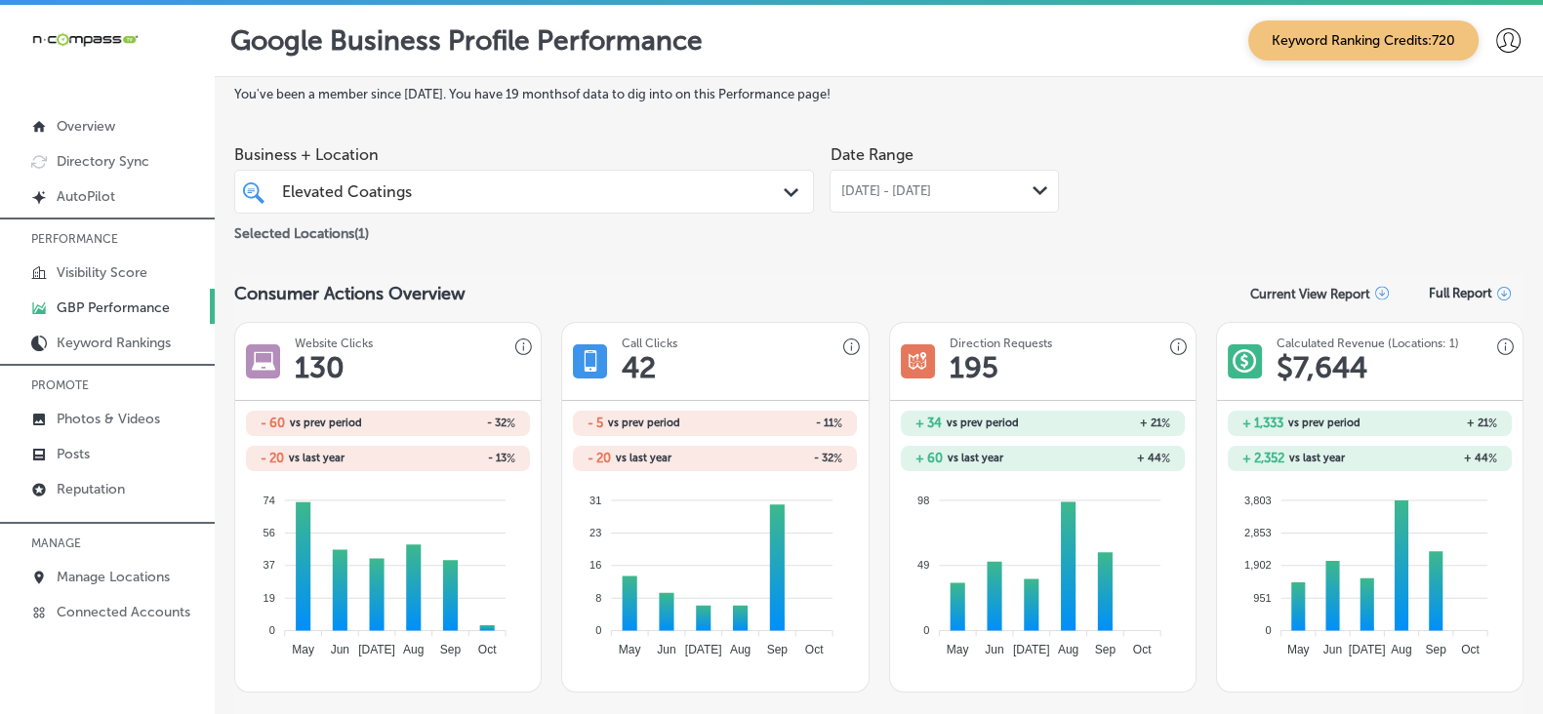
drag, startPoint x: 453, startPoint y: 216, endPoint x: 455, endPoint y: 200, distance: 15.7
click at [453, 212] on div "Elevated Coatings Elevated Coatings Path Created with Sketch." at bounding box center [524, 192] width 580 height 44
click at [456, 190] on div "Elevated Coatings Elevated Coatings" at bounding box center [499, 192] width 439 height 26
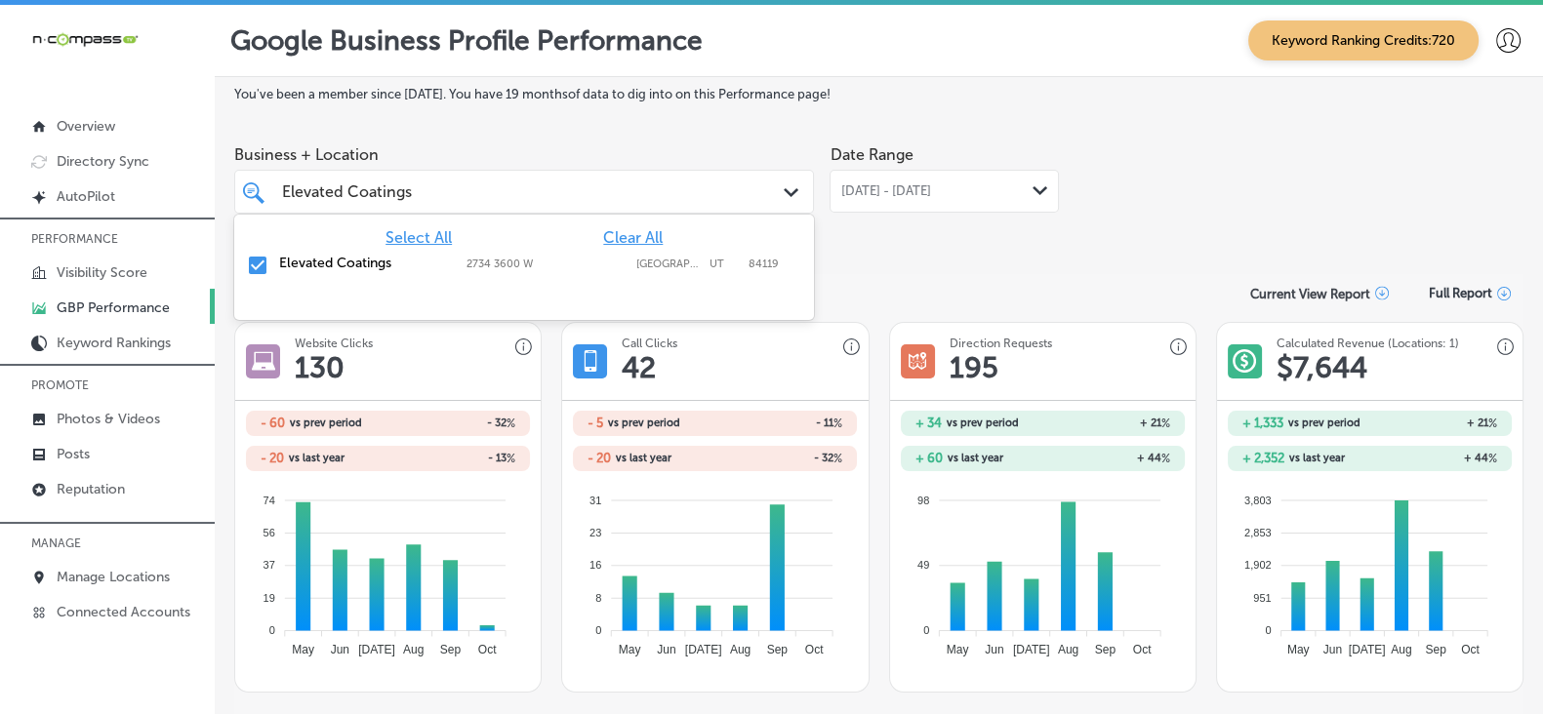
click at [524, 193] on div "Elevated Coatings Elevated Coatings" at bounding box center [499, 192] width 439 height 26
click at [656, 240] on span "Clear All" at bounding box center [633, 237] width 60 height 19
click at [403, 196] on input "Elevated Coatings" at bounding box center [348, 192] width 132 height 19
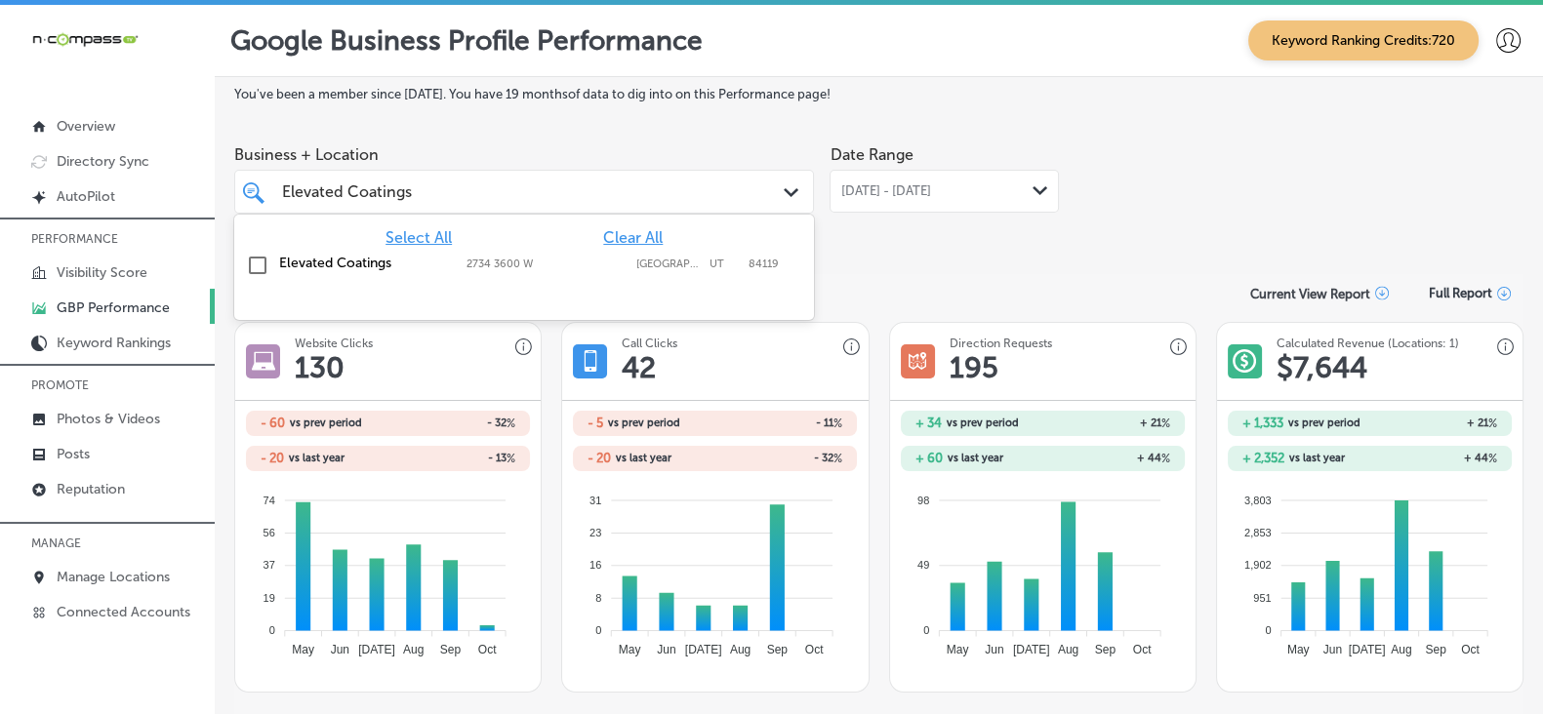
paste input "ite Garage Door"
click at [399, 253] on div "Elite Garage Doors [STREET_ADDRESS] [STREET_ADDRESS]" at bounding box center [524, 266] width 580 height 38
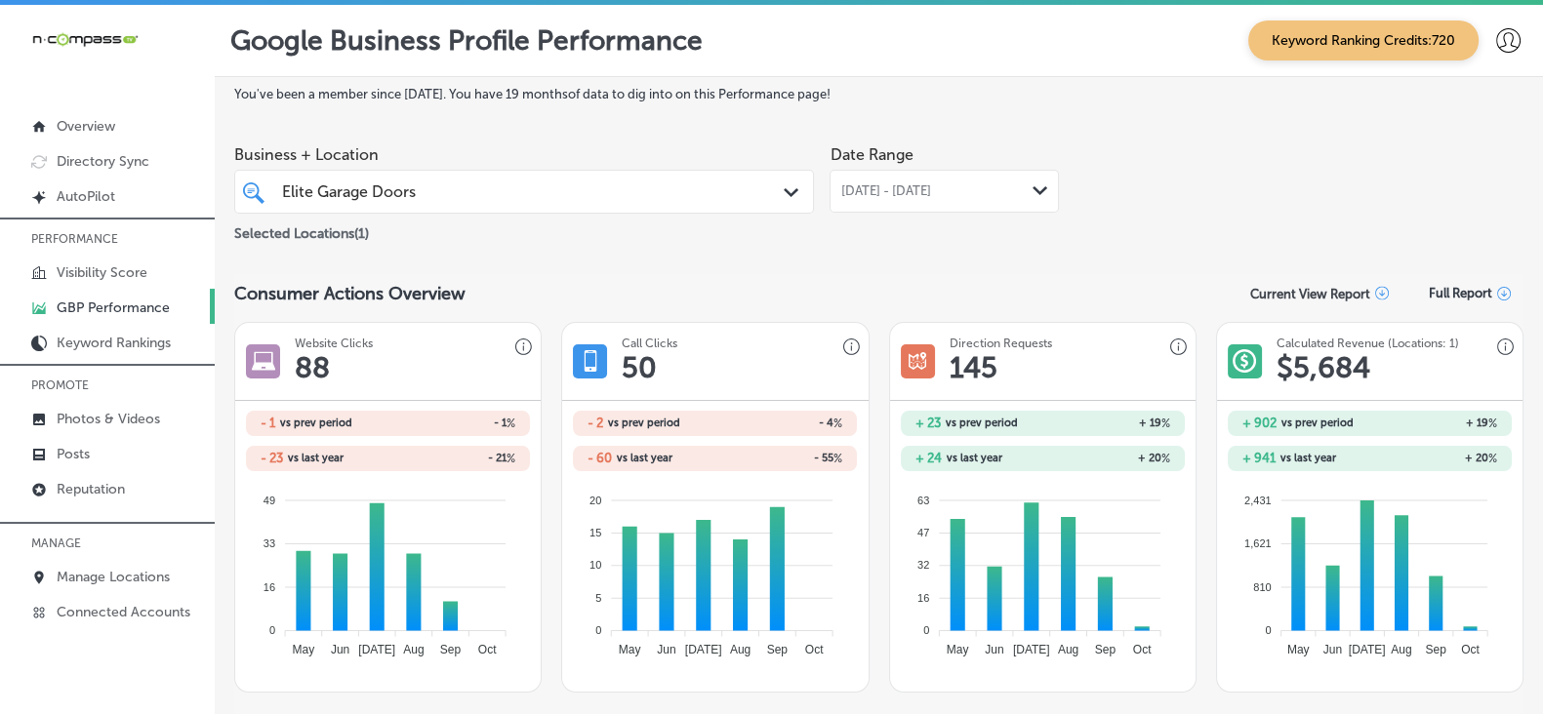
click at [568, 193] on div "Elite Garage Doors Elite Garage Doors" at bounding box center [499, 192] width 439 height 26
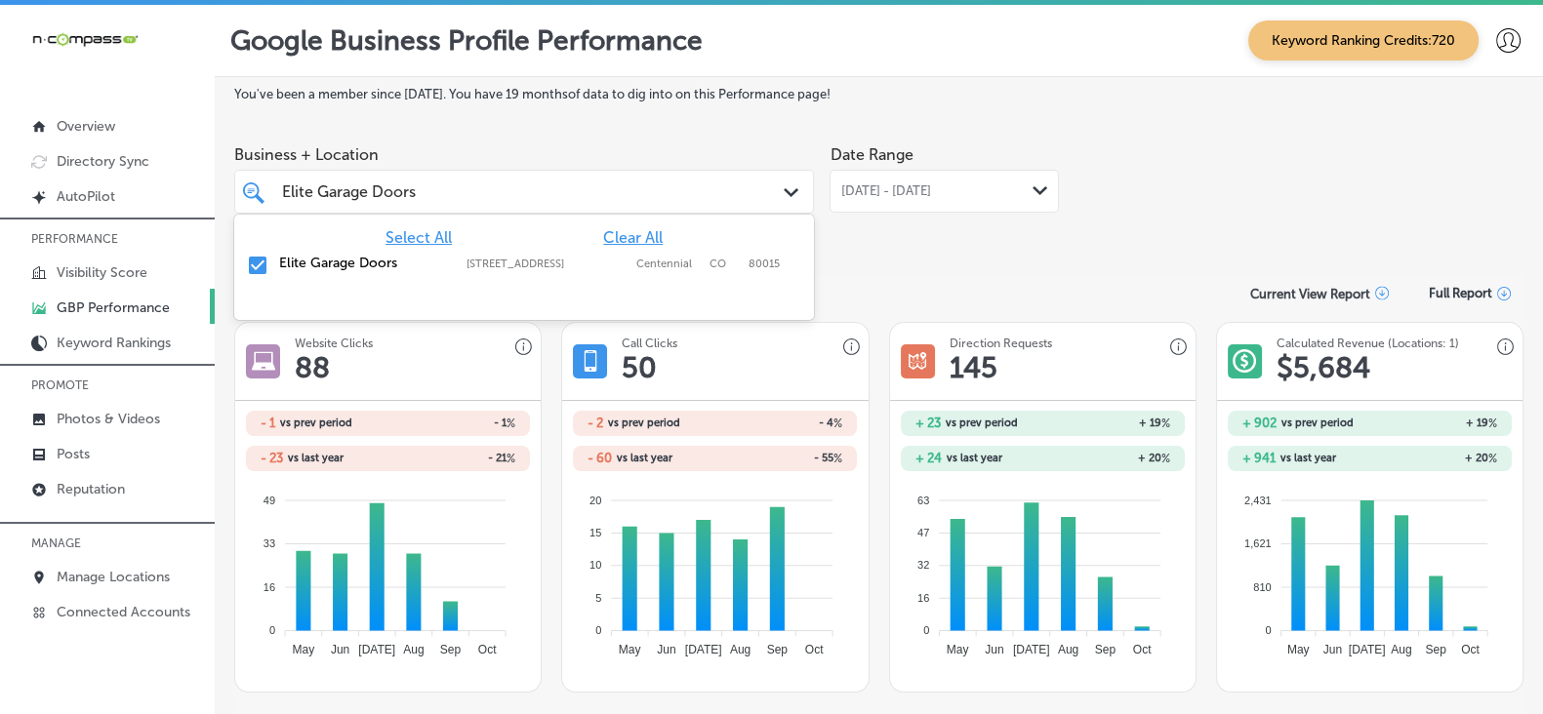
click at [668, 227] on div "Select All Clear All Elite Garage Doors [STREET_ADDRESS] [STREET_ADDRESS]" at bounding box center [524, 252] width 580 height 74
click at [652, 240] on span "Clear All" at bounding box center [633, 237] width 60 height 19
click at [381, 186] on input "Elite Garage Doors" at bounding box center [351, 192] width 138 height 19
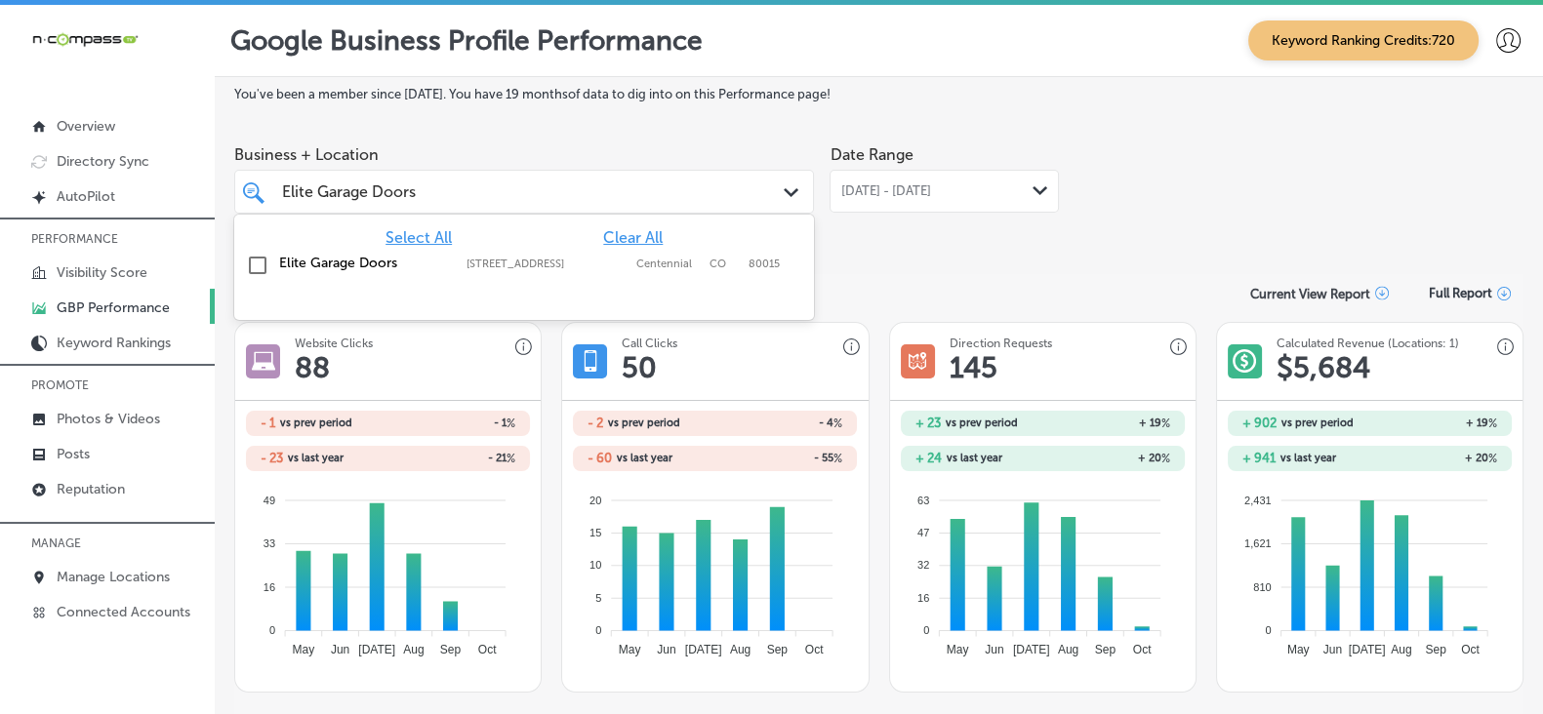
paste input "Flooring Designz"
click at [370, 265] on label "Flooring Designz" at bounding box center [363, 263] width 168 height 17
click at [921, 282] on div "Consumer Actions Overview Current View Report Full Report" at bounding box center [878, 293] width 1289 height 38
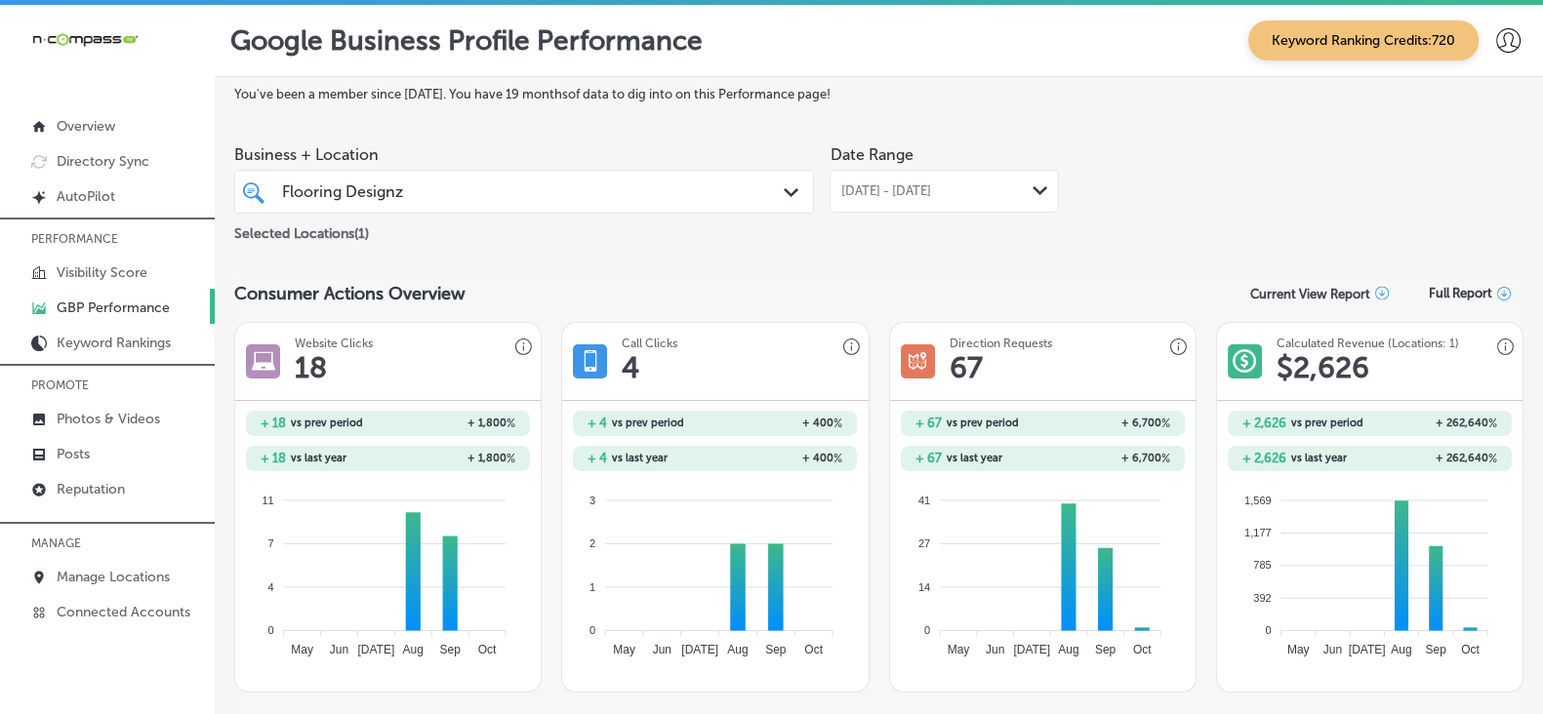
click at [566, 192] on div "Flooring Designz Flooring Designz" at bounding box center [499, 192] width 439 height 26
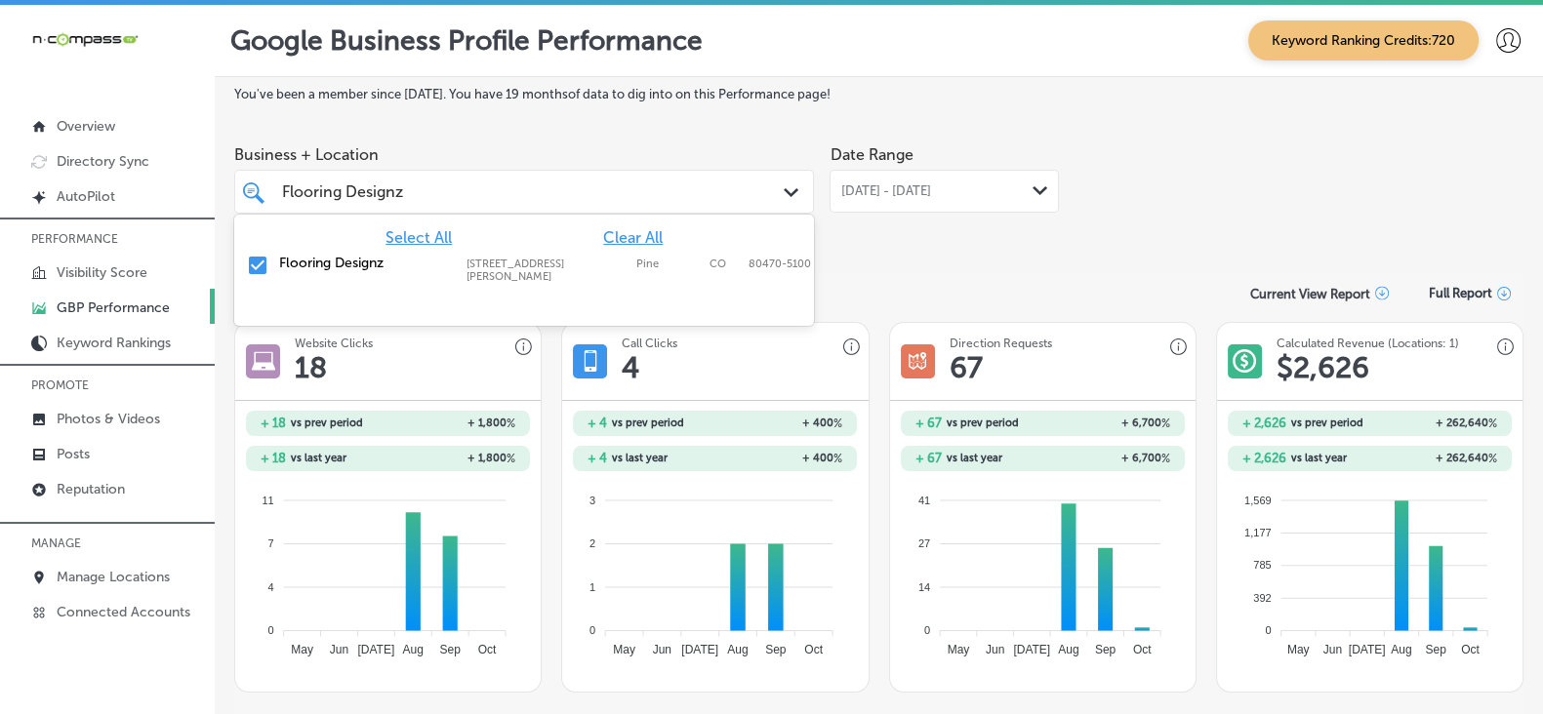
click at [624, 237] on span "Clear All" at bounding box center [633, 237] width 60 height 19
click at [364, 192] on input "Flooring Designz" at bounding box center [344, 192] width 124 height 19
click at [363, 192] on input "Flooring Designz" at bounding box center [344, 192] width 124 height 19
paste input "riends Auto Sales"
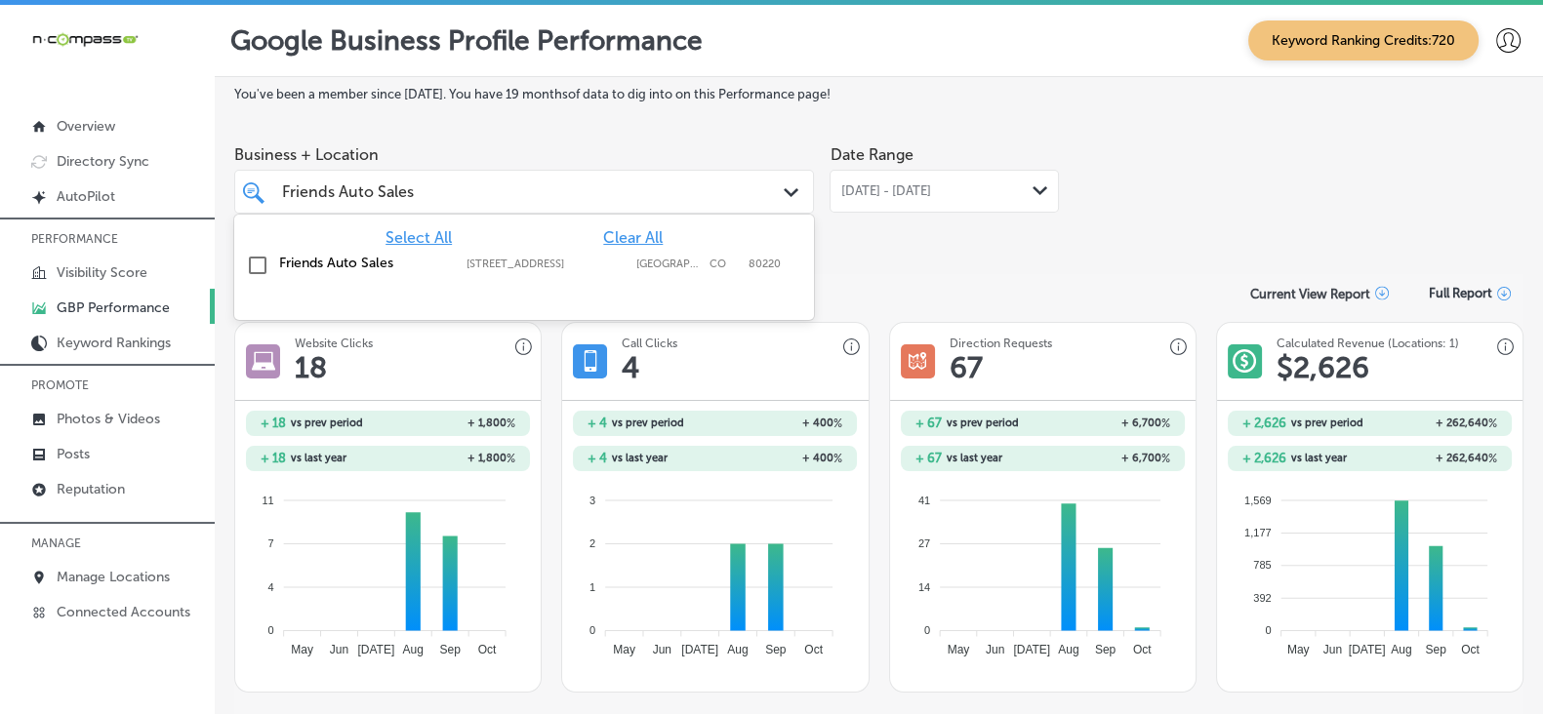
click at [368, 279] on div "Friends Auto Sales [STREET_ADDRESS][GEOGRAPHIC_DATA][STREET_ADDRESS]" at bounding box center [524, 266] width 564 height 30
type input "Friends Auto Sales"
